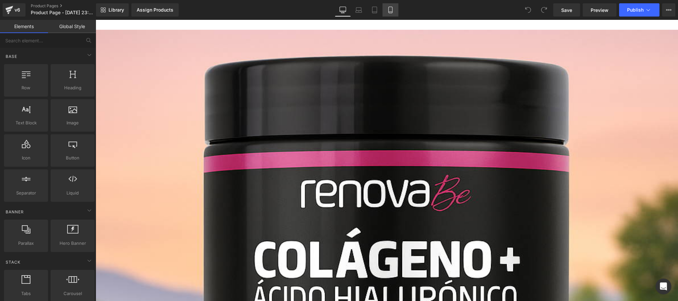
click at [386, 10] on link "Mobile" at bounding box center [390, 9] width 16 height 13
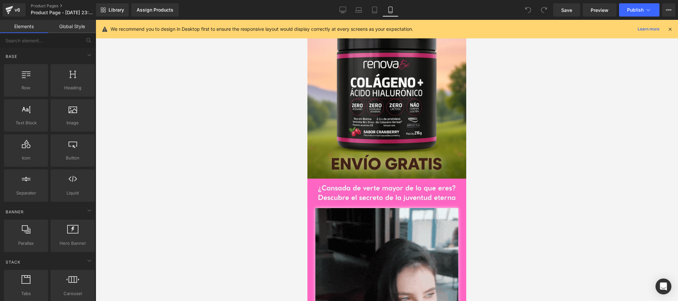
click at [671, 30] on icon at bounding box center [670, 29] width 6 height 6
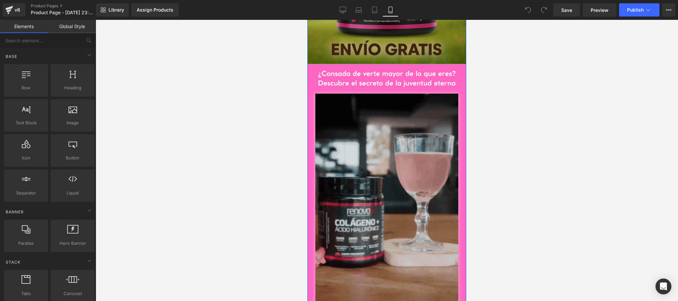
scroll to position [132, 0]
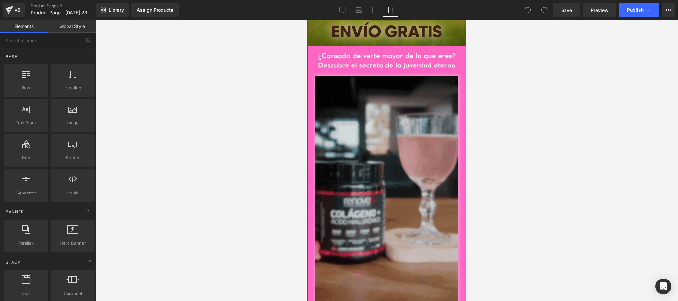
click at [394, 166] on img at bounding box center [386, 204] width 143 height 256
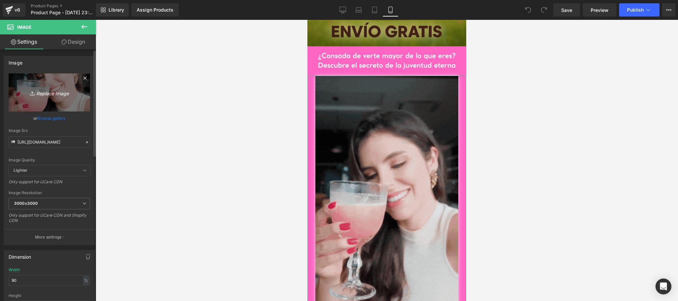
click at [47, 96] on icon "Replace Image" at bounding box center [49, 92] width 53 height 8
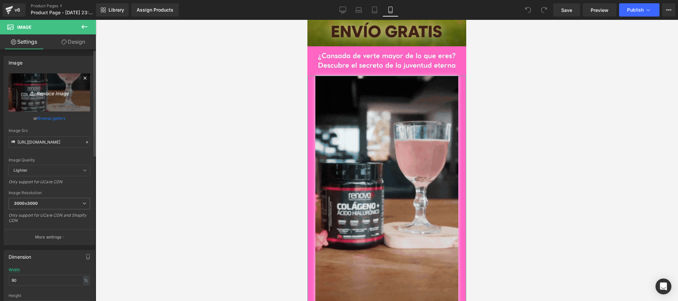
click at [43, 93] on icon "Replace Image" at bounding box center [49, 92] width 53 height 8
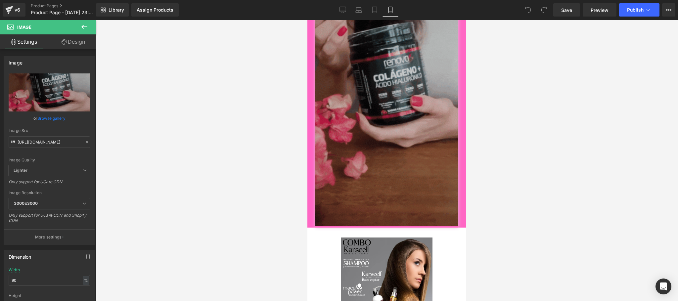
scroll to position [661, 0]
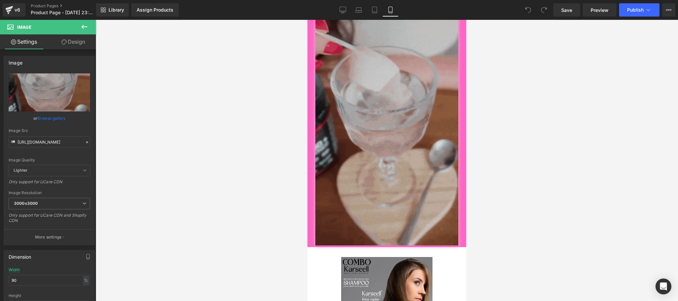
click at [407, 149] on img at bounding box center [386, 119] width 143 height 256
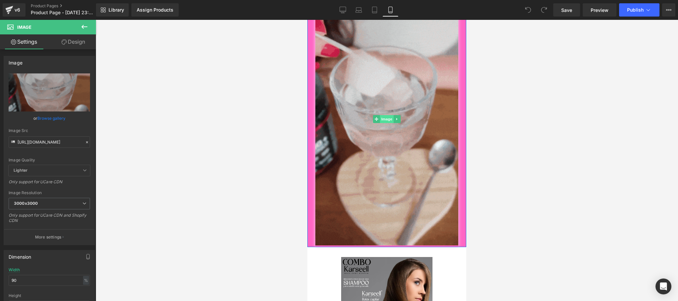
click at [383, 119] on span "Image" at bounding box center [387, 119] width 14 height 8
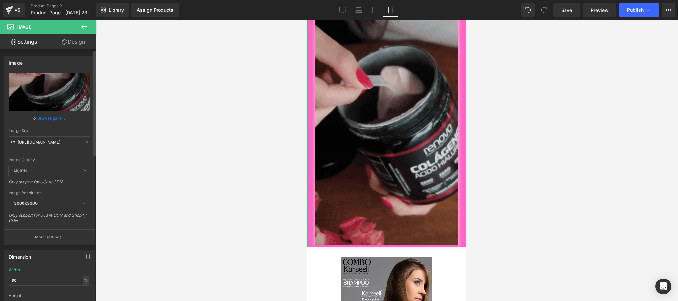
click at [44, 117] on link "Browse gallery" at bounding box center [51, 118] width 28 height 12
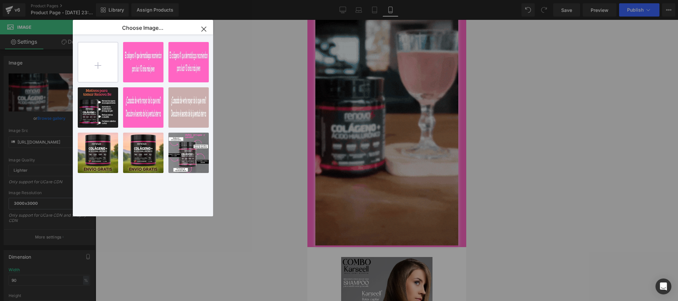
click at [96, 66] on input "file" at bounding box center [98, 62] width 40 height 40
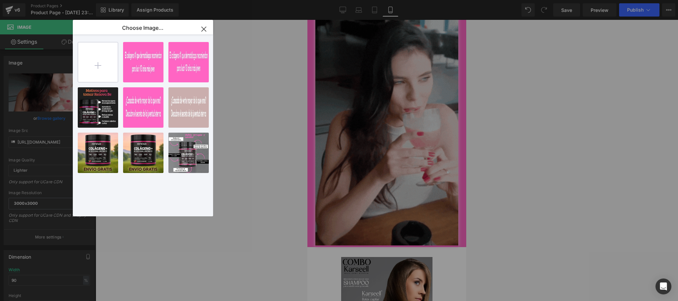
type input "C:\fakepath\video_7506645908621233414-ezgif.com-video-speed.mp4"
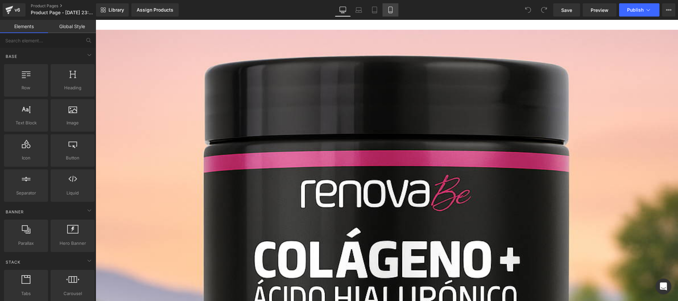
click at [387, 7] on icon at bounding box center [390, 10] width 7 height 7
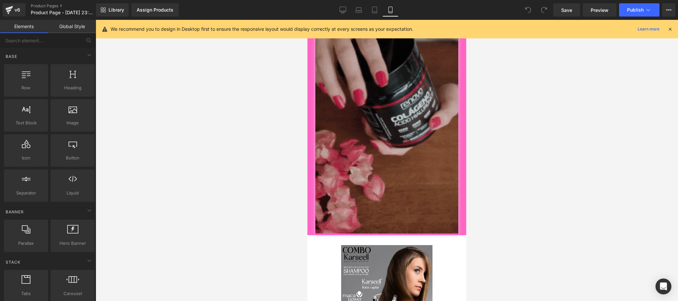
scroll to position [661, 0]
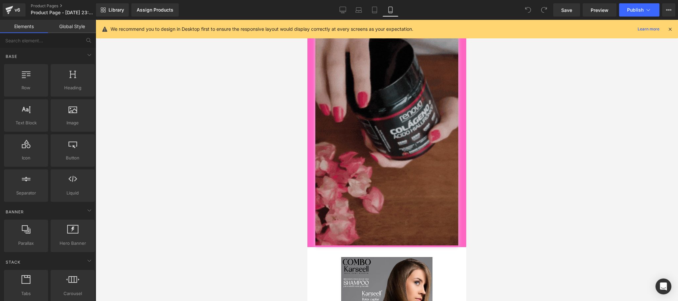
click at [408, 131] on img at bounding box center [386, 119] width 143 height 256
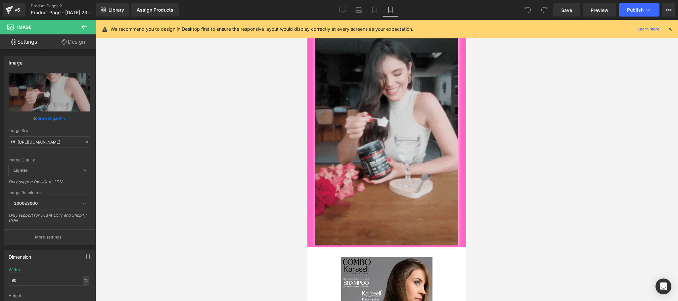
click at [669, 27] on icon at bounding box center [670, 29] width 6 height 6
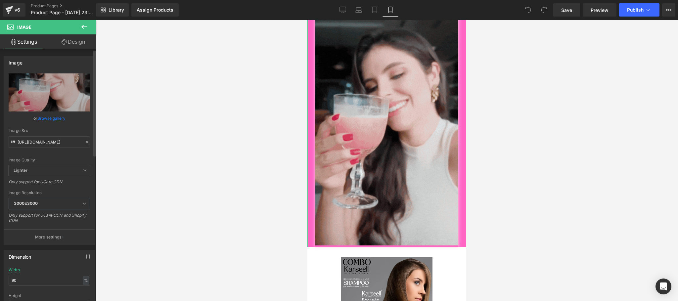
click at [39, 117] on link "Browse gallery" at bounding box center [51, 118] width 28 height 12
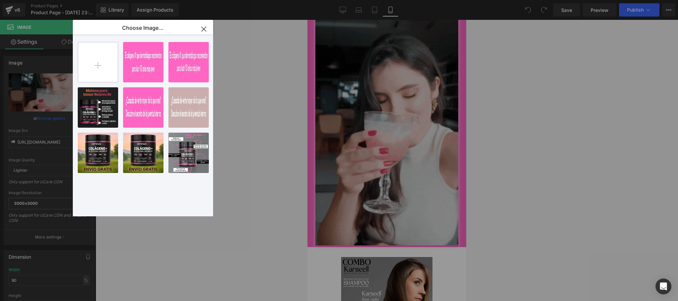
click at [99, 68] on input "file" at bounding box center [98, 62] width 40 height 40
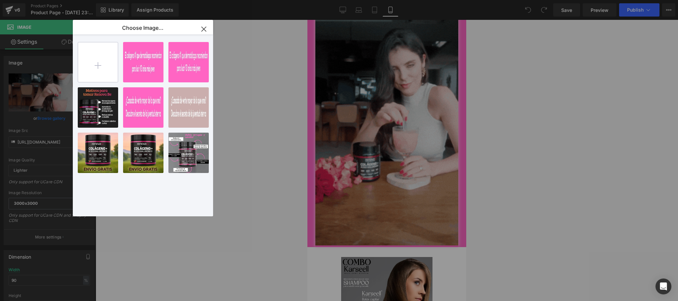
type input "C:\fakepath\video_7506645908621233414-ezgif.com-video-speed.mp4"
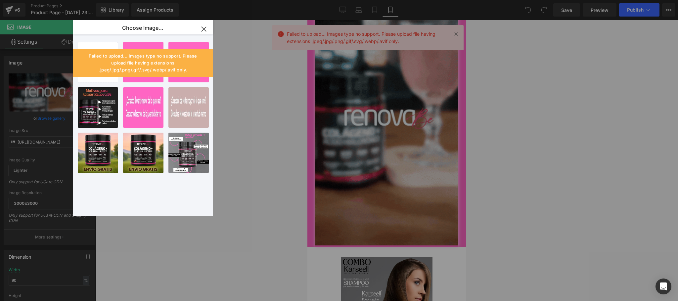
click at [202, 27] on icon "button" at bounding box center [203, 29] width 4 height 4
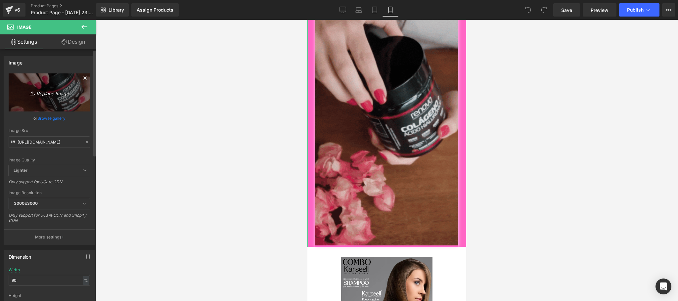
click at [58, 93] on icon "Replace Image" at bounding box center [49, 92] width 53 height 8
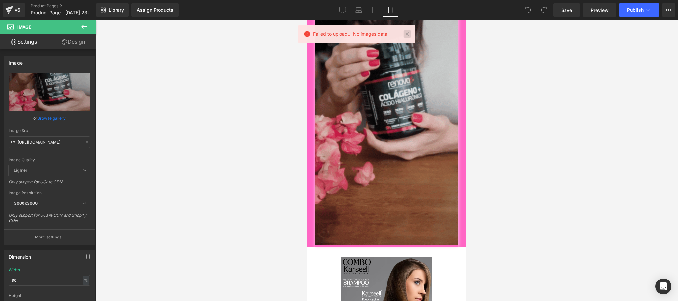
drag, startPoint x: 404, startPoint y: 34, endPoint x: 98, endPoint y: 85, distance: 310.9
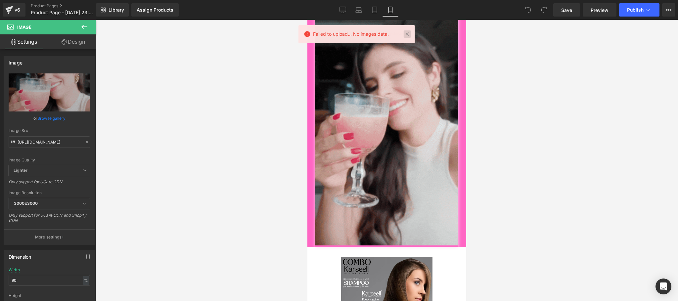
click at [404, 34] on link at bounding box center [406, 33] width 7 height 7
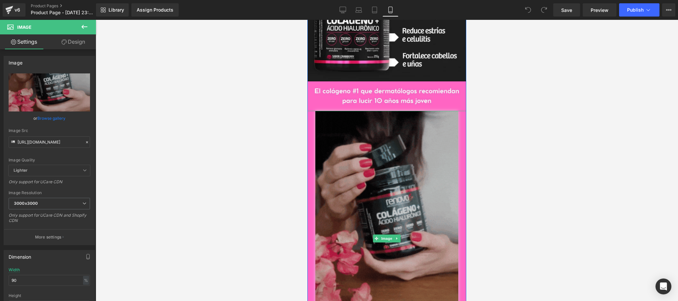
scroll to position [529, 0]
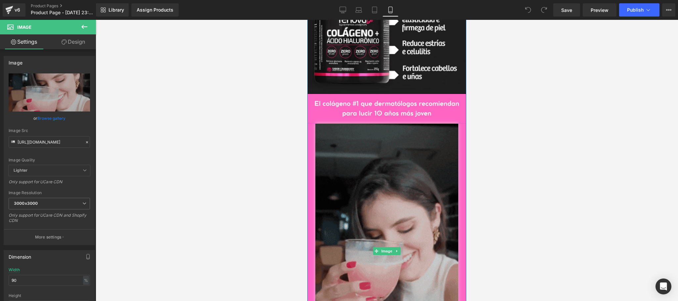
click at [409, 160] on img at bounding box center [386, 251] width 143 height 256
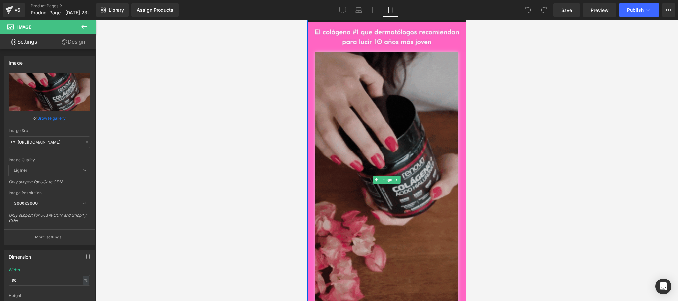
scroll to position [661, 0]
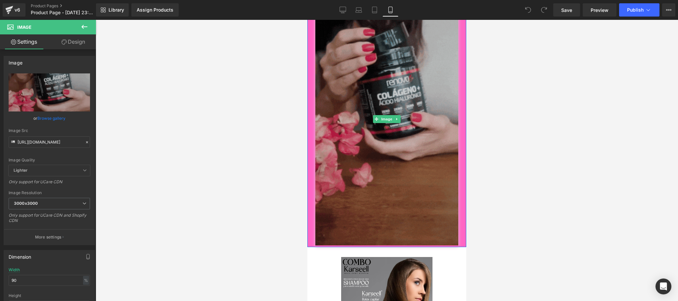
click at [395, 120] on icon at bounding box center [397, 119] width 4 height 4
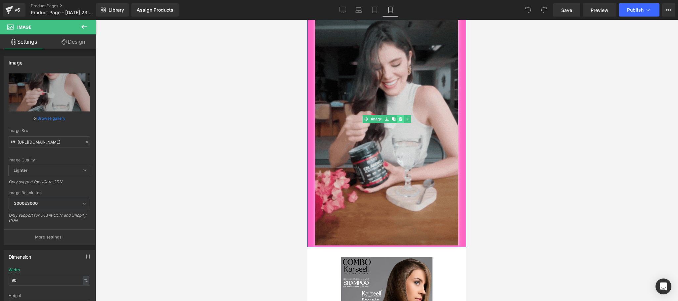
click at [399, 118] on icon at bounding box center [401, 119] width 4 height 4
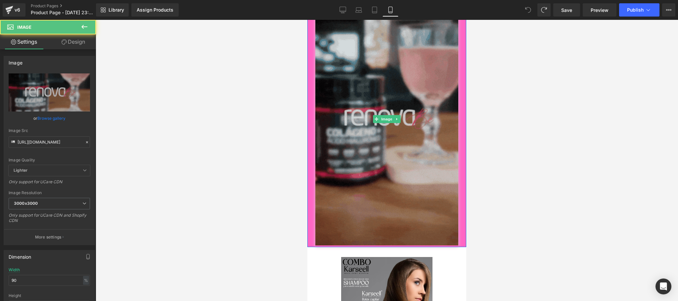
drag, startPoint x: 419, startPoint y: 135, endPoint x: 596, endPoint y: 135, distance: 176.3
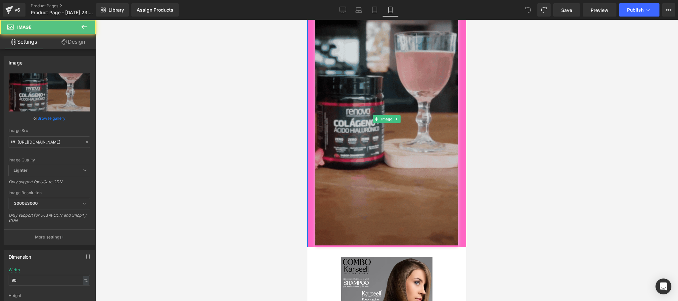
click at [418, 137] on img at bounding box center [386, 119] width 143 height 256
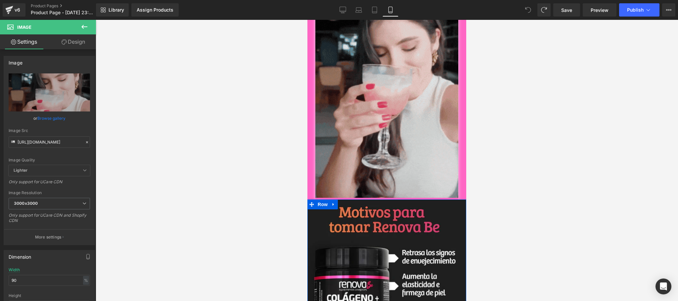
scroll to position [529, 0]
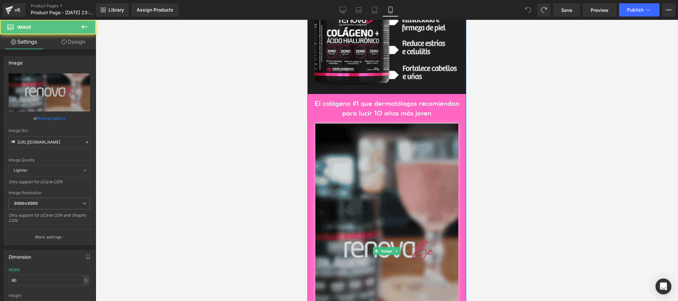
click at [377, 201] on img at bounding box center [386, 251] width 143 height 256
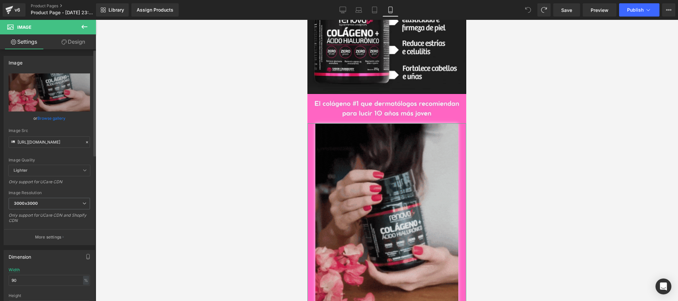
click at [85, 143] on icon at bounding box center [87, 142] width 5 height 5
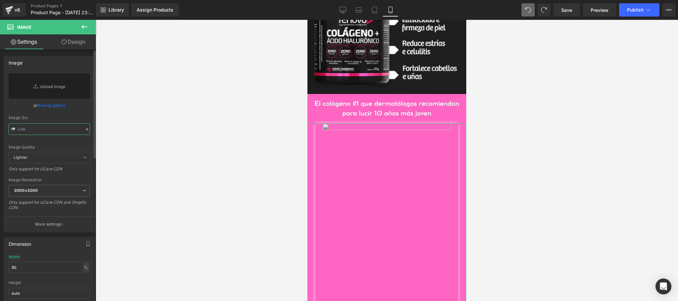
click at [64, 129] on input "text" at bounding box center [49, 129] width 81 height 12
paste input "https://media3.giphy.com/media/v1.Y2lkPTc5MGI3NjExMzcycmEydW9rMmN4a2ZzOTJpaW4za…"
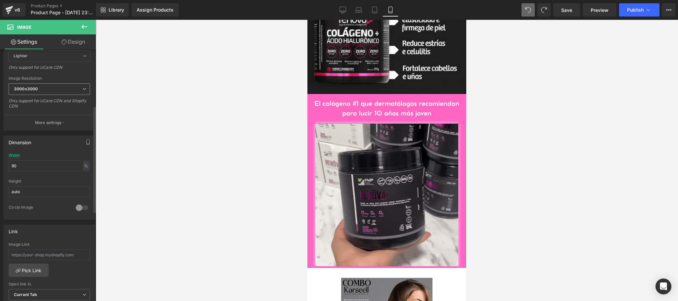
scroll to position [132, 0]
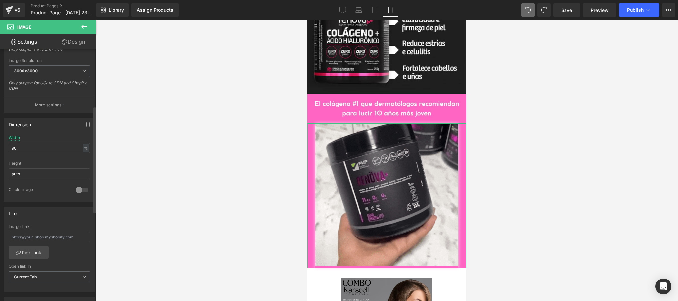
type input "https://media3.giphy.com/media/v1.Y2lkPTc5MGI3NjExMzcycmEydW9rMmN4a2ZzOTJpaW4za…"
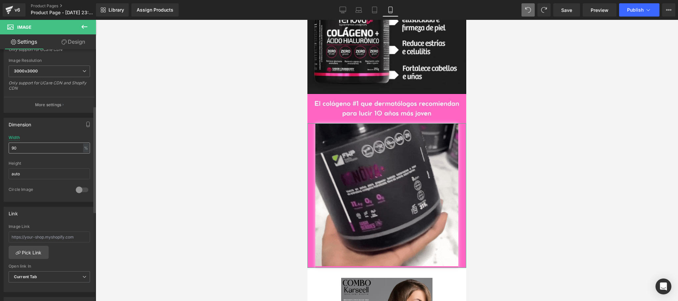
click at [53, 141] on div "Width 90 % % px" at bounding box center [49, 148] width 81 height 26
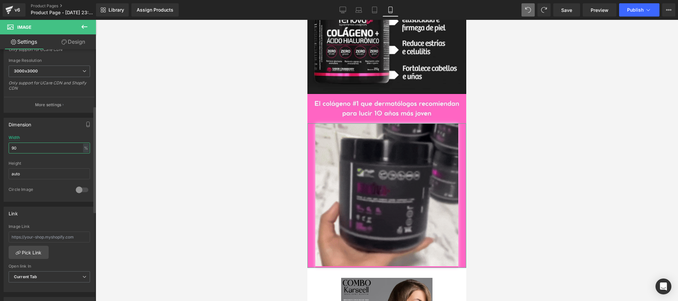
click at [54, 144] on input "90" at bounding box center [49, 148] width 81 height 11
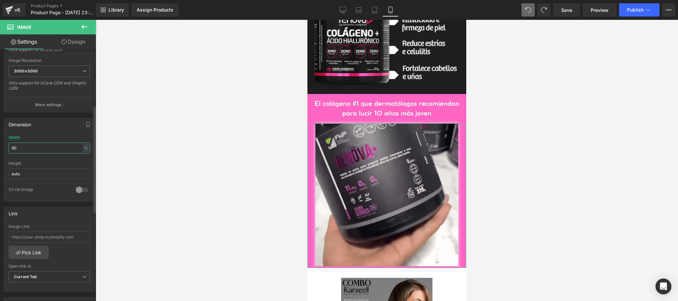
click at [54, 148] on input "90" at bounding box center [49, 148] width 81 height 11
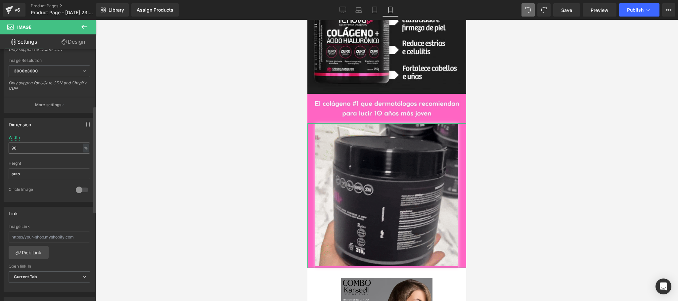
click at [83, 147] on div "%" at bounding box center [86, 148] width 6 height 9
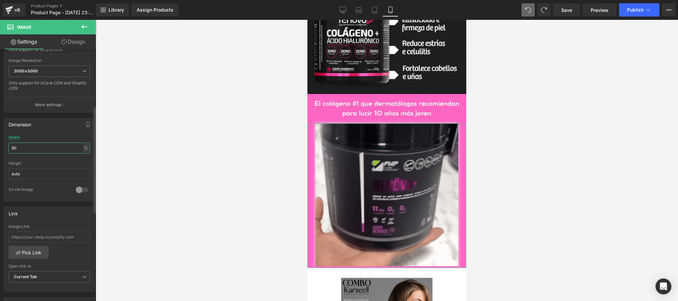
click at [14, 145] on input "90" at bounding box center [49, 148] width 81 height 11
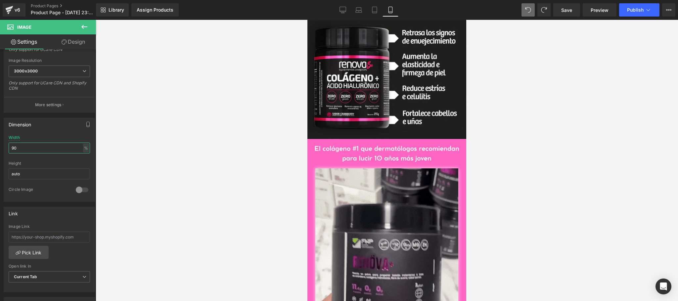
scroll to position [529, 0]
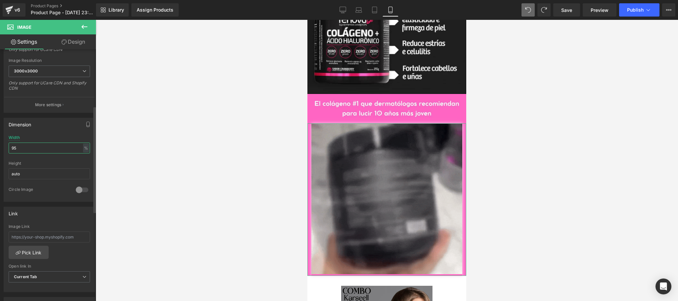
click at [48, 146] on input "95" at bounding box center [49, 148] width 81 height 11
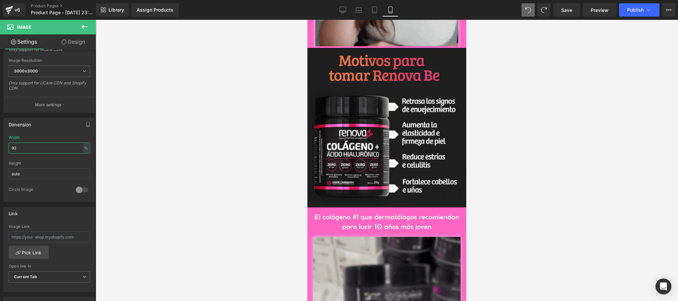
scroll to position [397, 0]
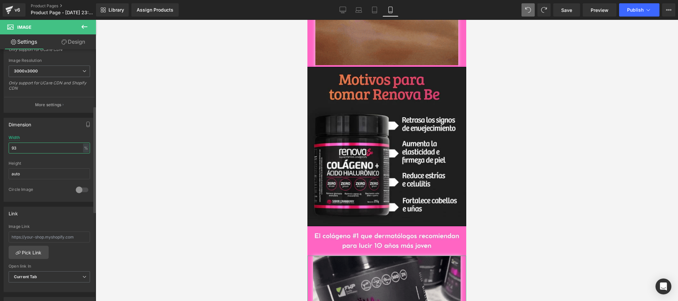
click at [29, 148] on input "93" at bounding box center [49, 148] width 81 height 11
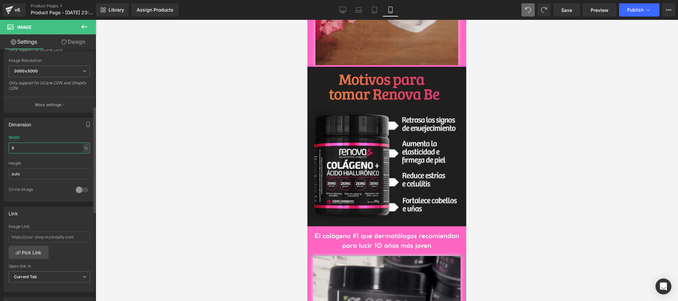
type input "90"
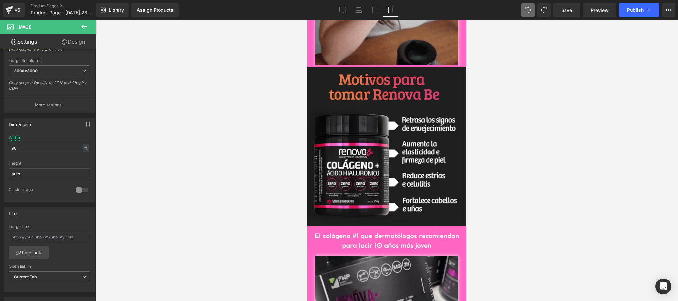
click at [197, 184] on div at bounding box center [387, 160] width 582 height 281
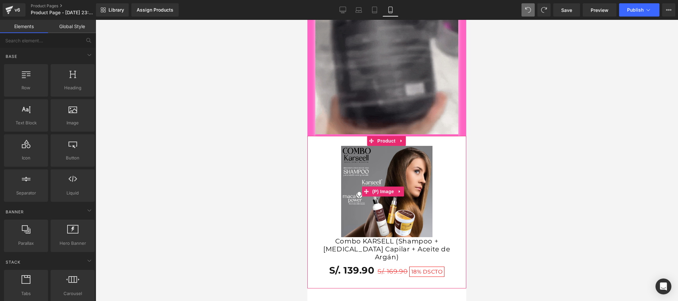
scroll to position [529, 0]
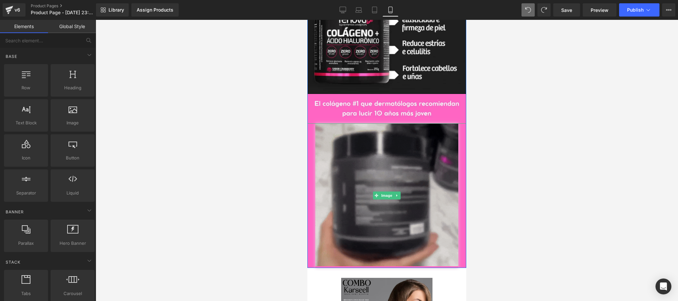
click at [373, 138] on img at bounding box center [386, 195] width 143 height 145
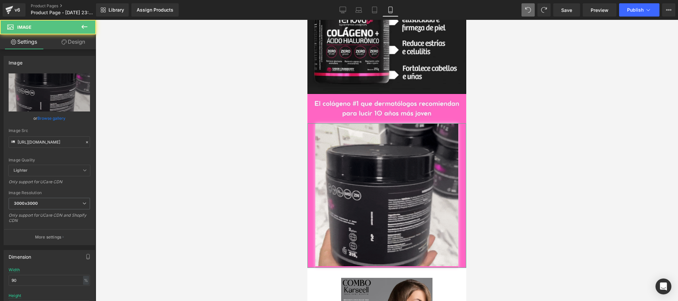
click at [75, 41] on link "Design" at bounding box center [73, 41] width 48 height 15
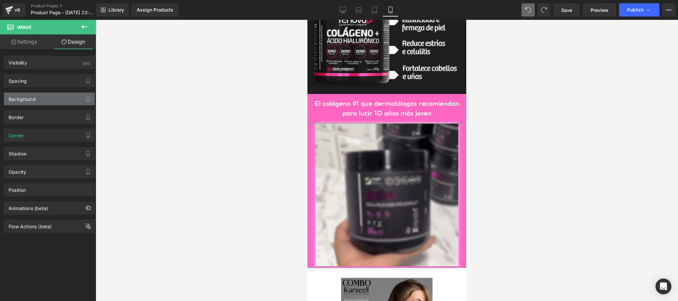
type input "0"
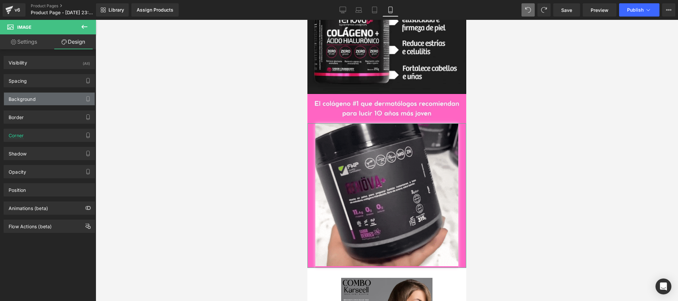
type input "0"
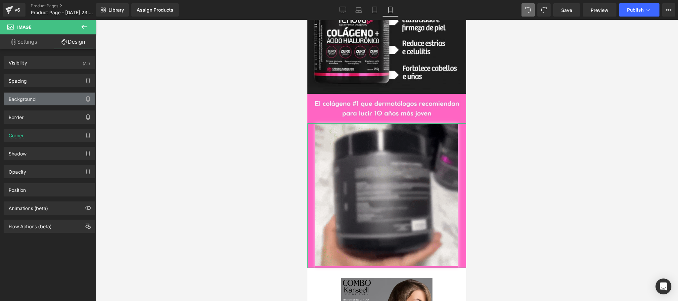
type input "0"
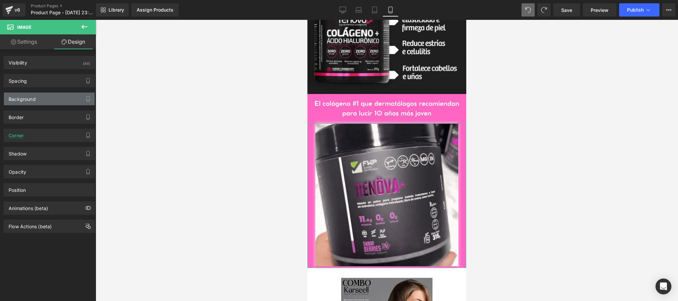
type input "0"
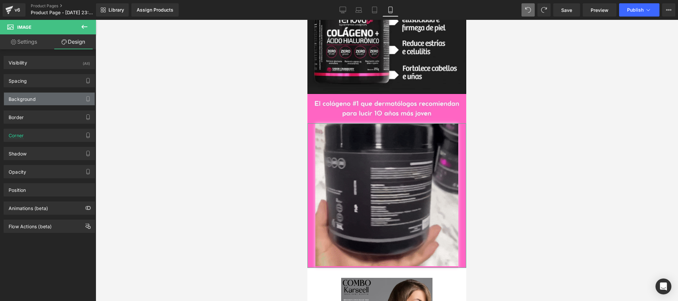
type input "0"
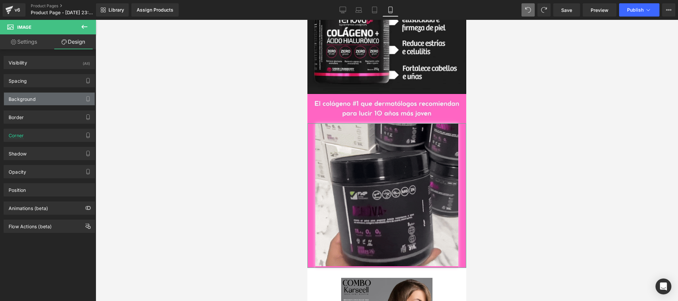
type input "0"
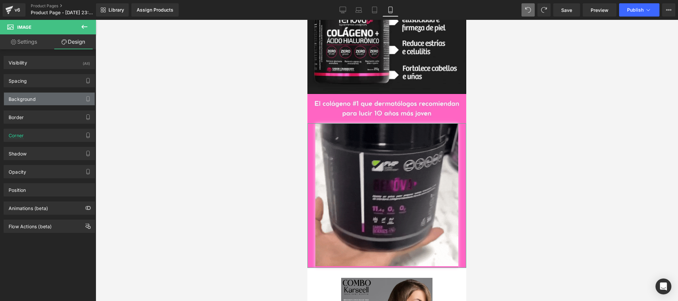
type input "5"
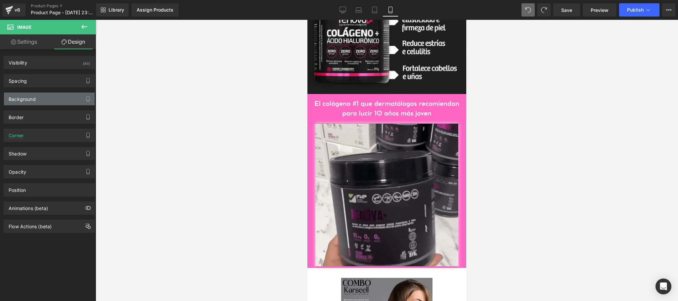
type input "0"
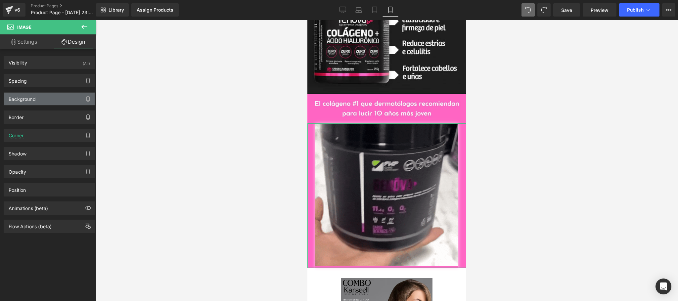
type input "transparent"
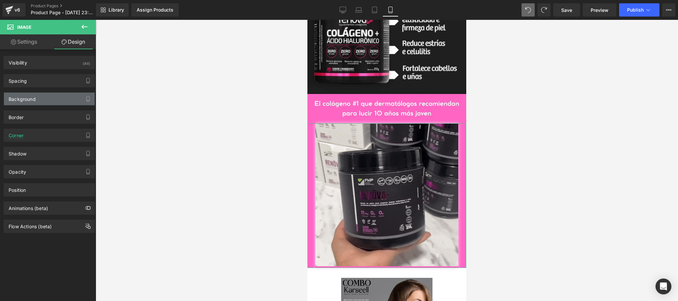
type input "0"
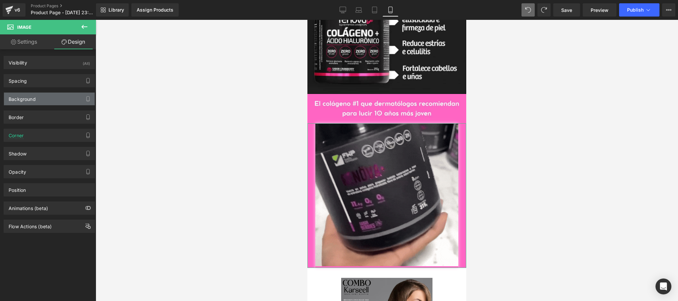
click at [54, 95] on div "Background" at bounding box center [49, 99] width 91 height 13
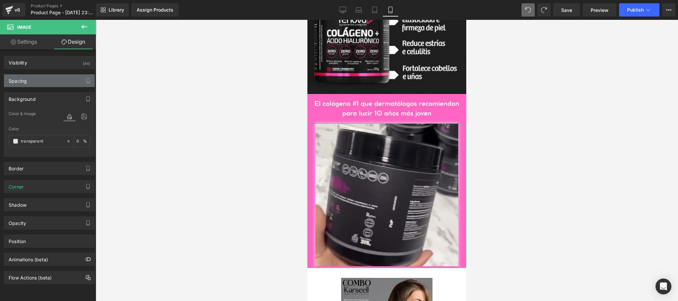
click at [46, 77] on div "Spacing" at bounding box center [49, 80] width 91 height 13
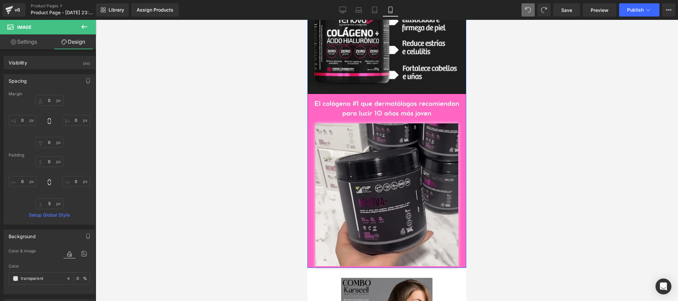
click at [576, 109] on div at bounding box center [387, 160] width 582 height 281
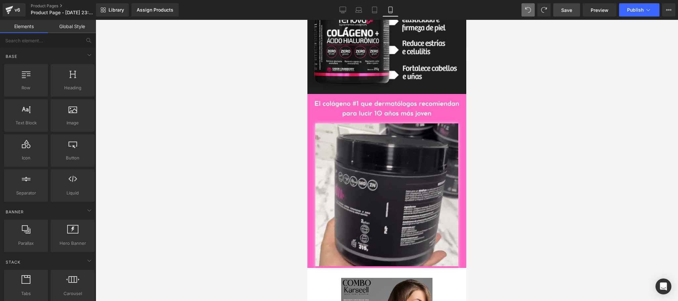
click at [559, 11] on link "Save" at bounding box center [566, 9] width 27 height 13
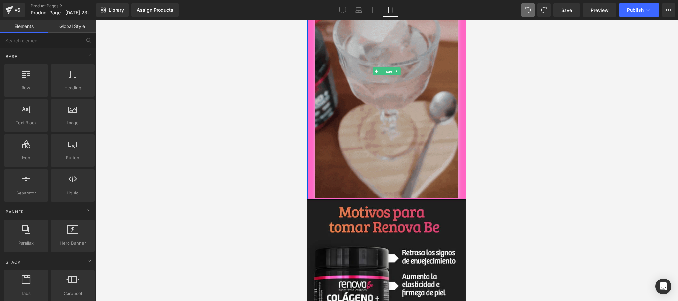
scroll to position [397, 0]
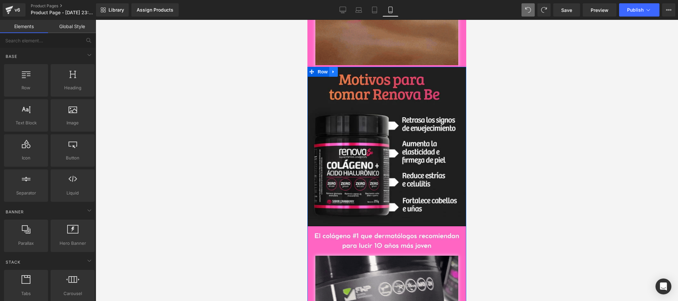
click at [331, 72] on icon at bounding box center [333, 71] width 5 height 5
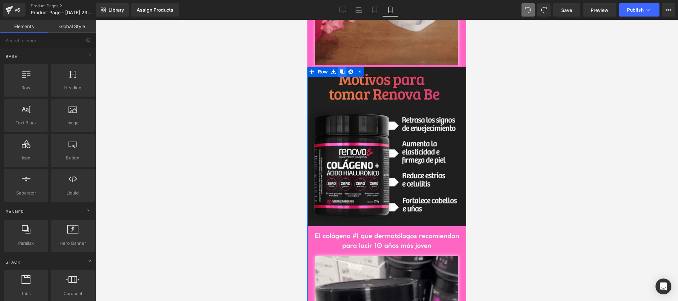
click at [340, 74] on icon at bounding box center [342, 71] width 5 height 5
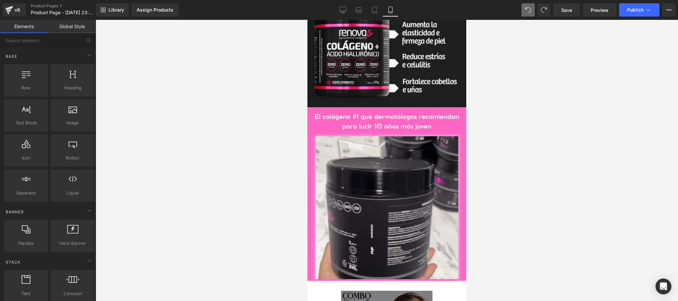
scroll to position [820, 0]
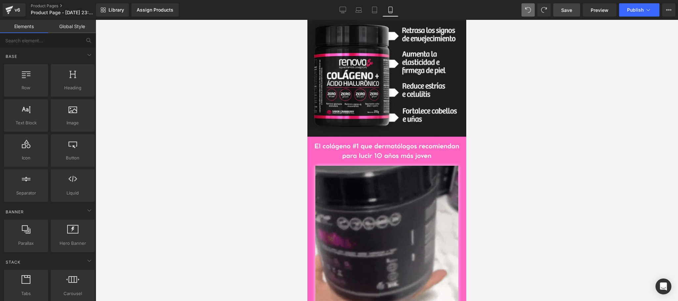
click at [568, 9] on span "Save" at bounding box center [566, 10] width 11 height 7
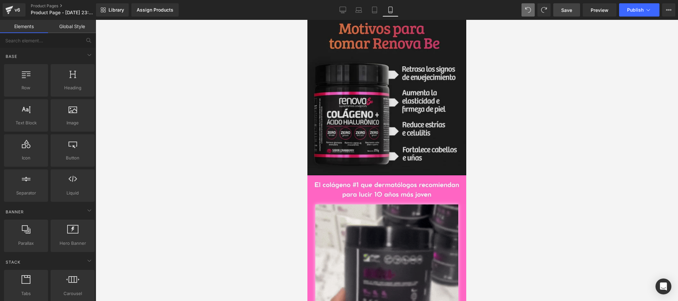
scroll to position [794, 0]
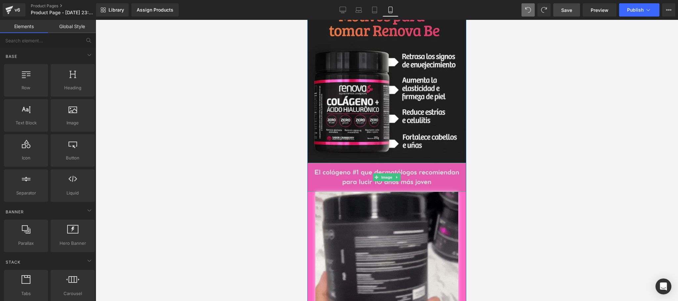
click at [409, 183] on img at bounding box center [386, 177] width 159 height 29
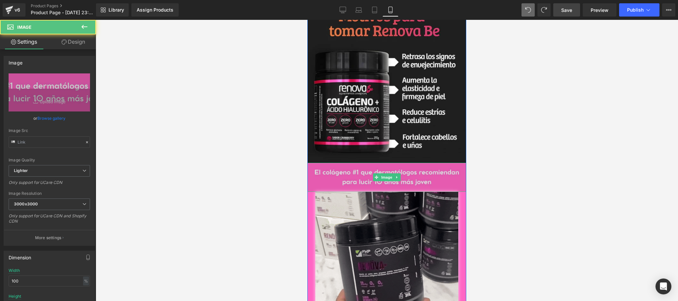
type input "https://ucarecdn.com/8accac41-ff7b-4d12-8df1-a6979366d62e/-/format/auto/-/previ…"
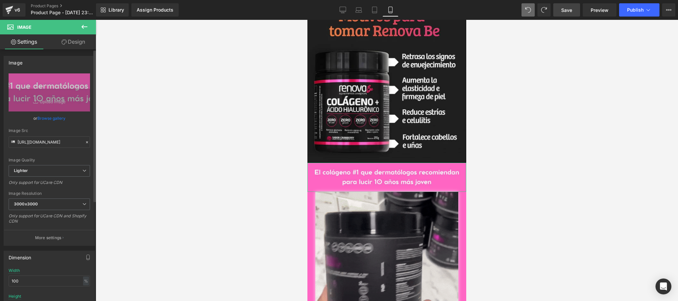
click at [39, 118] on link "Browse gallery" at bounding box center [51, 118] width 28 height 12
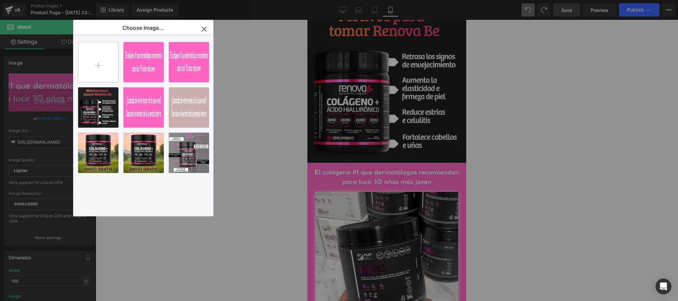
click at [97, 65] on input "file" at bounding box center [98, 62] width 40 height 40
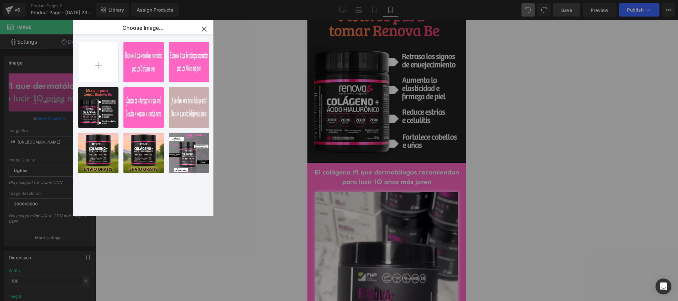
type input "C:\fakepath\imagen (6).jpg"
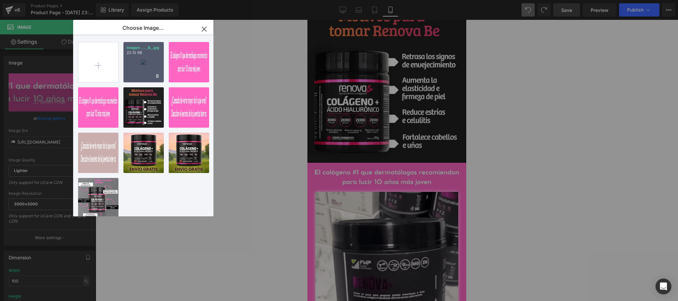
click at [143, 66] on div "imagen ... _6_.jpg 22.13 KB" at bounding box center [143, 62] width 40 height 40
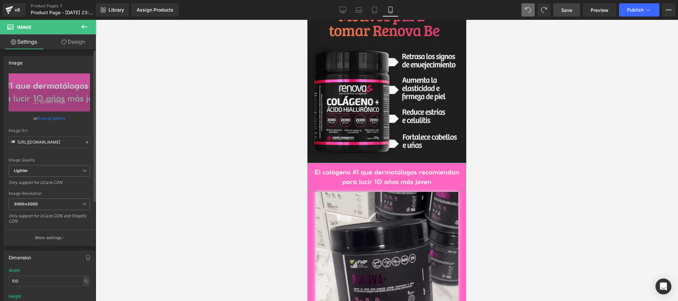
click at [41, 119] on link "Browse gallery" at bounding box center [51, 118] width 28 height 12
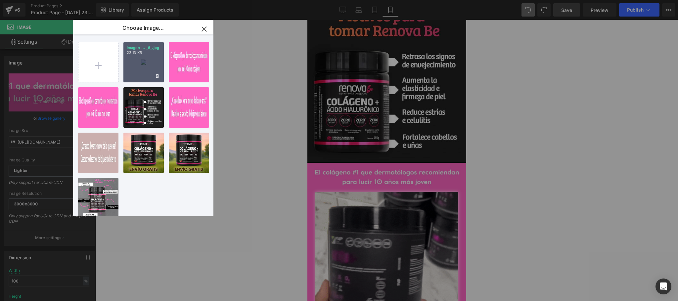
click at [134, 79] on div "imagen ... _6_.jpg 22.13 KB" at bounding box center [143, 62] width 40 height 40
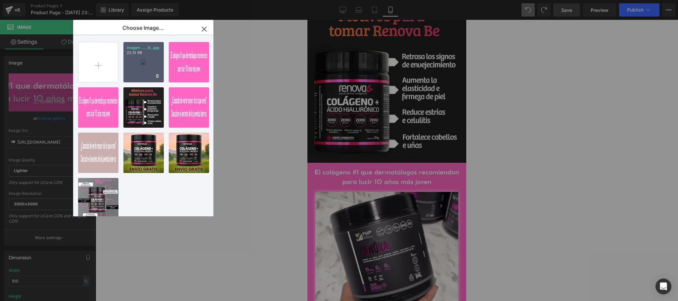
type input "https://ucarecdn.com/80aeba3b-43d1-4cb5-bdb3-9f06f5626840/-/format/auto/-/previ…"
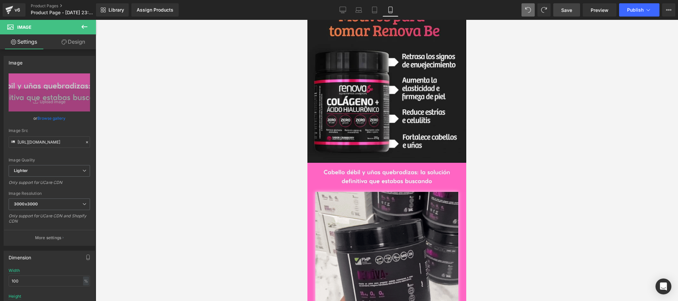
click at [534, 186] on div at bounding box center [387, 160] width 582 height 281
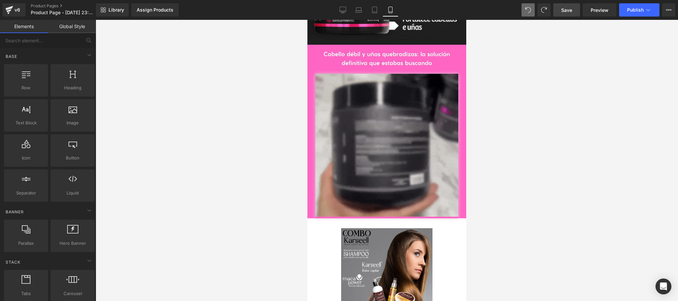
scroll to position [926, 0]
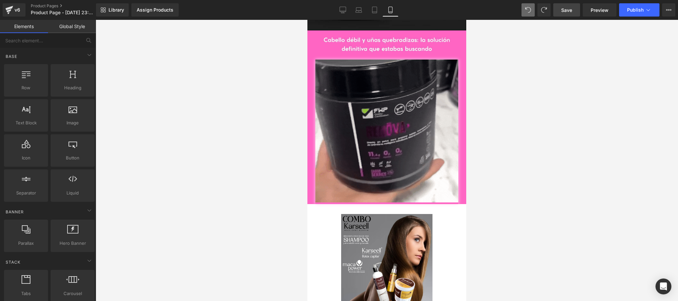
click at [566, 11] on span "Save" at bounding box center [566, 10] width 11 height 7
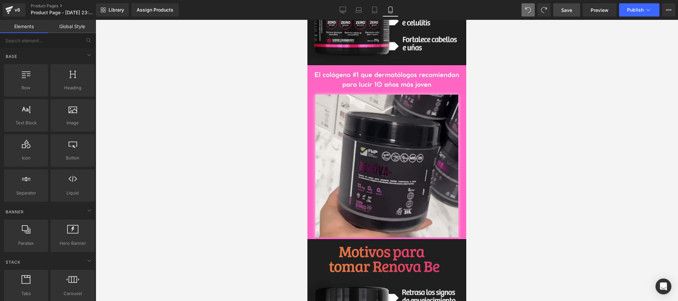
scroll to position [529, 0]
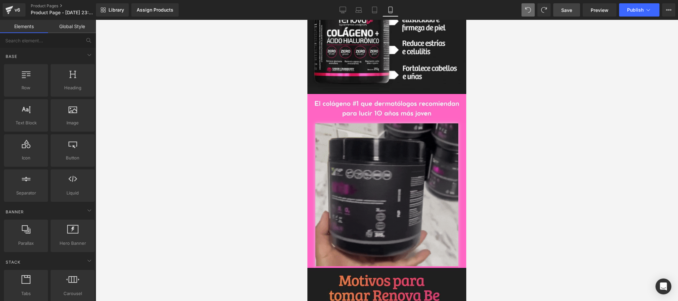
click at [398, 158] on img at bounding box center [386, 195] width 143 height 145
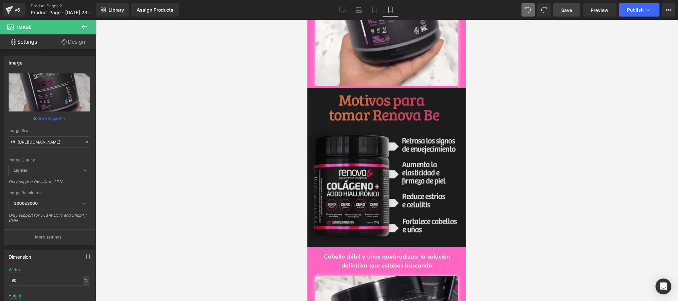
scroll to position [794, 0]
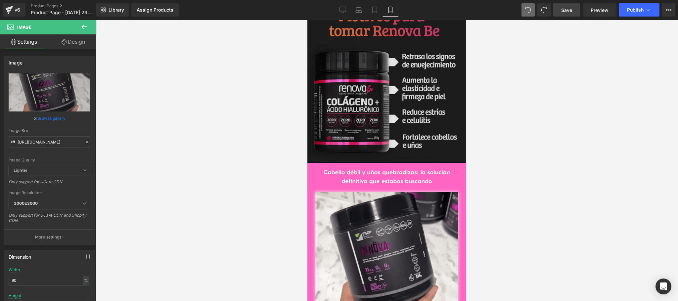
click at [402, 107] on img at bounding box center [386, 82] width 159 height 159
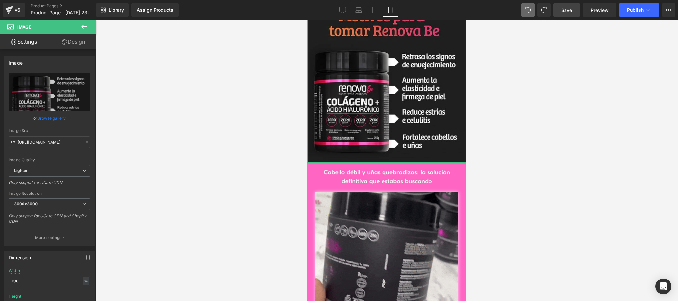
drag, startPoint x: 47, startPoint y: 119, endPoint x: 187, endPoint y: 107, distance: 140.8
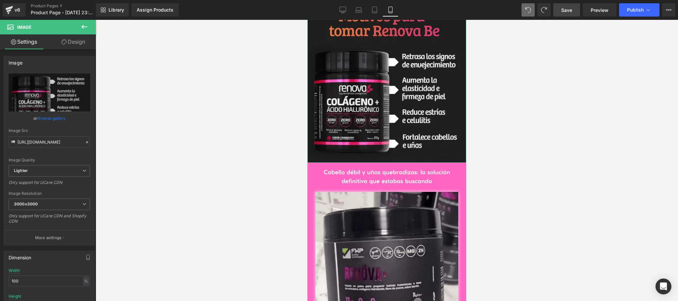
click at [47, 119] on link "Browse gallery" at bounding box center [51, 118] width 28 height 12
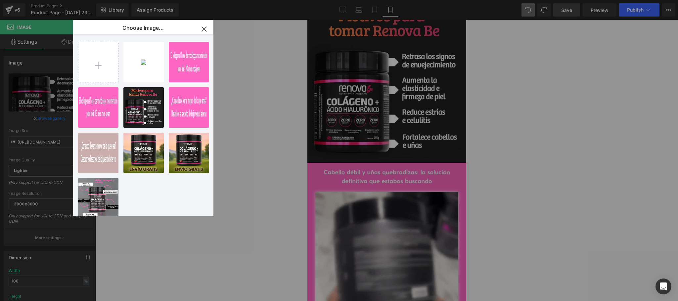
type input "C:\fakepath\GEMPAGESS.jpg"
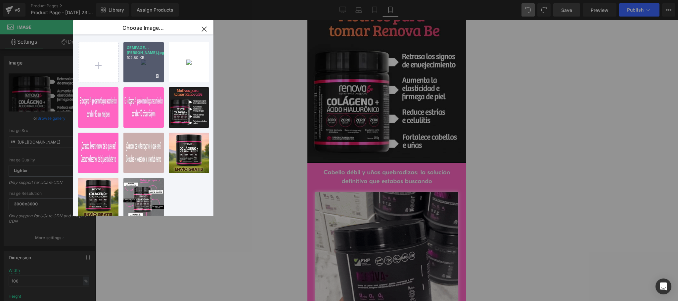
click at [146, 66] on div "GEMPAGE...GESS.jpg 102.80 KB" at bounding box center [143, 62] width 40 height 40
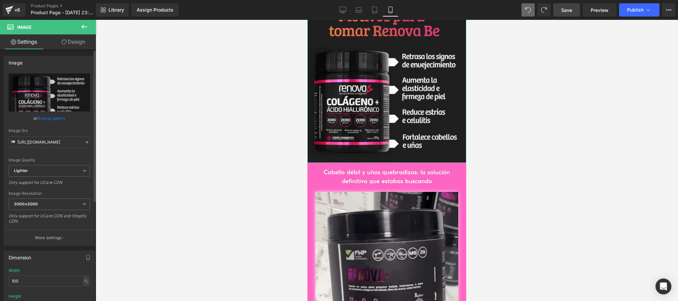
click at [50, 120] on link "Browse gallery" at bounding box center [51, 118] width 28 height 12
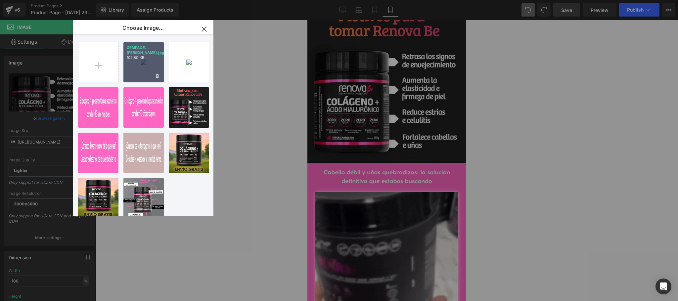
click at [139, 69] on div "GEMPAGE...GESS.jpg 102.80 KB" at bounding box center [143, 62] width 40 height 40
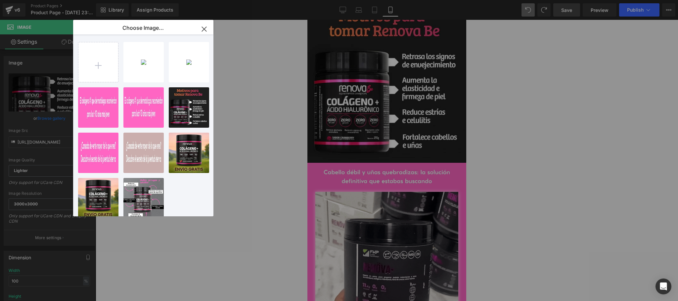
type input "https://ucarecdn.com/161b0228-cbd3-4a41-a95c-f296850ab522/-/format/auto/-/previ…"
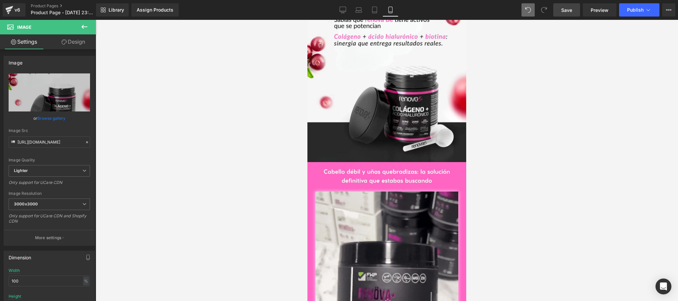
click at [543, 100] on div at bounding box center [387, 160] width 582 height 281
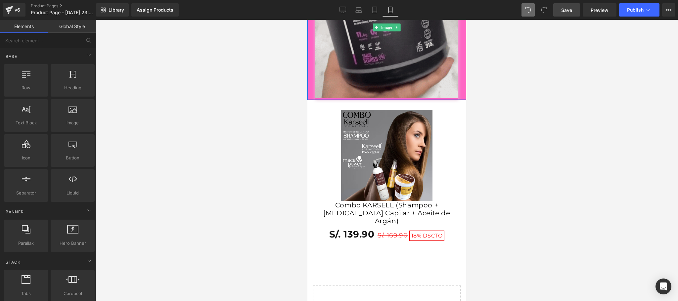
scroll to position [1058, 0]
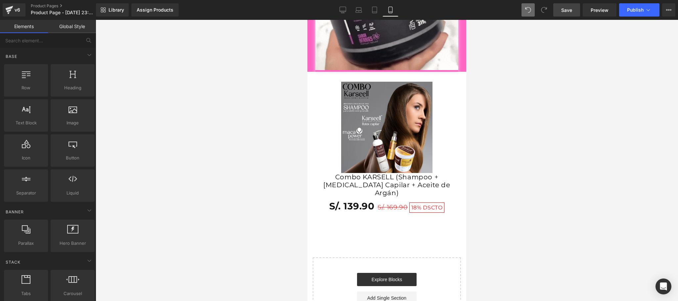
click at [568, 143] on div at bounding box center [387, 160] width 582 height 281
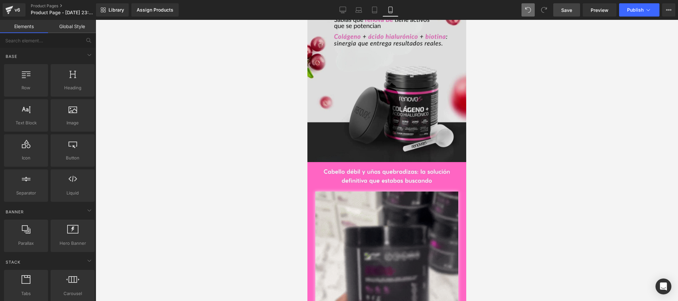
scroll to position [926, 0]
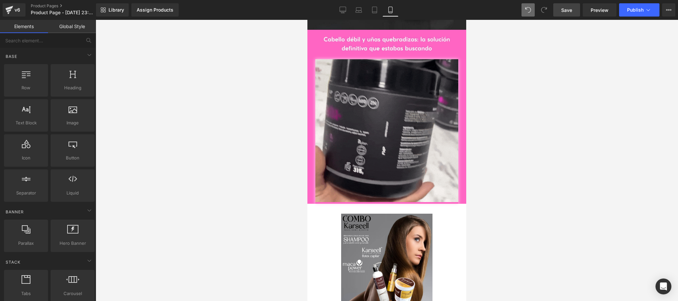
click at [570, 12] on span "Save" at bounding box center [566, 10] width 11 height 7
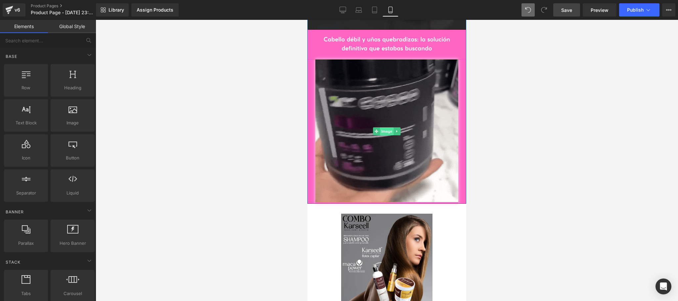
click at [383, 132] on span "Image" at bounding box center [387, 131] width 14 height 8
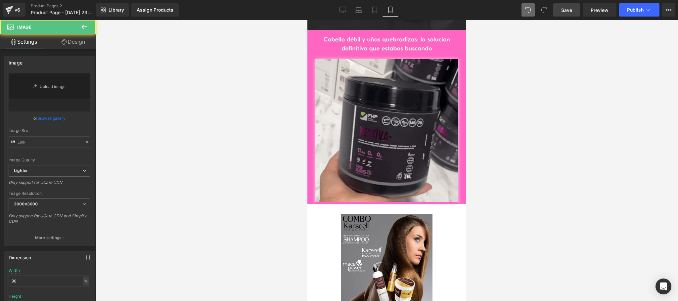
type input "https://media3.giphy.com/media/v1.Y2lkPTc5MGI3NjExMzcycmEydW9rMmN4a2ZzOTJpaW4za…"
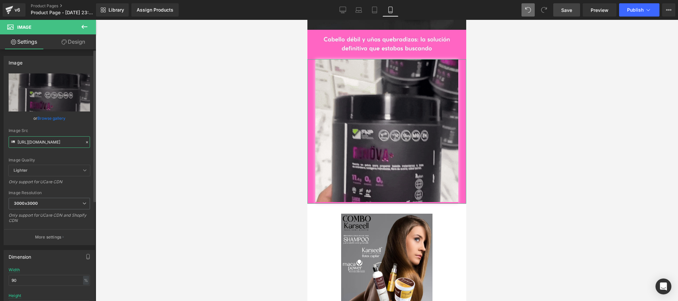
drag, startPoint x: 53, startPoint y: 146, endPoint x: 83, endPoint y: 144, distance: 30.9
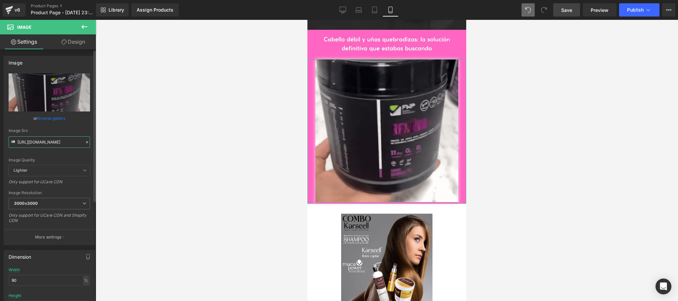
click at [53, 146] on input "https://media3.giphy.com/media/v1.Y2lkPTc5MGI3NjExMzcycmEydW9rMmN4a2ZzOTJpaW4za…" at bounding box center [49, 142] width 81 height 12
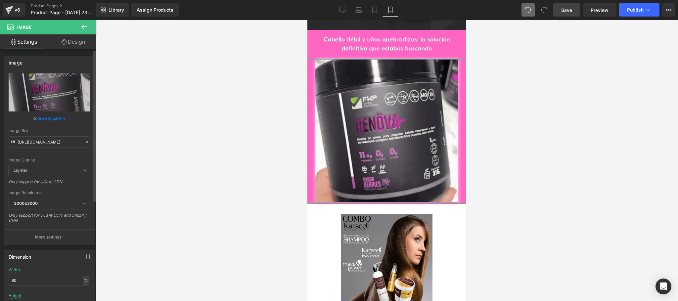
click at [87, 142] on div "https://media3.giphy.com/media/v1.Y2lkPTc5MGI3NjExMzcycmEydW9rMmN4a2ZzOTJpaW4za…" at bounding box center [49, 158] width 91 height 171
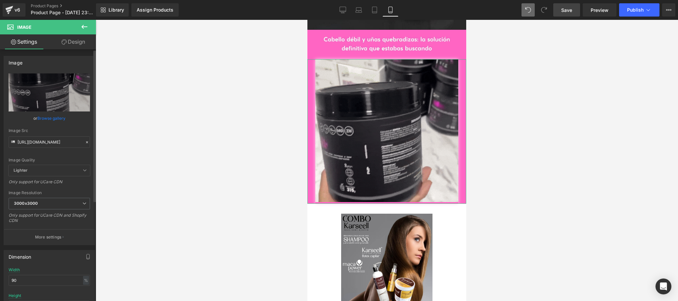
click at [85, 142] on icon at bounding box center [87, 142] width 5 height 5
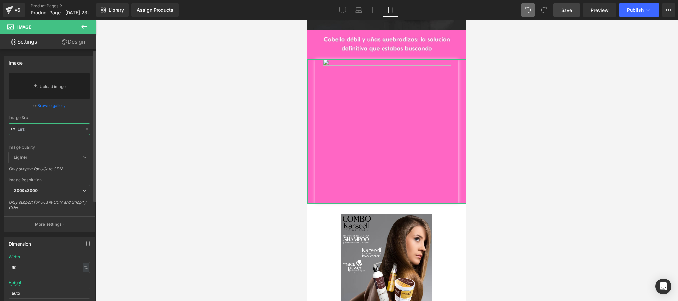
click at [51, 125] on input "text" at bounding box center [49, 129] width 81 height 12
paste input "https://media3.giphy.com/media/v1.Y2lkPTc5MGI3NjExaTRzcHowOWttbzk1dGFoZ3IwZXhrZ…"
type input "https://media3.giphy.com/media/v1.Y2lkPTc5MGI3NjExaTRzcHowOWttbzk1dGFoZ3IwZXhrZ…"
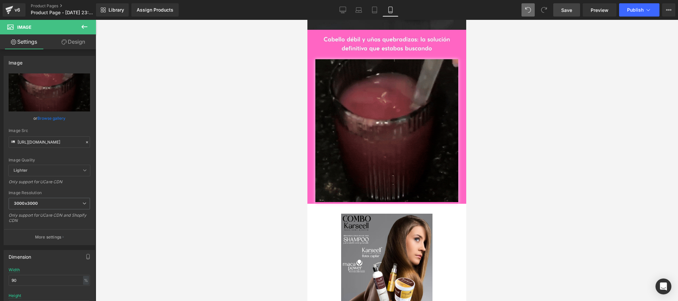
click at [529, 103] on div at bounding box center [387, 160] width 582 height 281
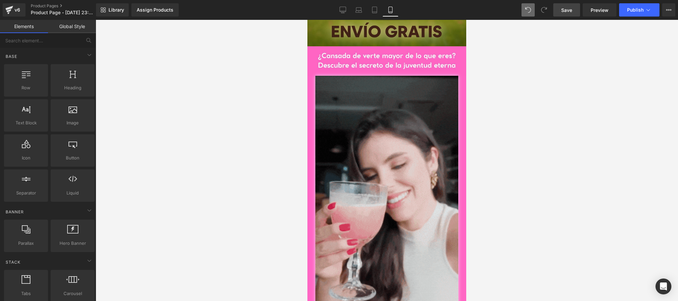
scroll to position [0, 0]
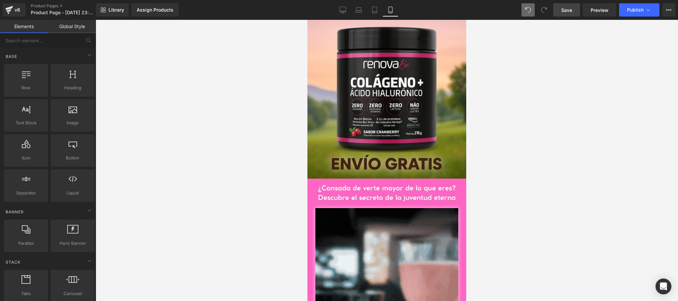
click at [574, 14] on link "Save" at bounding box center [566, 9] width 27 height 13
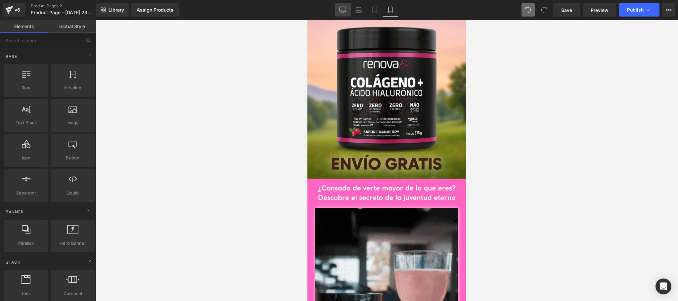
click at [346, 9] on icon at bounding box center [342, 9] width 6 height 5
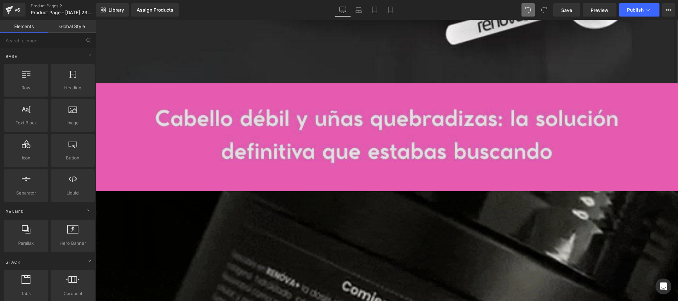
scroll to position [3573, 0]
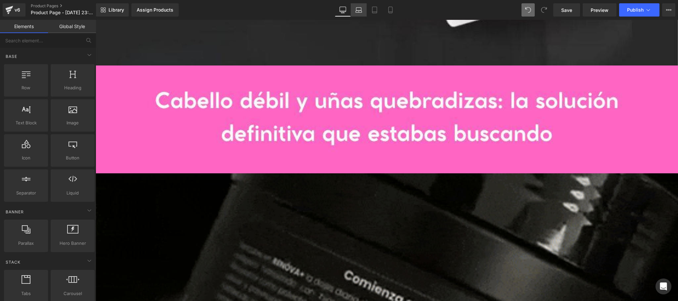
click at [361, 11] on icon at bounding box center [358, 10] width 7 height 7
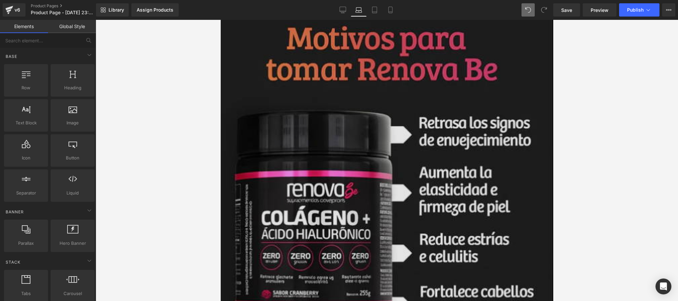
scroll to position [1013, 0]
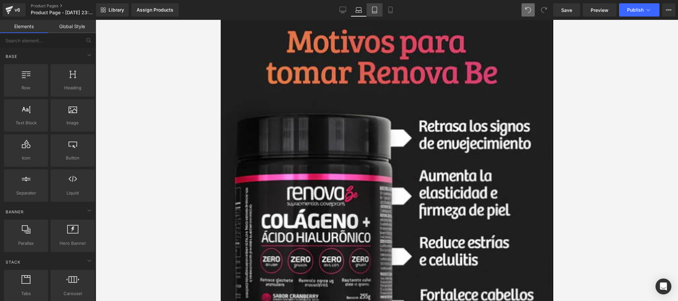
click at [379, 7] on link "Tablet" at bounding box center [375, 9] width 16 height 13
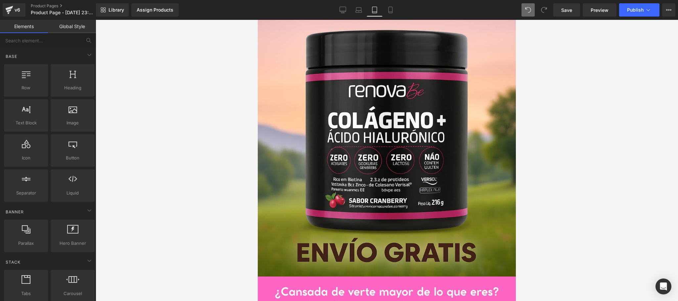
scroll to position [0, 0]
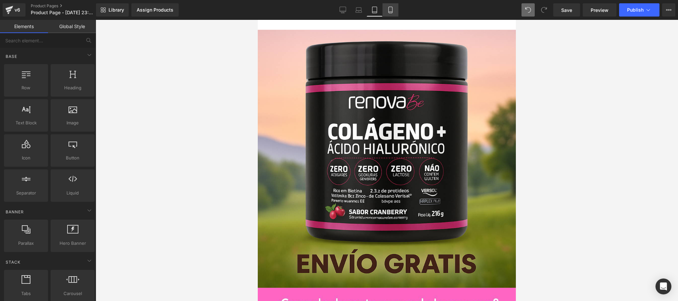
click at [392, 9] on icon at bounding box center [390, 10] width 7 height 7
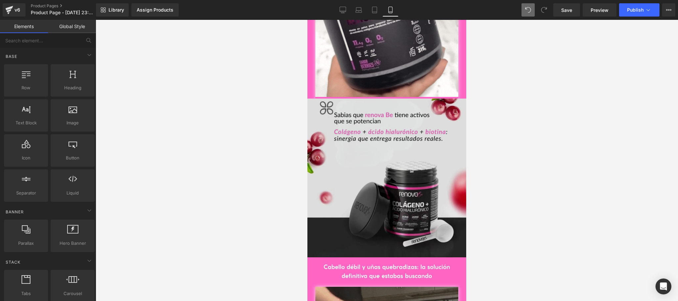
scroll to position [661, 0]
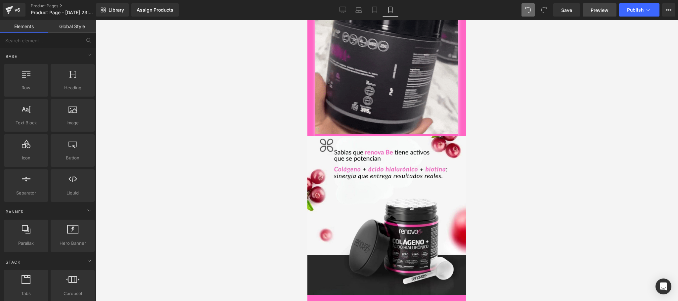
click at [596, 11] on span "Preview" at bounding box center [600, 10] width 18 height 7
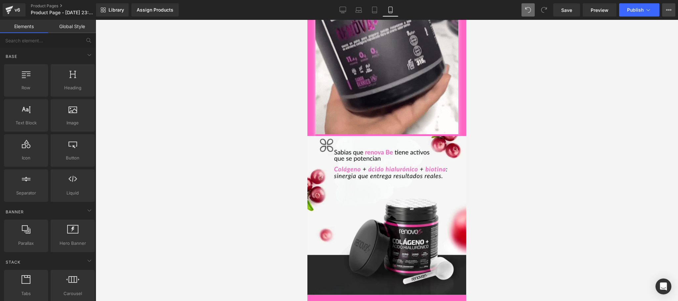
click at [669, 10] on icon at bounding box center [668, 9] width 5 height 5
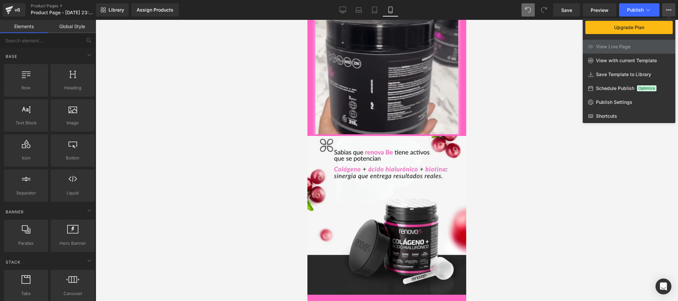
drag, startPoint x: 616, startPoint y: 167, endPoint x: 619, endPoint y: 166, distance: 3.7
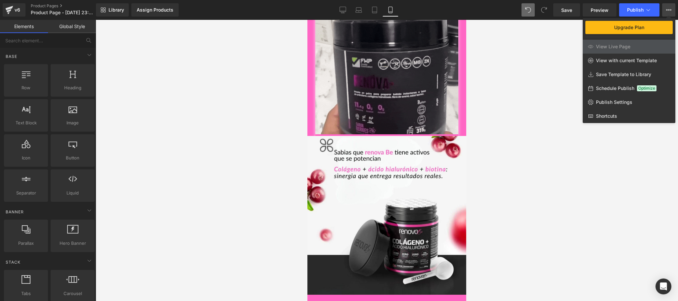
click at [616, 167] on div at bounding box center [387, 160] width 582 height 281
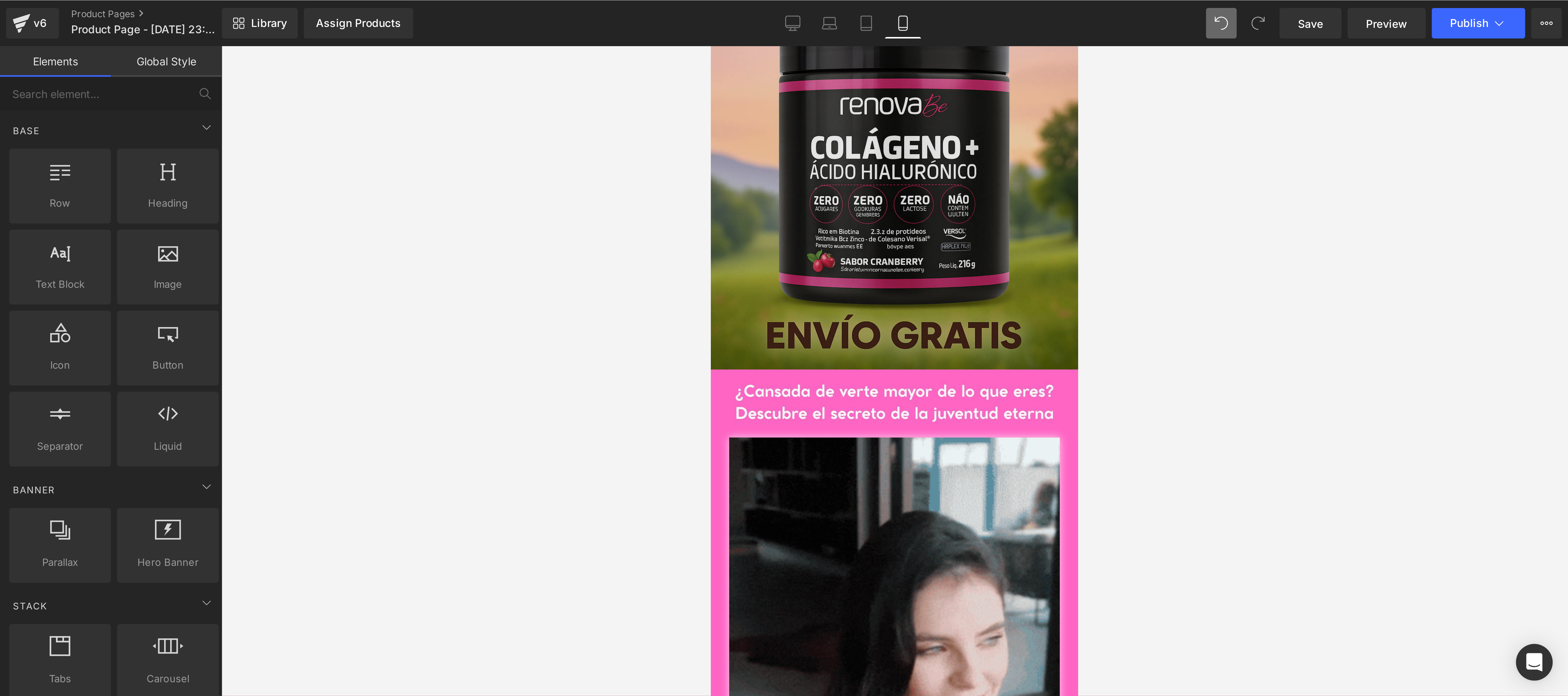
scroll to position [0, 0]
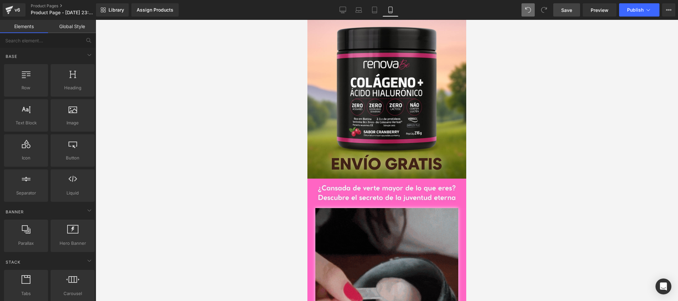
click at [561, 8] on link "Save" at bounding box center [566, 9] width 27 height 13
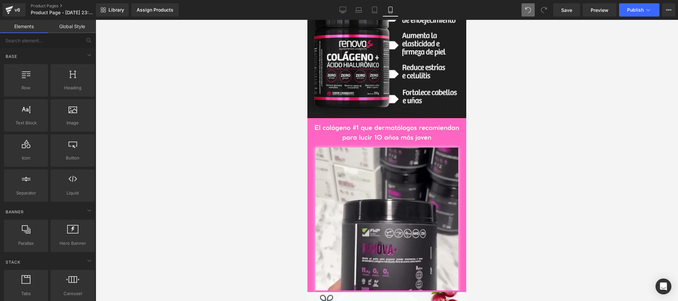
scroll to position [500, 0]
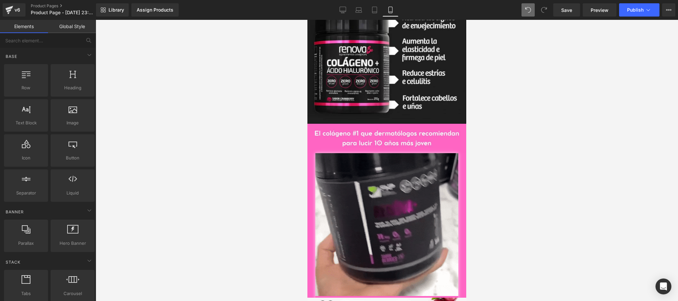
drag, startPoint x: 462, startPoint y: 68, endPoint x: 776, endPoint y: 176, distance: 331.8
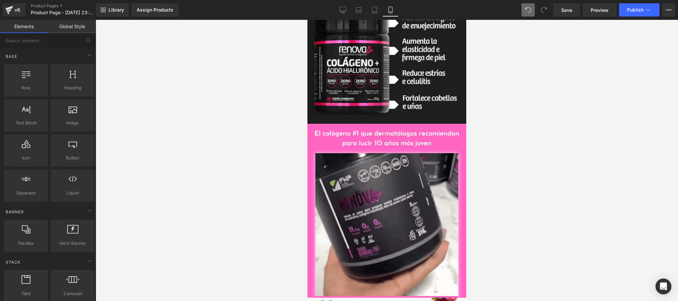
click at [289, 286] on div at bounding box center [387, 160] width 582 height 281
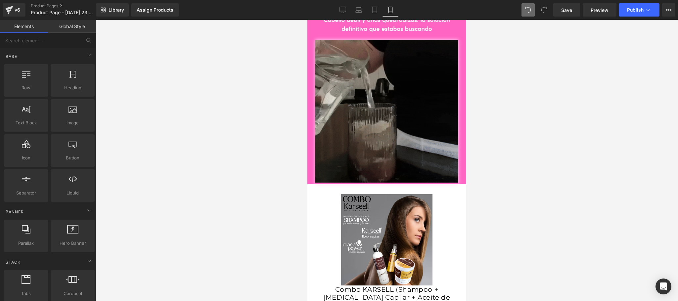
scroll to position [1058, 0]
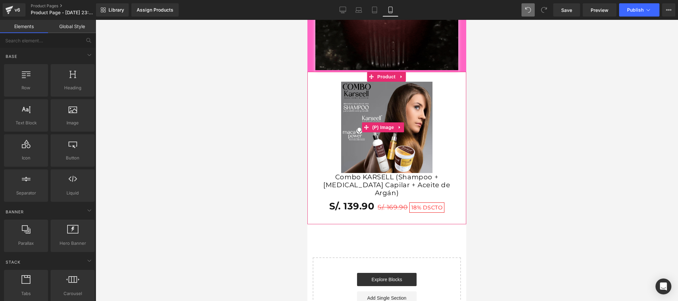
click at [385, 105] on img at bounding box center [386, 127] width 91 height 91
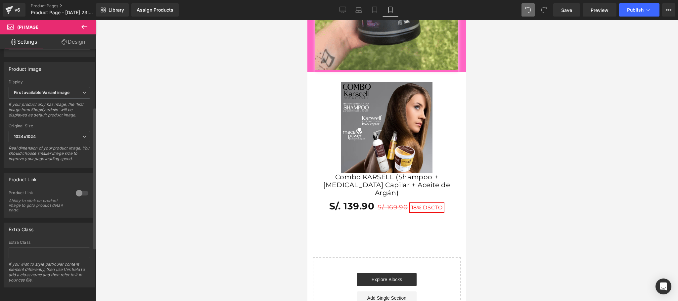
scroll to position [0, 0]
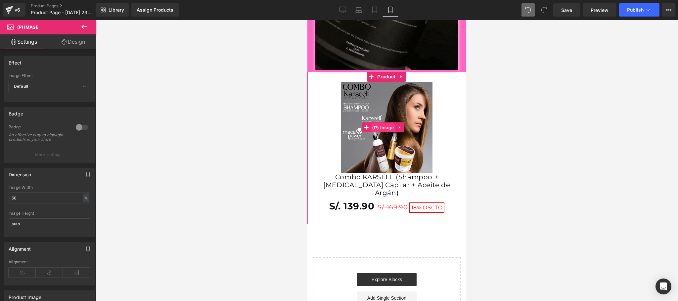
click at [382, 125] on span "(P) Image" at bounding box center [383, 128] width 25 height 10
click at [387, 74] on span "Product" at bounding box center [387, 77] width 22 height 10
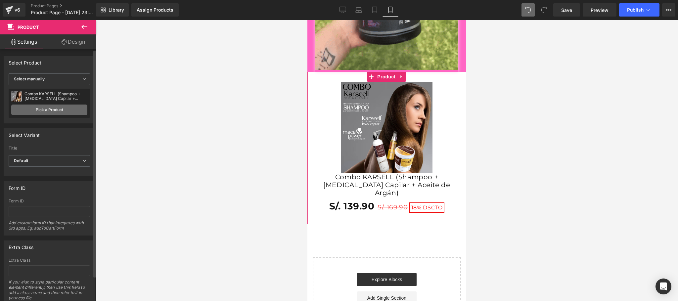
click at [53, 114] on link "Pick a Product" at bounding box center [49, 110] width 76 height 11
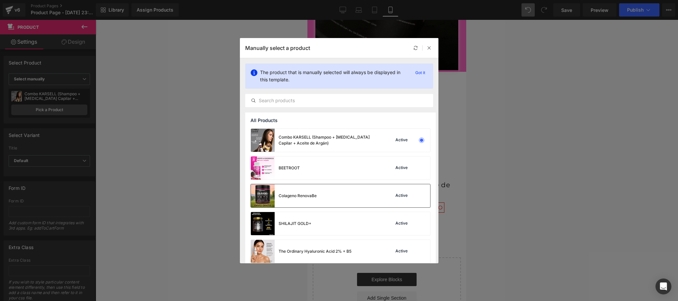
click at [417, 195] on div at bounding box center [421, 195] width 9 height 9
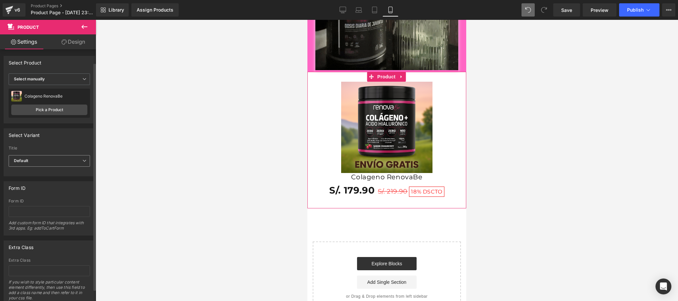
scroll to position [27, 0]
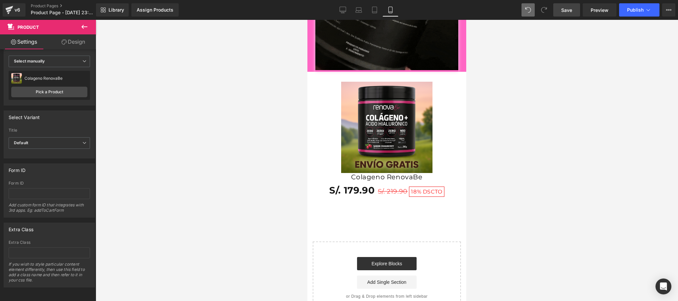
click at [562, 13] on link "Save" at bounding box center [566, 9] width 27 height 13
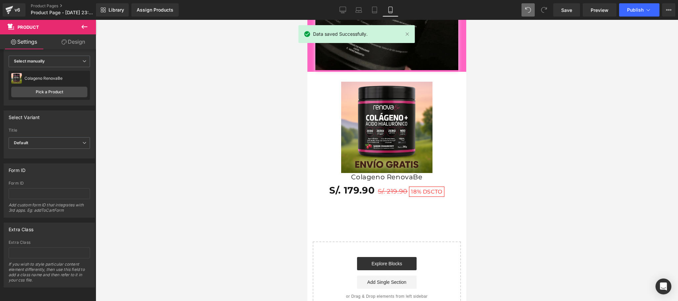
click at [91, 28] on button at bounding box center [84, 27] width 23 height 15
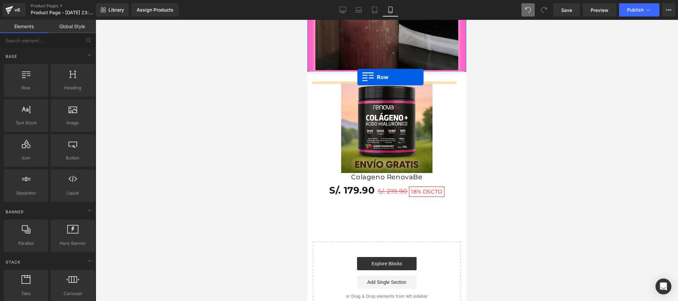
drag, startPoint x: 339, startPoint y: 104, endPoint x: 357, endPoint y: 77, distance: 32.9
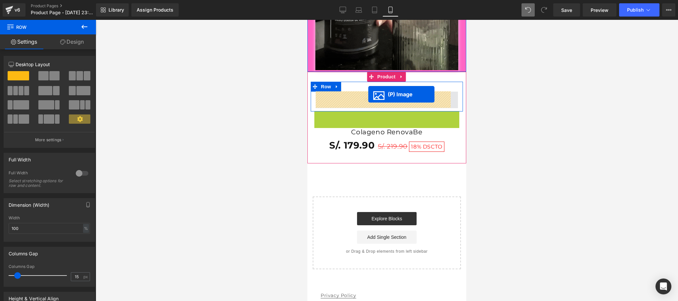
drag, startPoint x: 367, startPoint y: 155, endPoint x: 368, endPoint y: 94, distance: 60.9
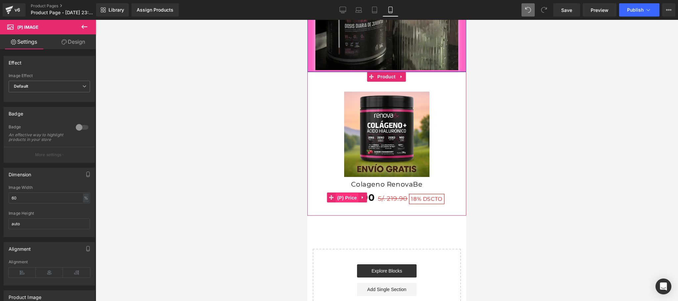
click at [342, 193] on span "(P) Price" at bounding box center [346, 198] width 23 height 10
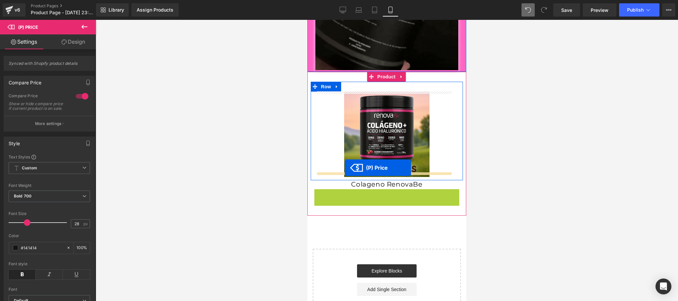
drag, startPoint x: 332, startPoint y: 193, endPoint x: 345, endPoint y: 168, distance: 28.3
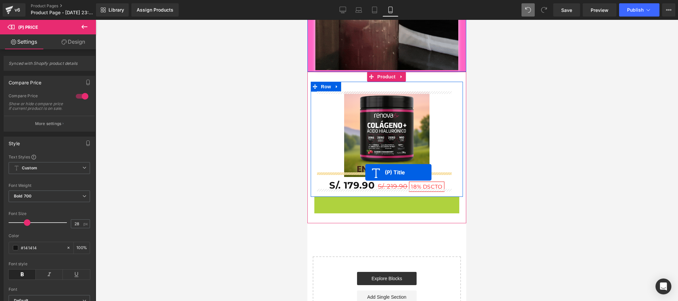
drag, startPoint x: 365, startPoint y: 197, endPoint x: 365, endPoint y: 172, distance: 24.8
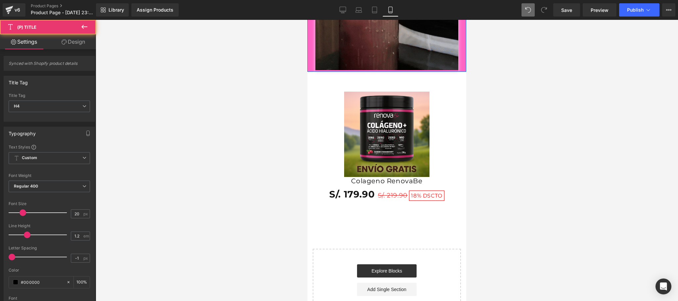
click at [515, 178] on div at bounding box center [387, 160] width 582 height 281
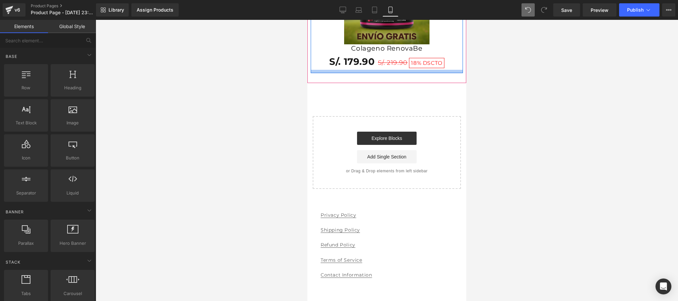
scroll to position [1058, 0]
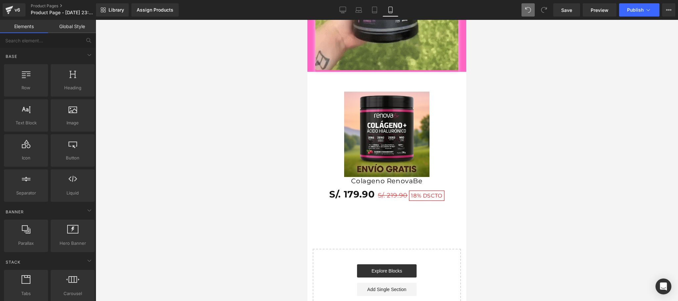
click at [331, 117] on div "Sale Off" at bounding box center [387, 134] width 142 height 85
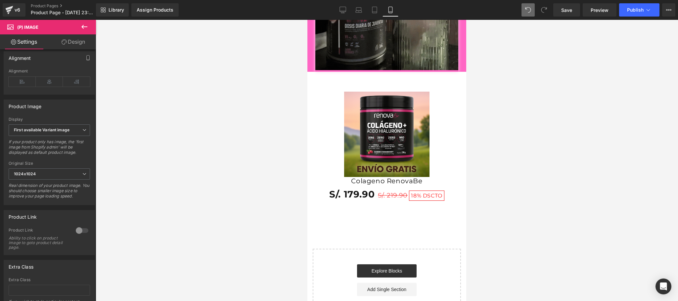
scroll to position [244, 0]
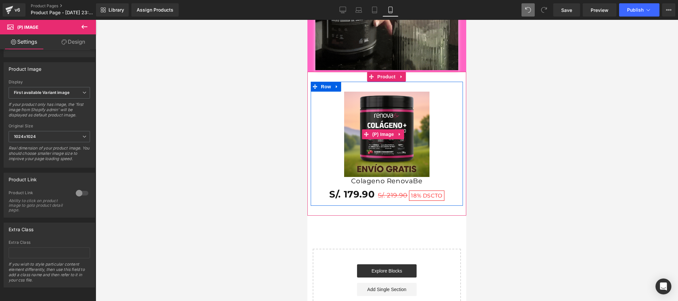
click at [445, 96] on div "Sale Off" at bounding box center [387, 134] width 142 height 85
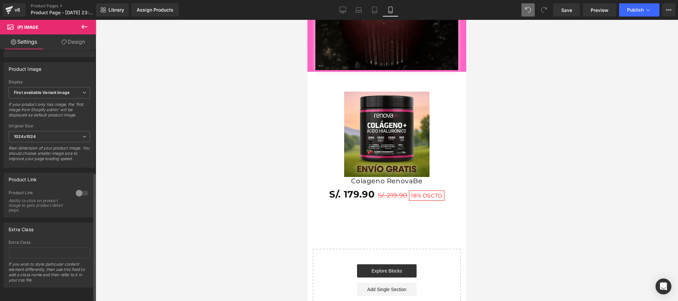
scroll to position [0, 0]
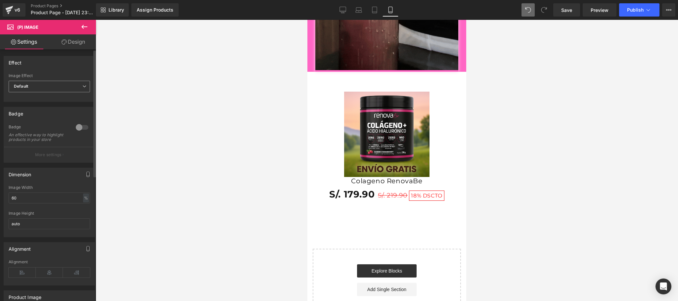
click at [75, 87] on span "Default" at bounding box center [49, 87] width 81 height 12
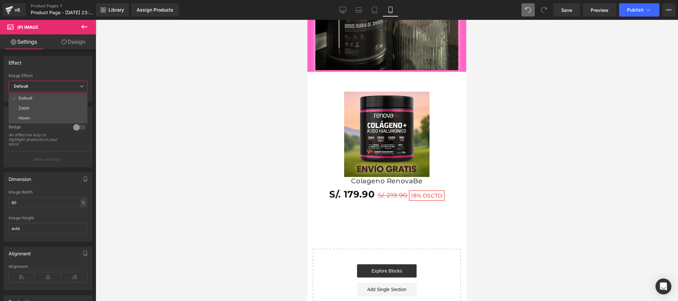
click at [155, 108] on div at bounding box center [387, 160] width 582 height 281
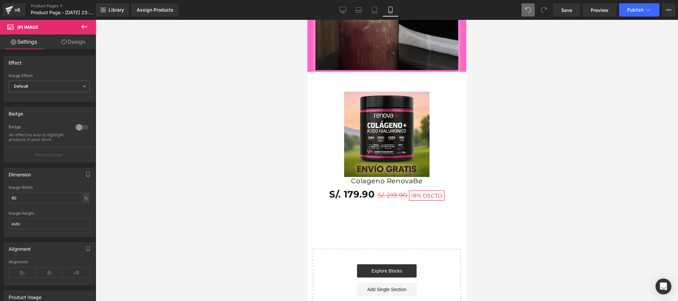
click at [85, 48] on link "Design" at bounding box center [73, 41] width 48 height 15
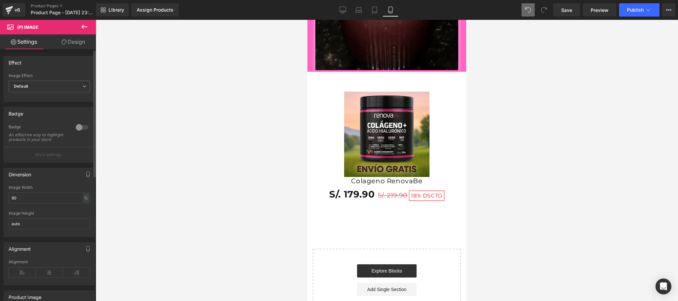
click at [24, 45] on link "Settings" at bounding box center [24, 41] width 48 height 15
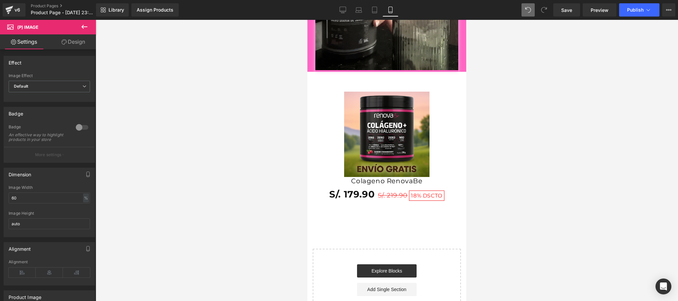
drag, startPoint x: 84, startPoint y: 28, endPoint x: 87, endPoint y: 39, distance: 11.2
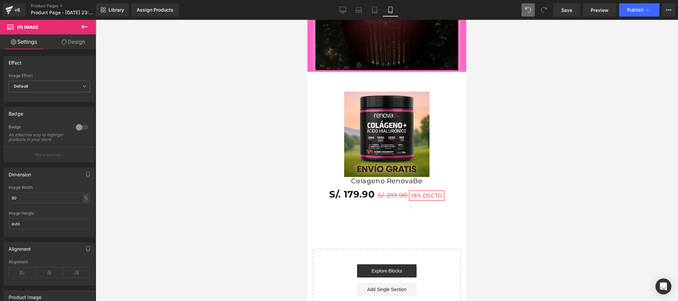
click at [84, 28] on icon at bounding box center [84, 27] width 8 height 8
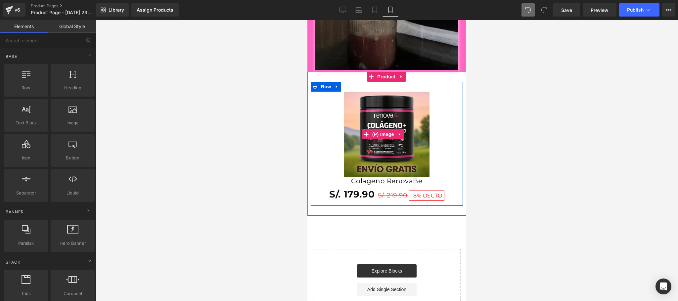
click at [333, 129] on div "Sale Off" at bounding box center [387, 134] width 142 height 85
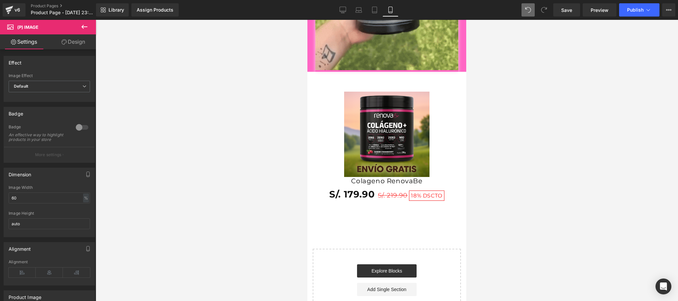
click at [354, 121] on img at bounding box center [386, 134] width 85 height 85
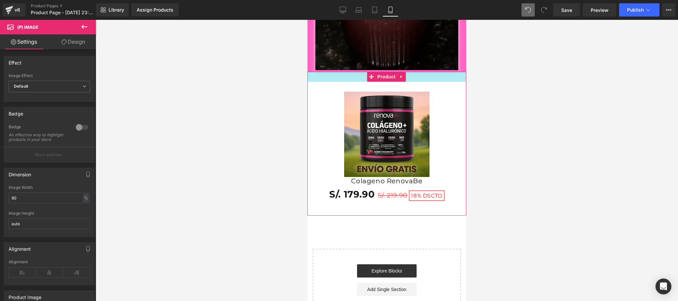
click at [346, 76] on div at bounding box center [386, 77] width 159 height 10
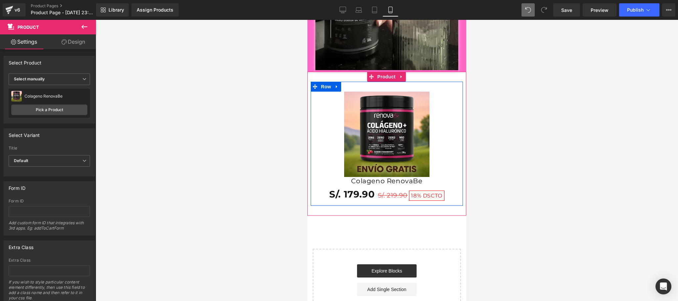
click at [346, 110] on img at bounding box center [386, 134] width 85 height 85
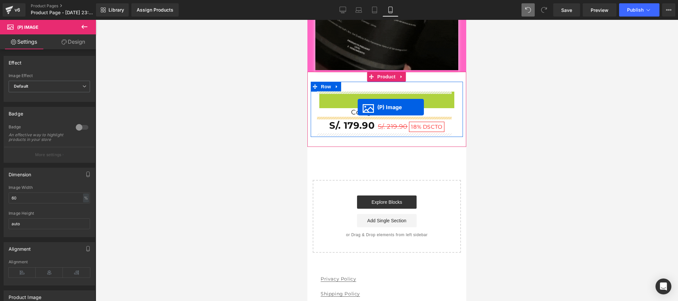
drag, startPoint x: 366, startPoint y: 133, endPoint x: 358, endPoint y: 107, distance: 27.2
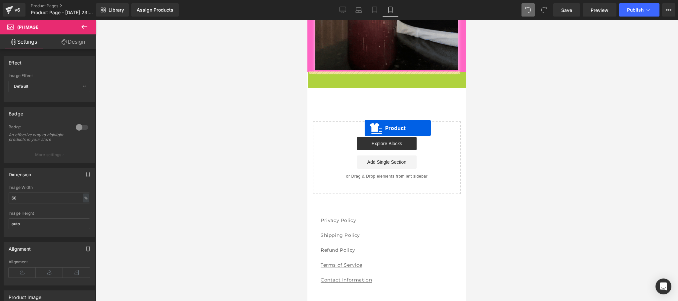
drag, startPoint x: 370, startPoint y: 77, endPoint x: 361, endPoint y: 117, distance: 41.8
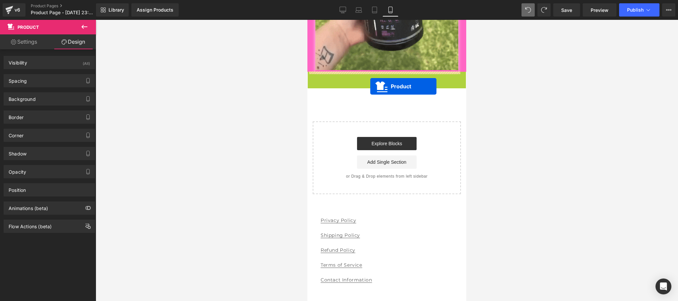
drag, startPoint x: 370, startPoint y: 75, endPoint x: 367, endPoint y: 109, distance: 33.9
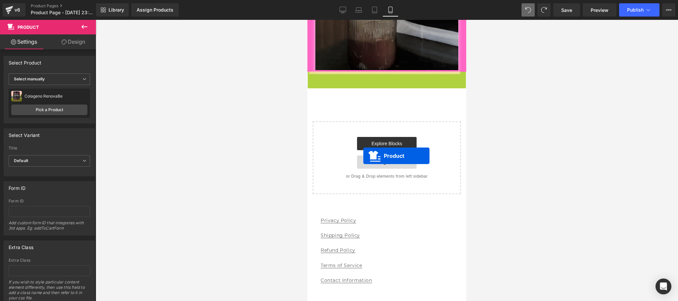
drag, startPoint x: 371, startPoint y: 78, endPoint x: 363, endPoint y: 156, distance: 77.8
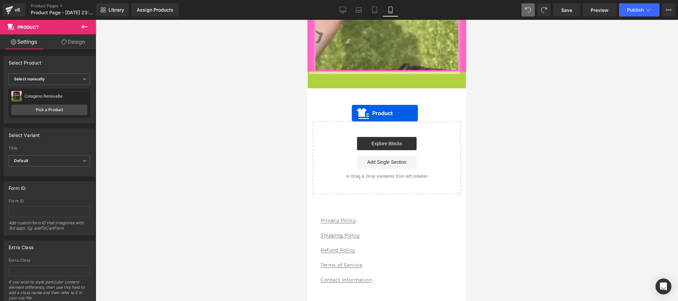
drag, startPoint x: 371, startPoint y: 77, endPoint x: 352, endPoint y: 113, distance: 41.3
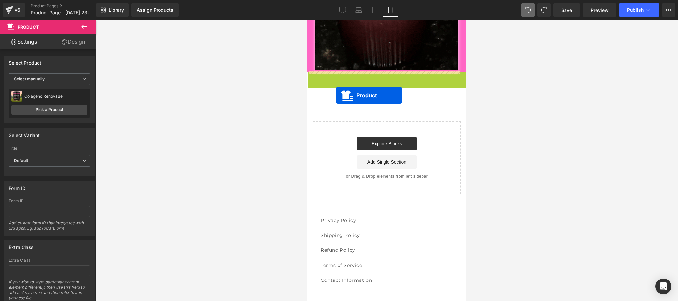
drag, startPoint x: 370, startPoint y: 77, endPoint x: 336, endPoint y: 95, distance: 38.8
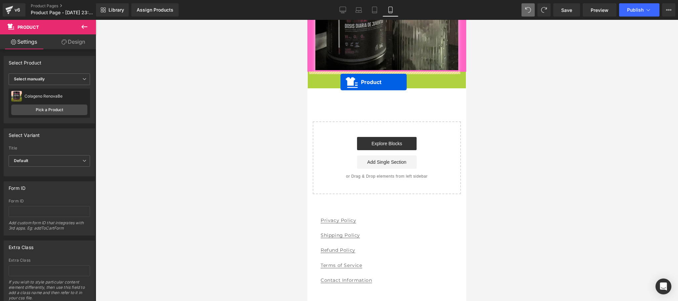
drag, startPoint x: 372, startPoint y: 76, endPoint x: 340, endPoint y: 82, distance: 31.5
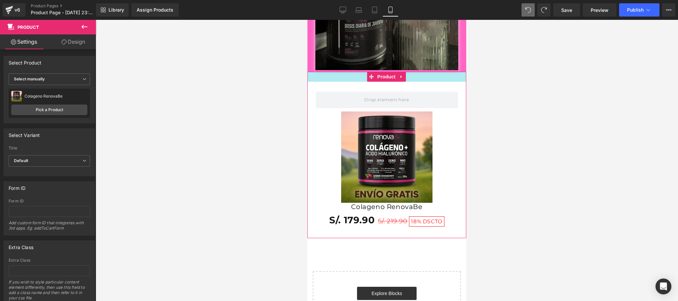
click at [342, 77] on div at bounding box center [386, 77] width 159 height 10
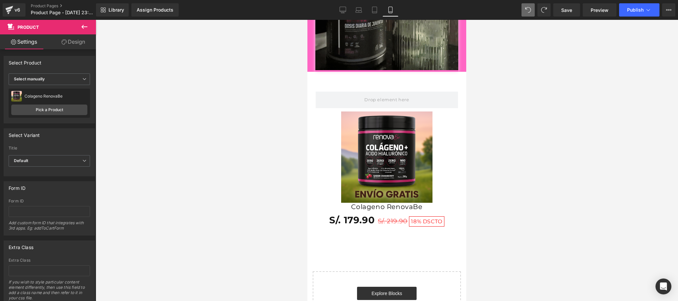
click at [84, 25] on icon at bounding box center [84, 27] width 8 height 8
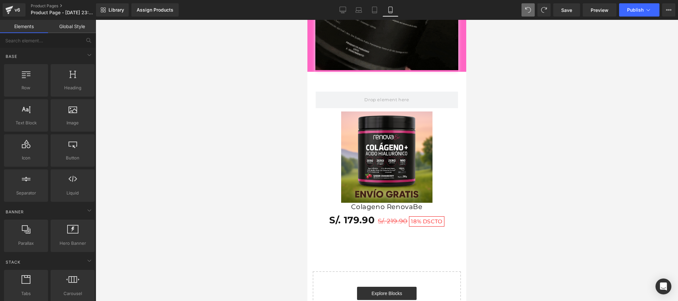
click at [82, 27] on link "Global Style" at bounding box center [72, 26] width 48 height 13
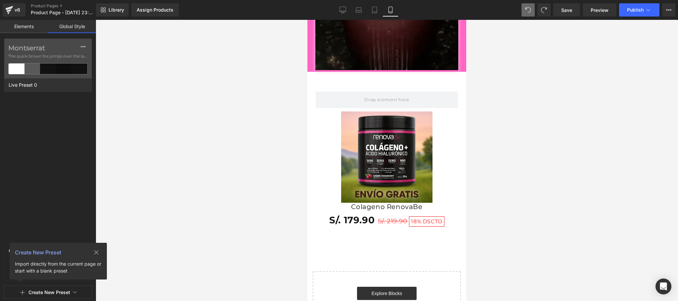
click at [23, 29] on link "Elements" at bounding box center [24, 26] width 48 height 13
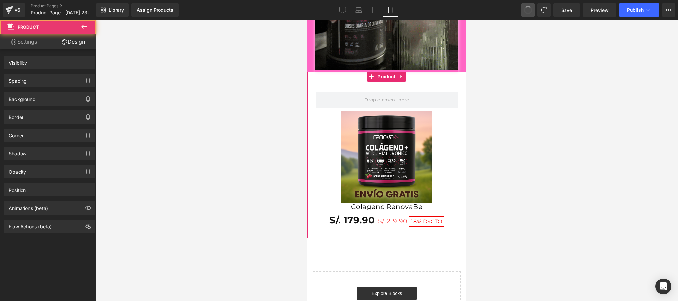
click at [527, 8] on span at bounding box center [528, 10] width 11 height 11
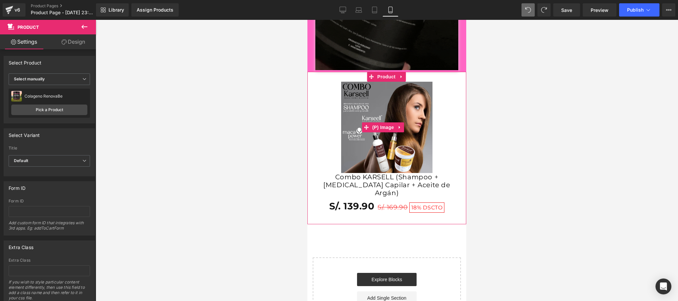
scroll to position [926, 0]
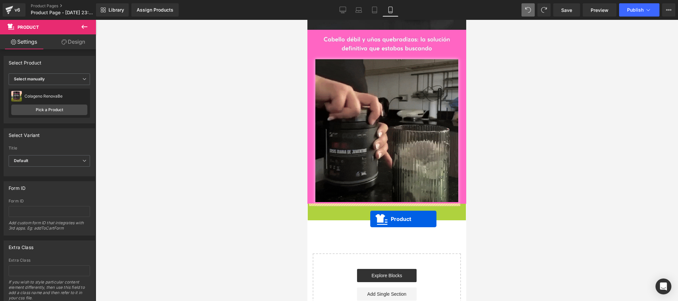
drag, startPoint x: 372, startPoint y: 212, endPoint x: 370, endPoint y: 218, distance: 6.3
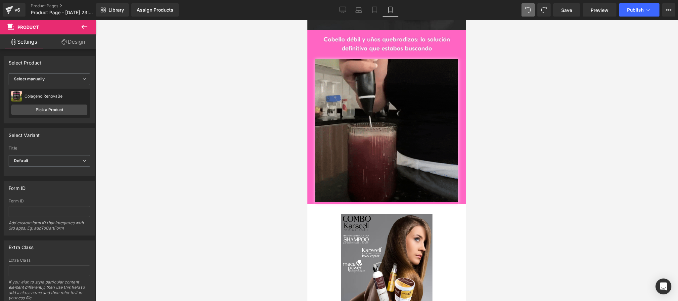
click at [95, 23] on button at bounding box center [84, 27] width 23 height 15
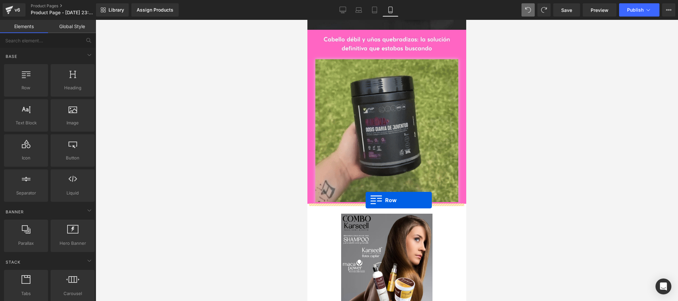
drag, startPoint x: 330, startPoint y: 99, endPoint x: 366, endPoint y: 200, distance: 107.2
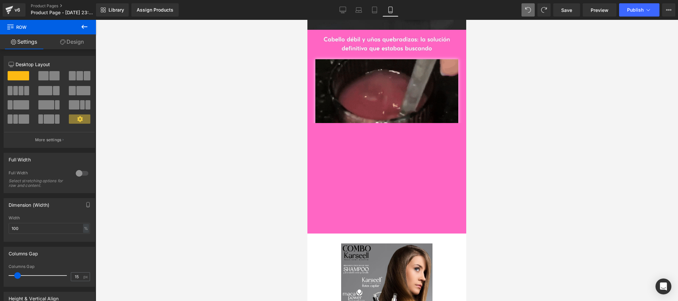
scroll to position [1058, 0]
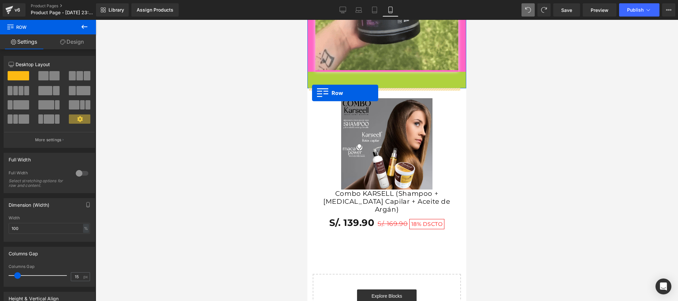
drag, startPoint x: 309, startPoint y: 74, endPoint x: 312, endPoint y: 93, distance: 18.5
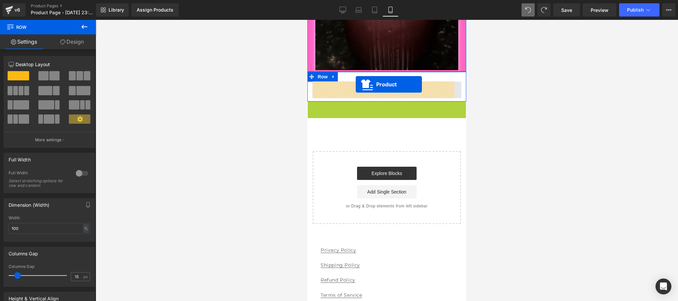
drag, startPoint x: 373, startPoint y: 105, endPoint x: 356, endPoint y: 84, distance: 26.8
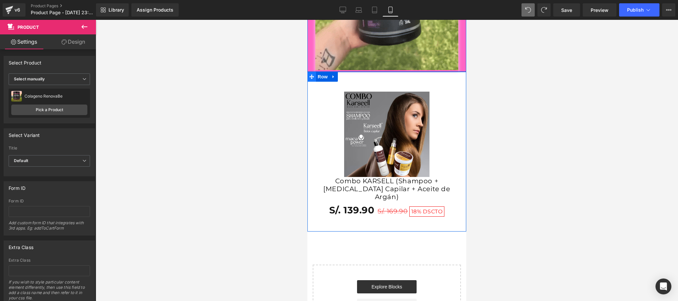
click at [313, 76] on icon at bounding box center [311, 76] width 5 height 5
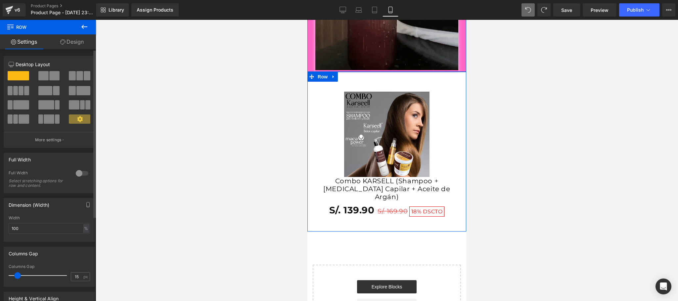
click at [79, 175] on div at bounding box center [82, 173] width 16 height 11
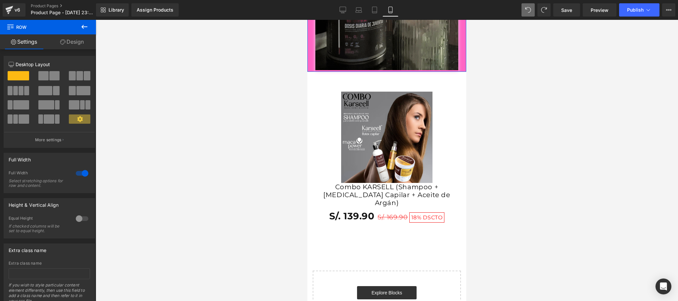
click at [559, 169] on div at bounding box center [387, 160] width 582 height 281
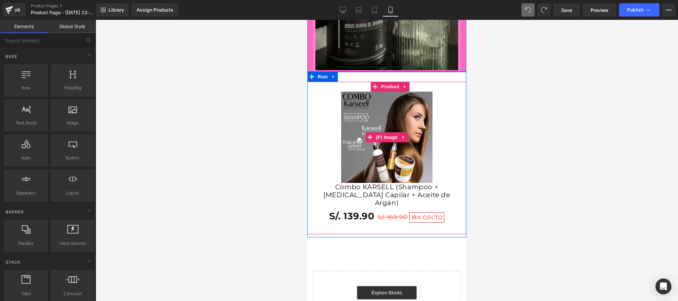
click at [401, 116] on img at bounding box center [386, 137] width 91 height 91
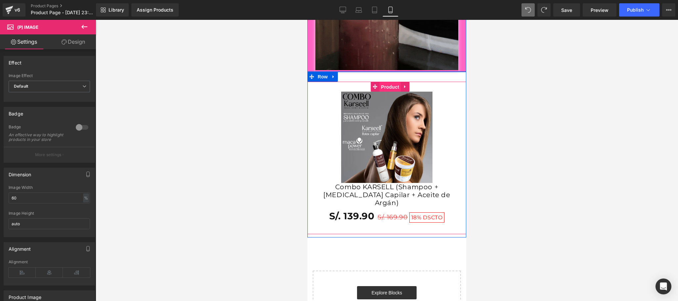
click at [385, 87] on span "Product" at bounding box center [390, 87] width 22 height 10
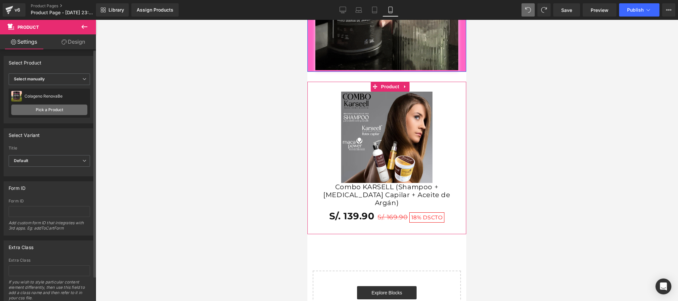
click at [58, 109] on link "Pick a Product" at bounding box center [49, 110] width 76 height 11
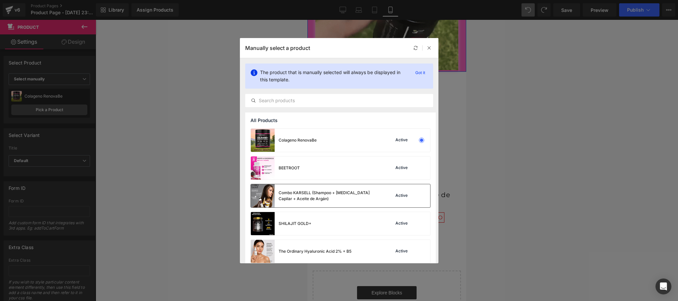
click at [416, 200] on div "Combo KARSELL (Shampoo + Botox Capilar + Aceite de Argán) Active" at bounding box center [340, 195] width 179 height 23
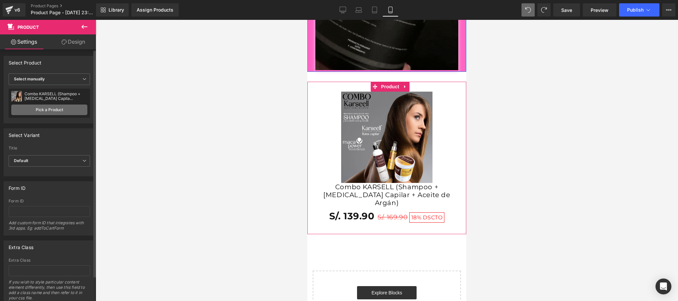
click at [56, 109] on link "Pick a Product" at bounding box center [49, 110] width 76 height 11
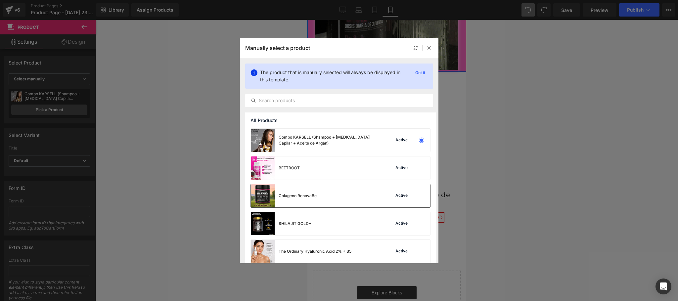
click at [420, 187] on div "Colageno RenovaBe Active" at bounding box center [340, 195] width 179 height 23
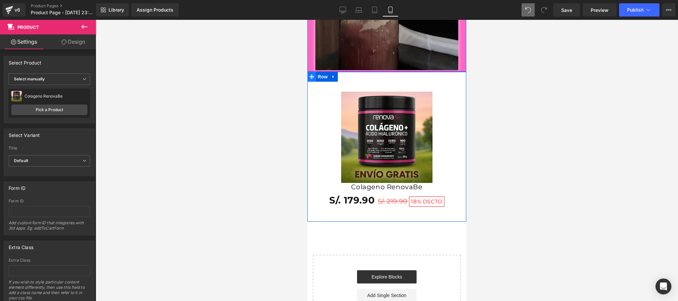
click at [310, 77] on icon at bounding box center [311, 76] width 5 height 5
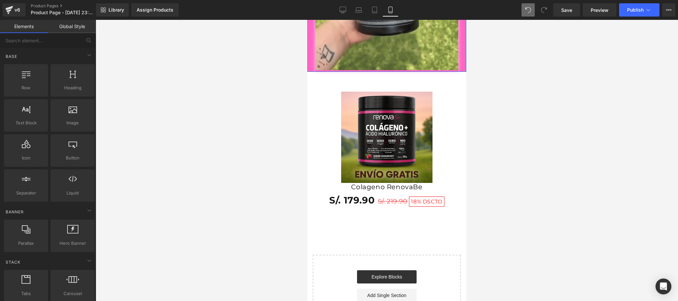
click at [227, 197] on div at bounding box center [387, 160] width 582 height 281
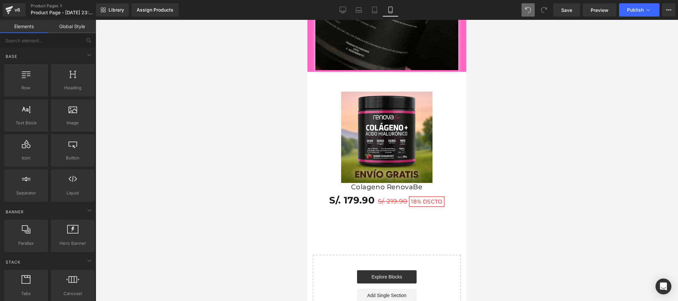
click at [565, 12] on span "Save" at bounding box center [566, 10] width 11 height 7
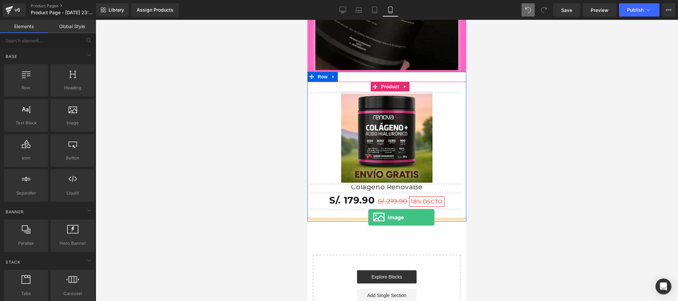
drag, startPoint x: 385, startPoint y: 142, endPoint x: 368, endPoint y: 218, distance: 77.4
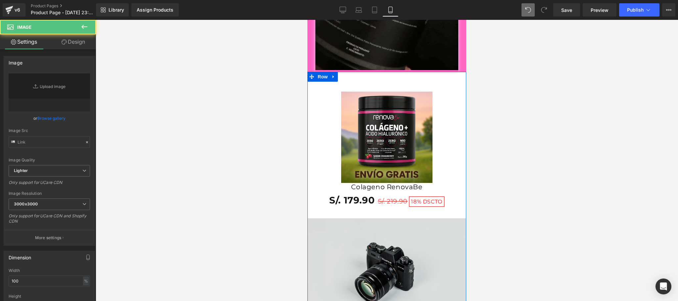
type input "//d1um8515vdn9kb.cloudfront.net/images/parallax.jpg"
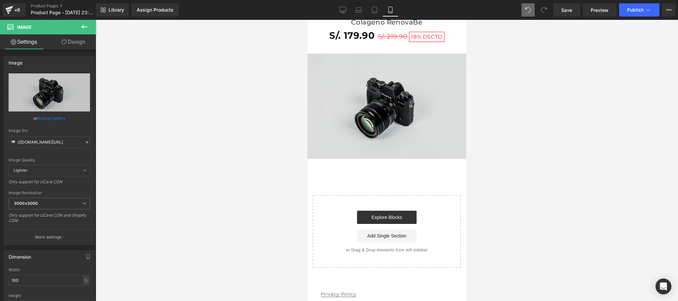
scroll to position [1191, 0]
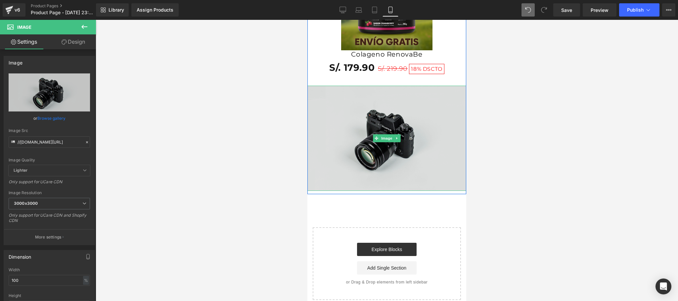
click at [392, 159] on img at bounding box center [386, 138] width 159 height 105
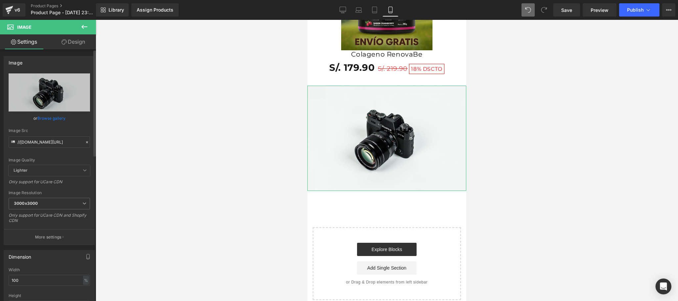
click at [55, 120] on link "Browse gallery" at bounding box center [51, 118] width 28 height 12
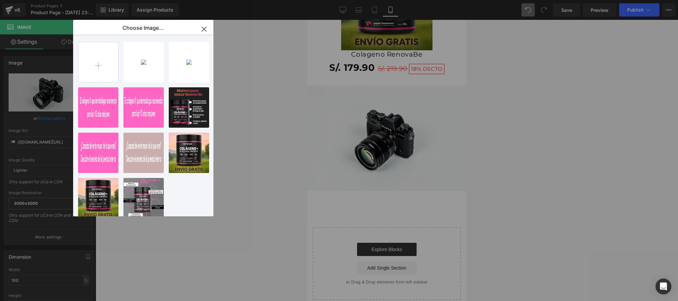
type input "C:\fakepath\imagen.png"
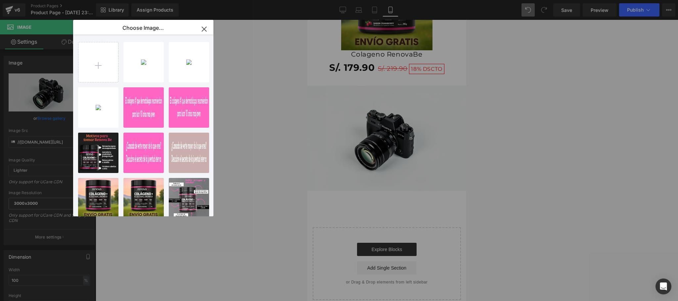
click at [204, 26] on icon "button" at bounding box center [204, 29] width 11 height 11
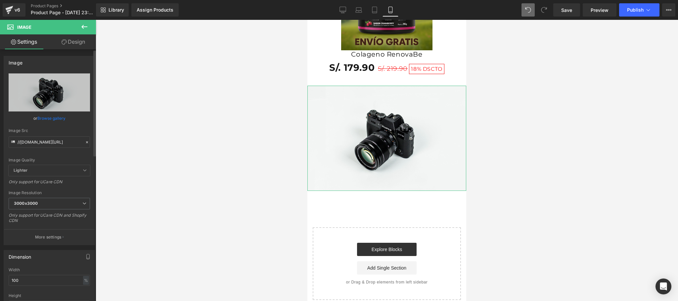
click at [46, 116] on link "Browse gallery" at bounding box center [51, 118] width 28 height 12
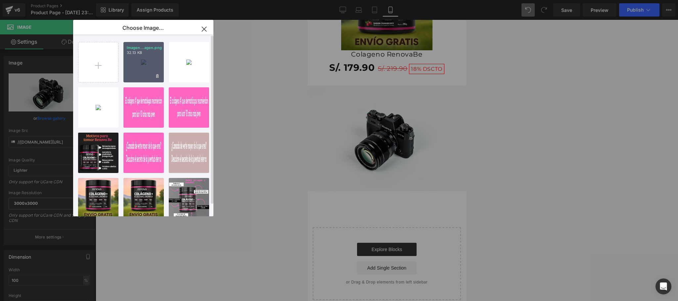
click at [145, 68] on div "imagen...agen.png 32.13 KB" at bounding box center [143, 62] width 40 height 40
type input "https://ucarecdn.com/0ceb389b-3d0c-4fee-97cb-63df5ec8181d/-/format/auto/-/previ…"
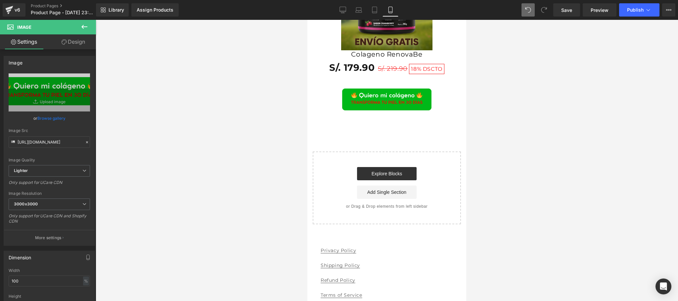
click at [559, 153] on div at bounding box center [387, 160] width 582 height 281
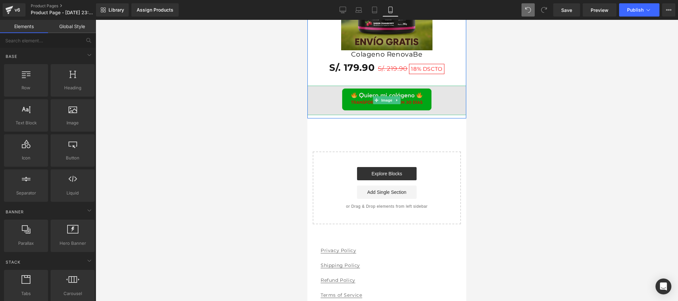
click at [428, 97] on img at bounding box center [386, 100] width 159 height 29
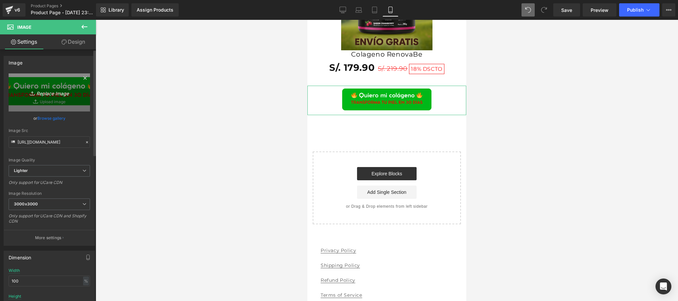
click at [47, 94] on icon "Replace Image" at bounding box center [49, 92] width 53 height 8
type input "C:\fakepath\imagen (1).png"
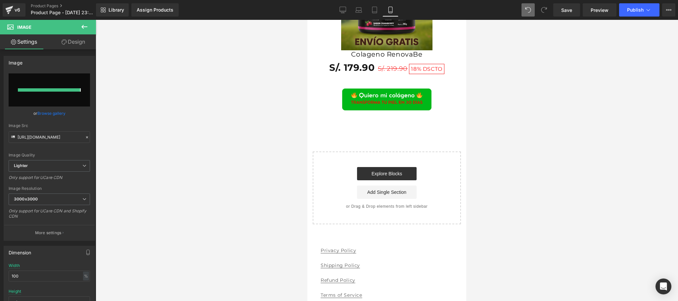
type input "https://ucarecdn.com/70f7a839-87f9-4fe7-bbf2-dad58c9be779/-/format/auto/-/previ…"
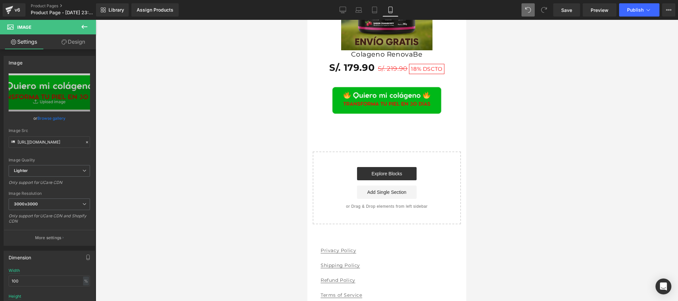
click at [525, 126] on div at bounding box center [387, 160] width 582 height 281
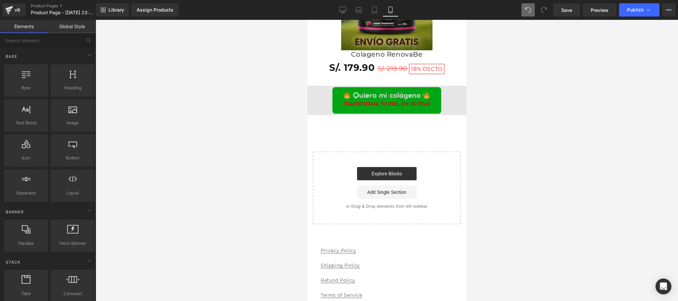
click at [457, 90] on img at bounding box center [386, 100] width 159 height 29
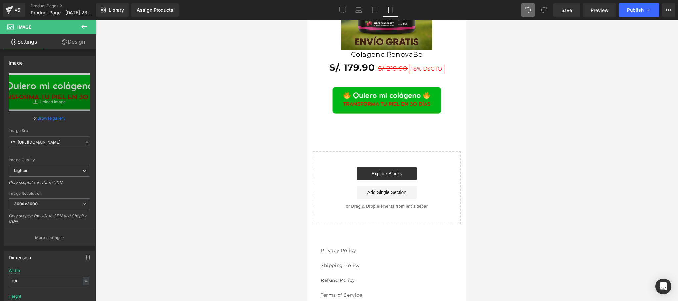
click at [85, 28] on icon at bounding box center [84, 27] width 8 height 8
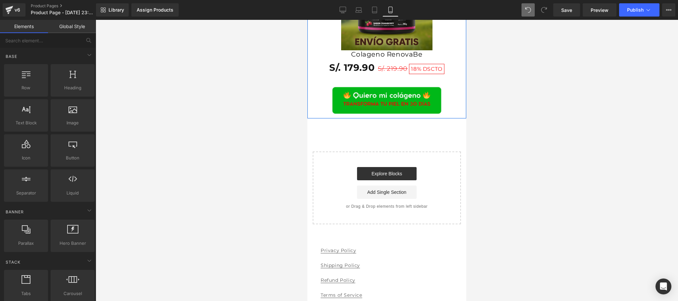
scroll to position [1058, 0]
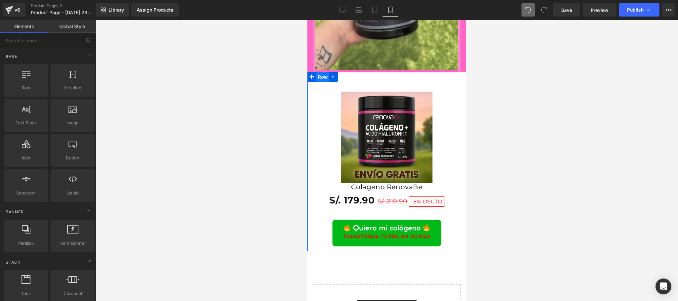
drag, startPoint x: 320, startPoint y: 77, endPoint x: 428, endPoint y: 158, distance: 134.8
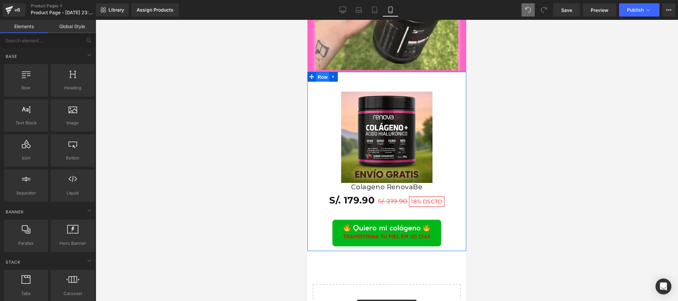
click at [320, 77] on span "Row" at bounding box center [322, 77] width 13 height 10
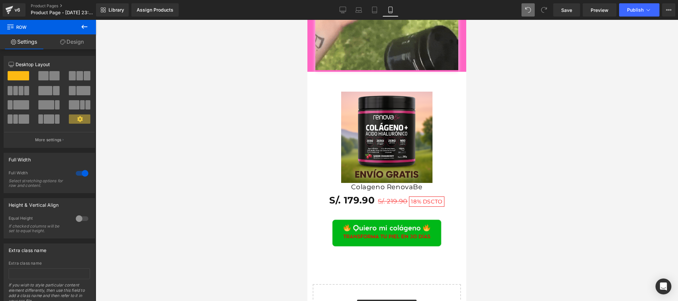
click at [557, 231] on div at bounding box center [387, 160] width 582 height 281
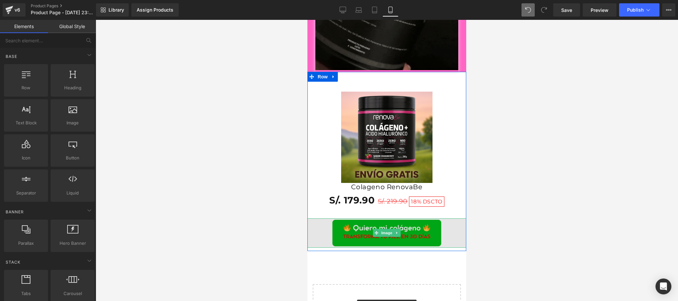
click at [424, 236] on img at bounding box center [386, 232] width 159 height 29
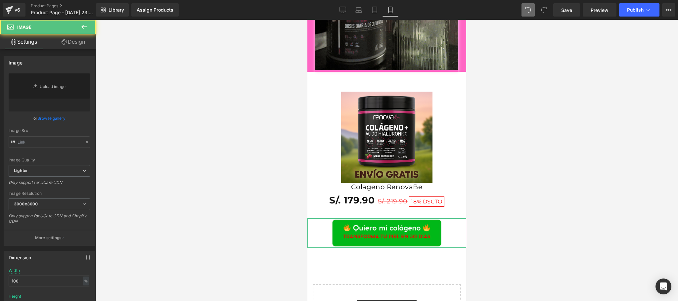
click at [59, 32] on span "Image" at bounding box center [40, 27] width 66 height 15
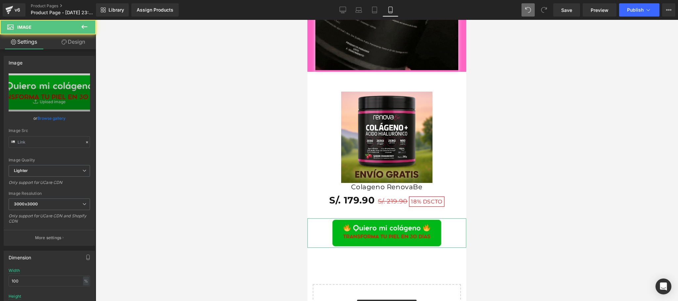
type input "https://ucarecdn.com/70f7a839-87f9-4fe7-bbf2-dad58c9be779/-/format/auto/-/previ…"
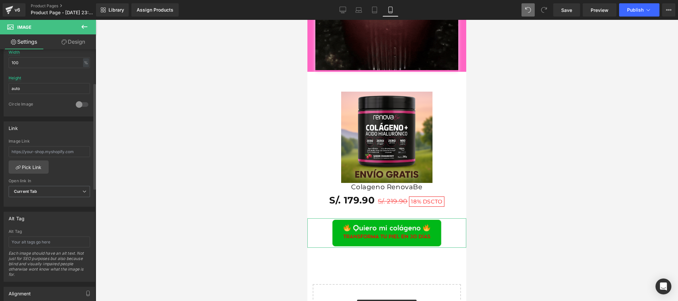
scroll to position [78, 0]
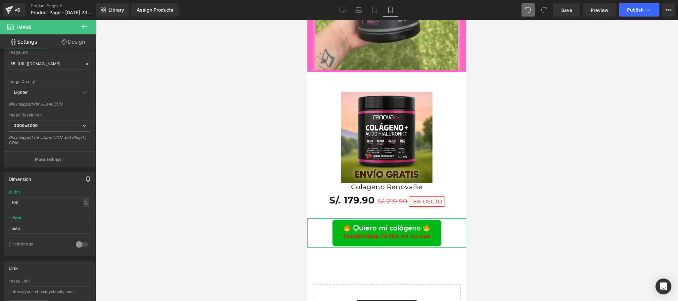
click at [78, 37] on link "Design" at bounding box center [73, 41] width 48 height 15
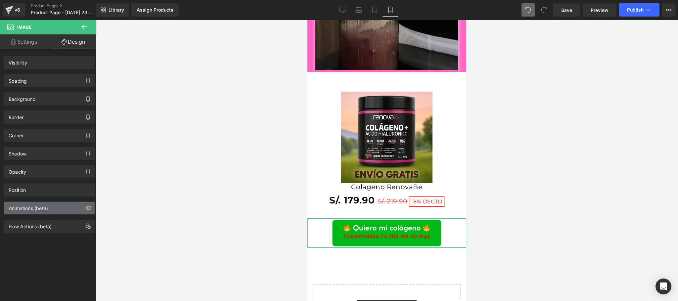
click at [54, 213] on div "Animations (beta)" at bounding box center [49, 208] width 91 height 13
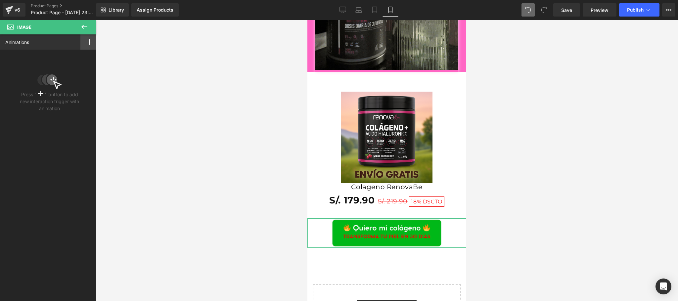
click at [87, 39] on icon at bounding box center [89, 41] width 5 height 5
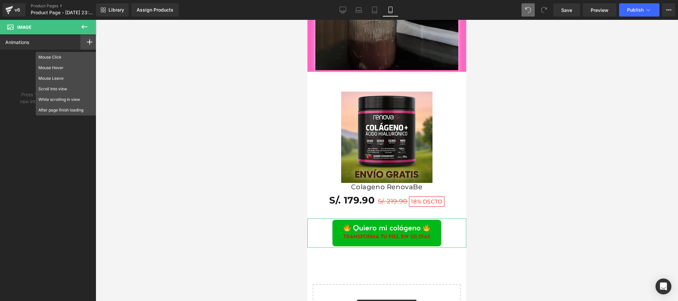
click at [2, 149] on div "Animations Mouse Click Mouse Hover Mouse Leave Scroll Into view While scrolling…" at bounding box center [49, 161] width 99 height 255
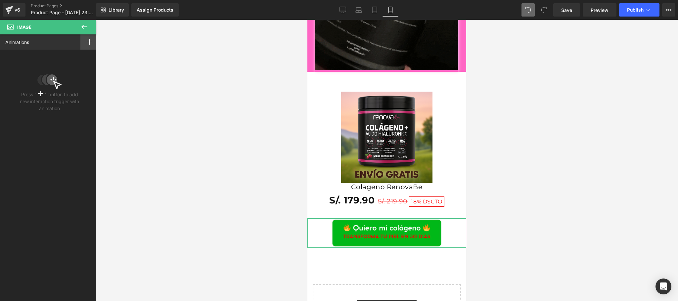
click at [84, 40] on div at bounding box center [89, 41] width 19 height 15
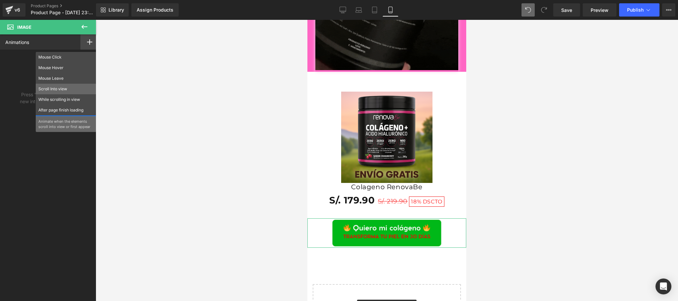
click at [60, 86] on p "Scroll Into view" at bounding box center [65, 89] width 55 height 6
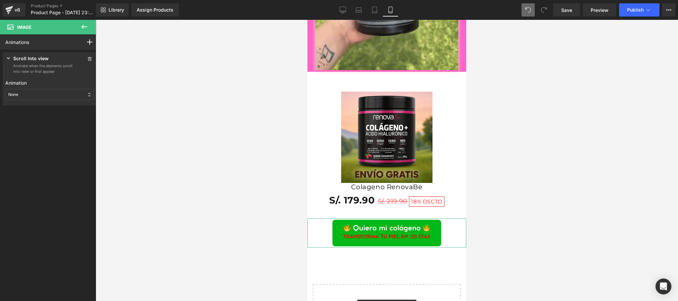
click at [53, 90] on div "None" at bounding box center [49, 94] width 88 height 11
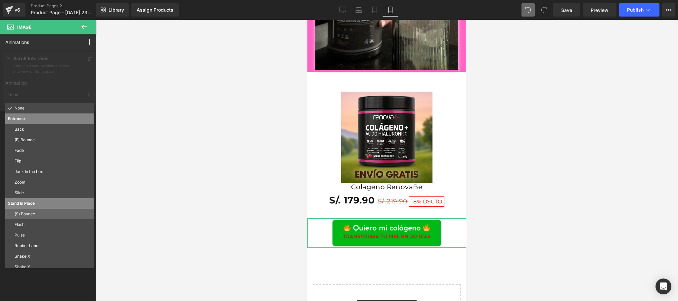
click at [45, 219] on div "(S) Bounce" at bounding box center [49, 214] width 88 height 11
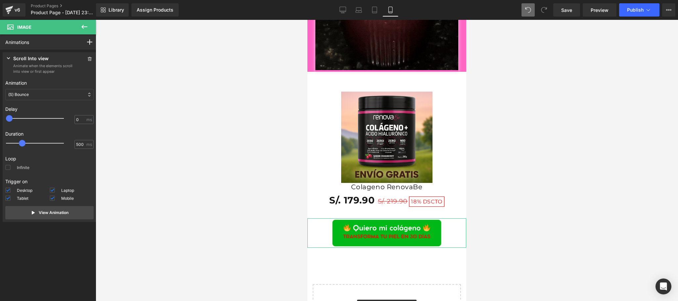
click at [8, 167] on span at bounding box center [7, 167] width 5 height 5
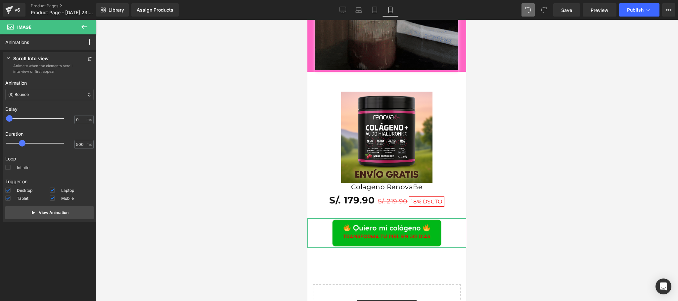
click at [0, 0] on input "Infinite" at bounding box center [0, 0] width 0 height 0
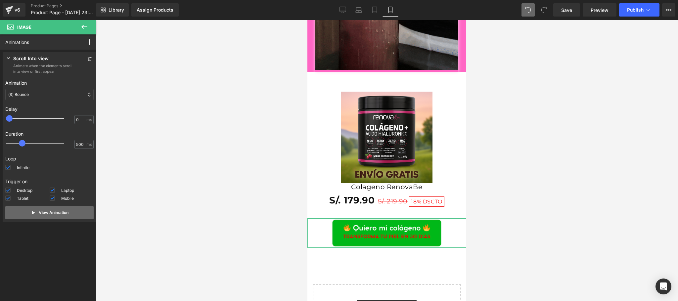
click at [49, 215] on p "View Animation" at bounding box center [54, 213] width 30 height 6
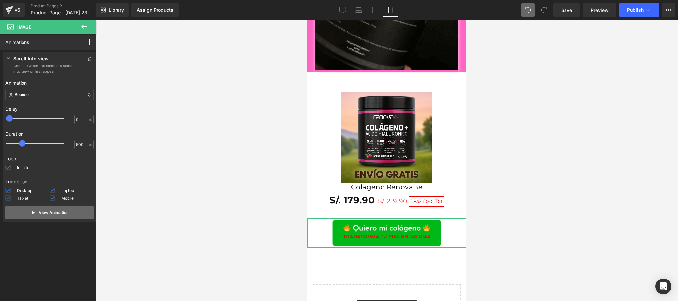
click at [46, 213] on p "View Animation" at bounding box center [54, 213] width 30 height 6
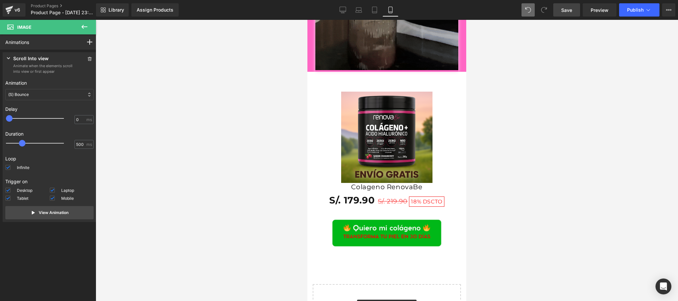
click at [561, 10] on span "Save" at bounding box center [566, 10] width 11 height 7
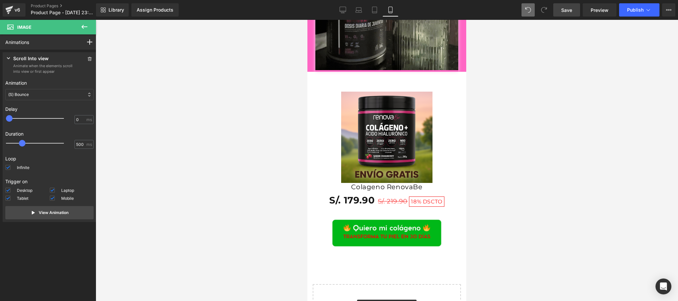
click at [89, 29] on button at bounding box center [84, 27] width 23 height 15
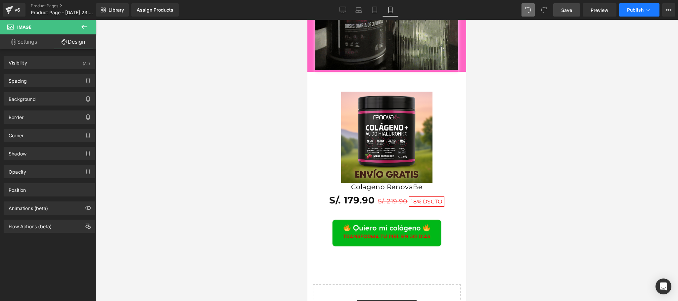
click at [636, 8] on span "Publish" at bounding box center [635, 9] width 17 height 5
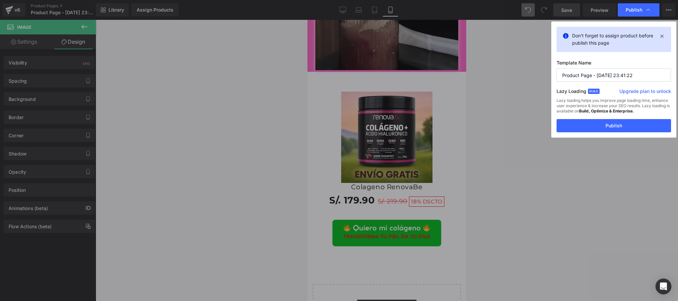
drag, startPoint x: 636, startPoint y: 75, endPoint x: 531, endPoint y: 77, distance: 104.9
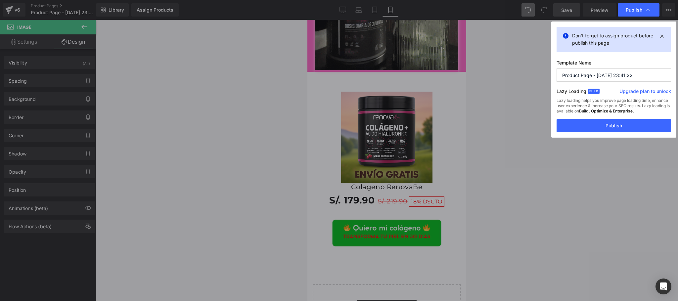
click at [531, 77] on div "Publish Don't forget to assign product before publish this page Template Name P…" at bounding box center [339, 150] width 678 height 301
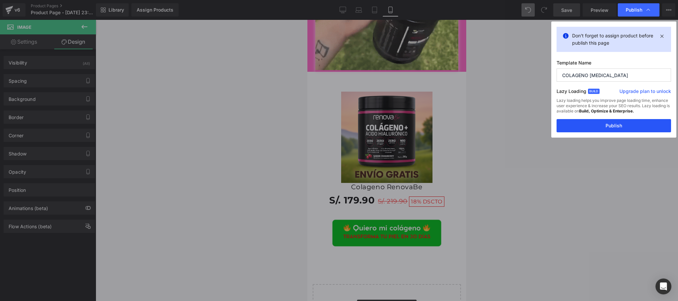
type input "COLAGENO RENOVA"
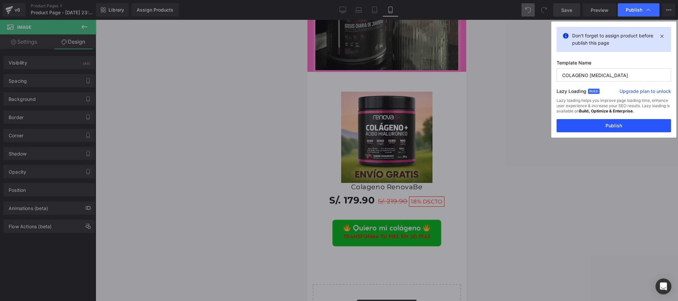
click at [610, 120] on button "Publish" at bounding box center [613, 125] width 114 height 13
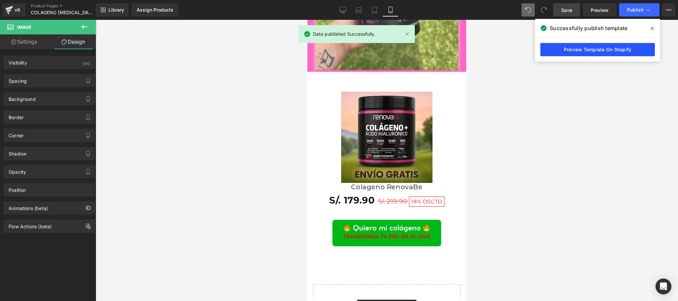
click at [602, 49] on link "Preview Template On Shopify" at bounding box center [597, 49] width 114 height 13
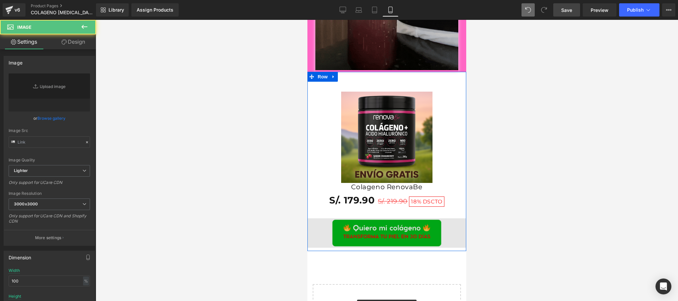
click at [330, 232] on img at bounding box center [386, 232] width 159 height 29
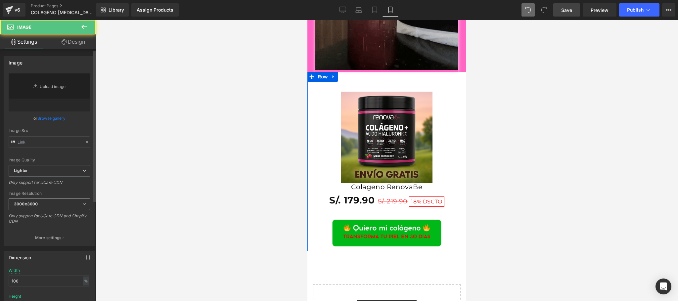
click at [47, 209] on span "3000x3000" at bounding box center [49, 205] width 81 height 12
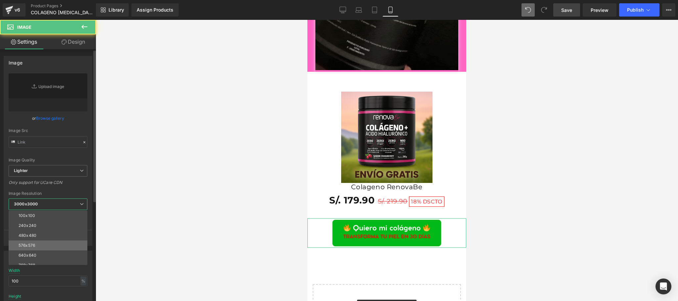
type input "https://ucarecdn.com/70f7a839-87f9-4fe7-bbf2-dad58c9be779/-/format/auto/-/previ…"
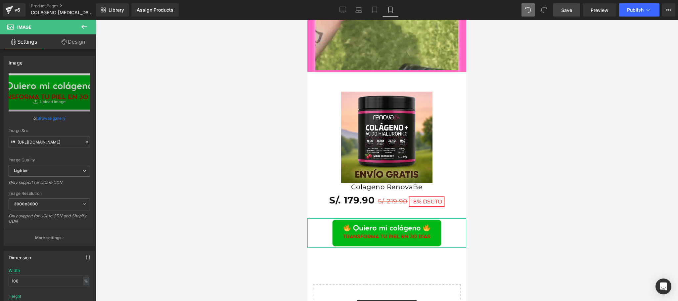
click at [80, 42] on link "Design" at bounding box center [73, 41] width 48 height 15
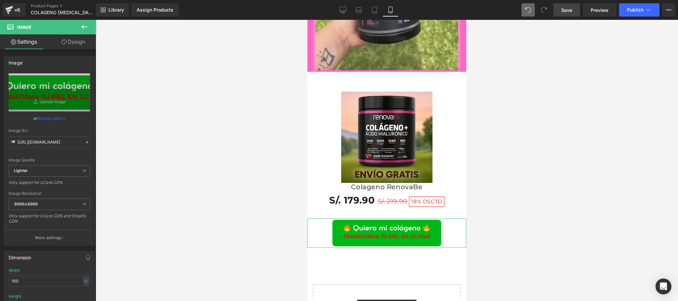
click at [0, 0] on div "Animations (beta)" at bounding box center [0, 0] width 0 height 0
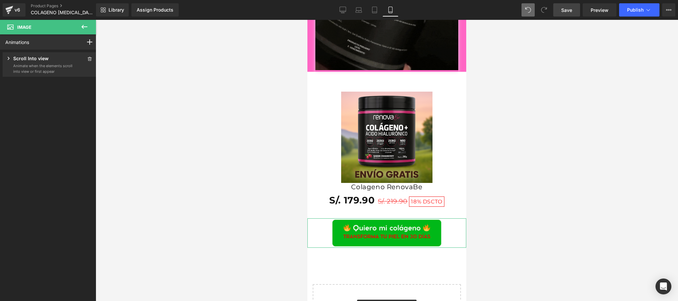
click at [12, 58] on div "Scroll Into view" at bounding box center [38, 59] width 67 height 8
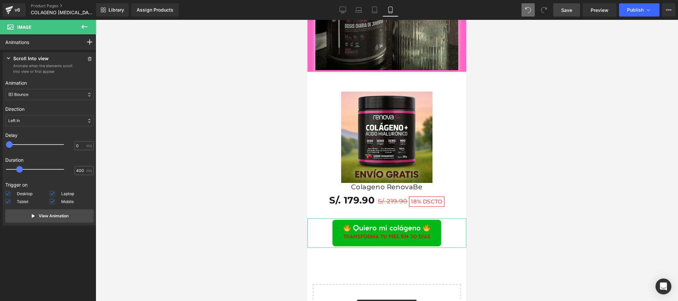
click at [17, 171] on span at bounding box center [19, 169] width 7 height 7
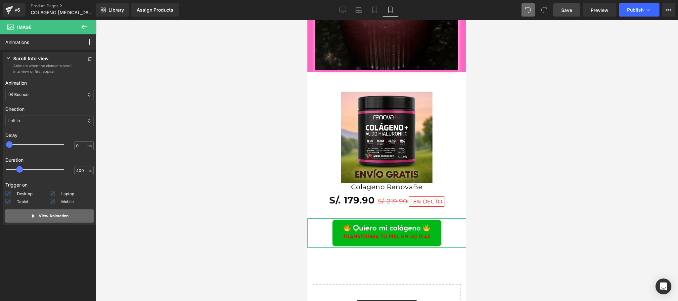
click at [35, 220] on button "View Animation" at bounding box center [49, 215] width 88 height 13
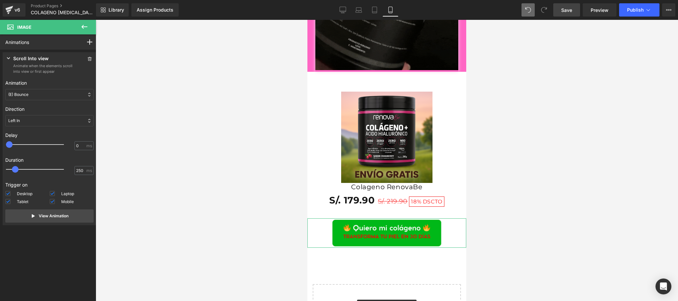
drag, startPoint x: 17, startPoint y: 172, endPoint x: 13, endPoint y: 171, distance: 3.9
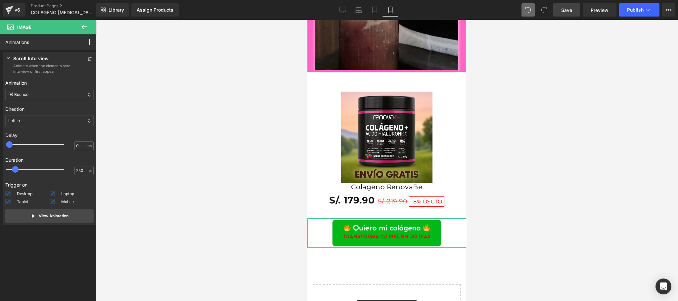
click at [13, 171] on span at bounding box center [15, 169] width 7 height 7
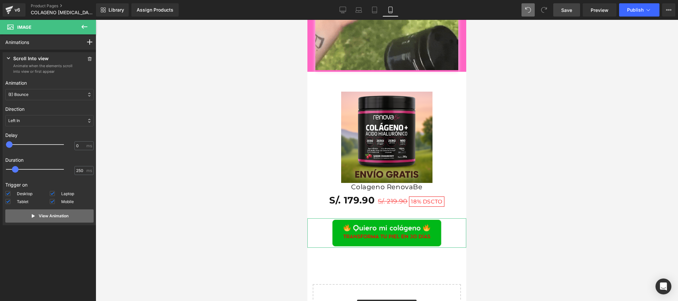
click at [36, 218] on button "View Animation" at bounding box center [49, 215] width 88 height 13
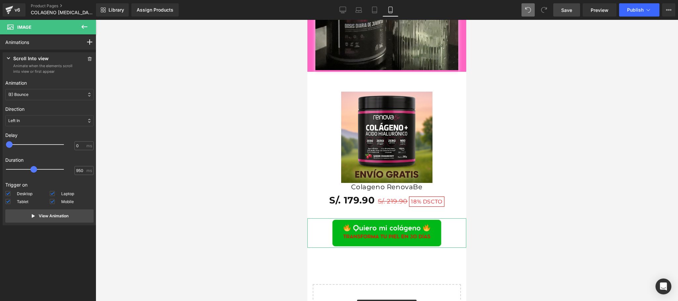
drag, startPoint x: 19, startPoint y: 173, endPoint x: 36, endPoint y: 175, distance: 17.3
click at [36, 175] on div at bounding box center [40, 169] width 58 height 13
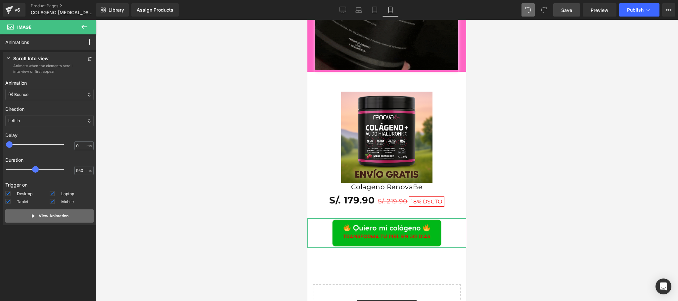
click at [43, 217] on p "View Animation" at bounding box center [54, 216] width 30 height 6
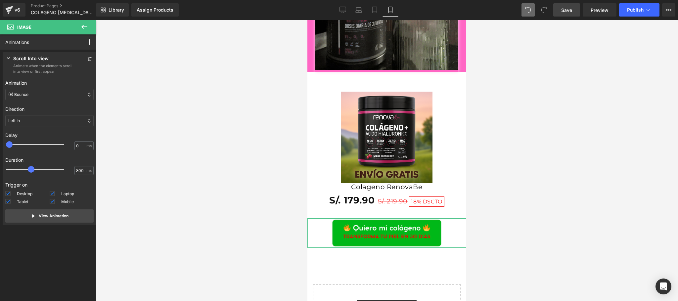
click at [32, 169] on span at bounding box center [31, 169] width 7 height 7
click at [53, 217] on p "View Animation" at bounding box center [54, 216] width 30 height 6
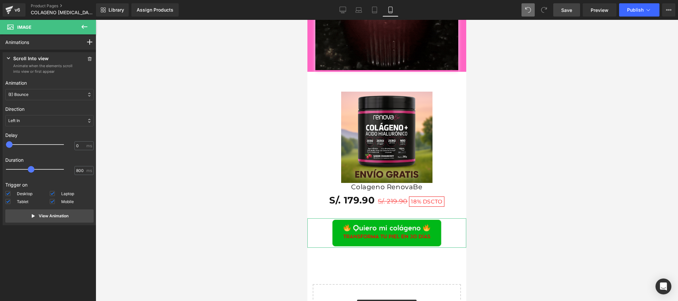
type input "700"
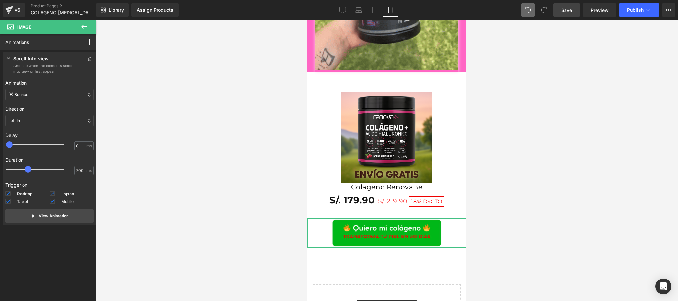
click at [29, 171] on span at bounding box center [28, 169] width 7 height 7
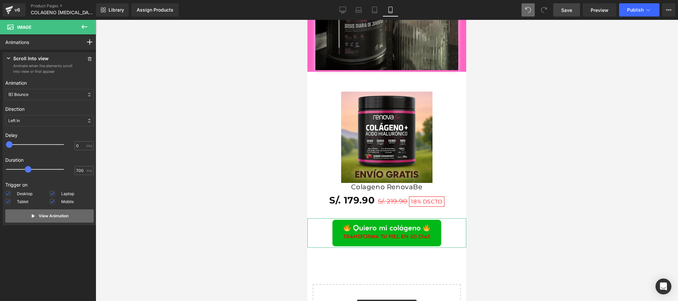
click at [58, 216] on p "View Animation" at bounding box center [54, 216] width 30 height 6
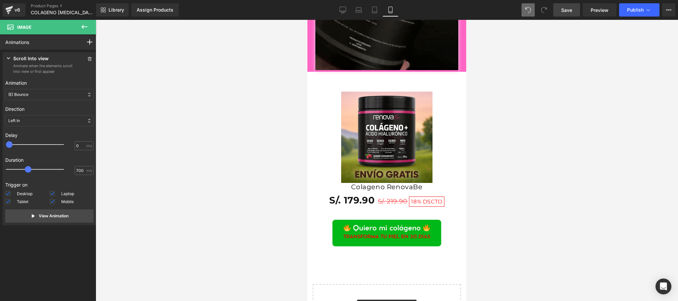
click at [564, 10] on span "Save" at bounding box center [566, 10] width 11 height 7
click at [637, 14] on button "Publish" at bounding box center [639, 9] width 40 height 13
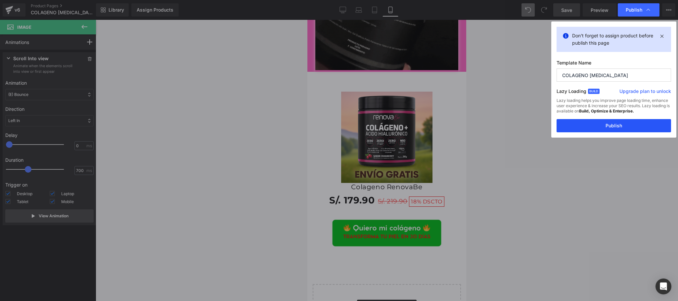
click at [609, 121] on button "Publish" at bounding box center [613, 125] width 114 height 13
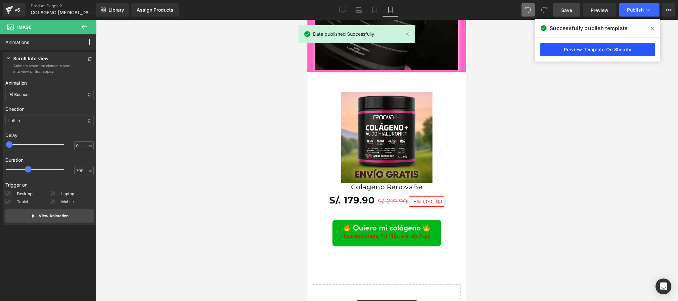
click at [620, 56] on link "Preview Template On Shopify" at bounding box center [597, 49] width 114 height 13
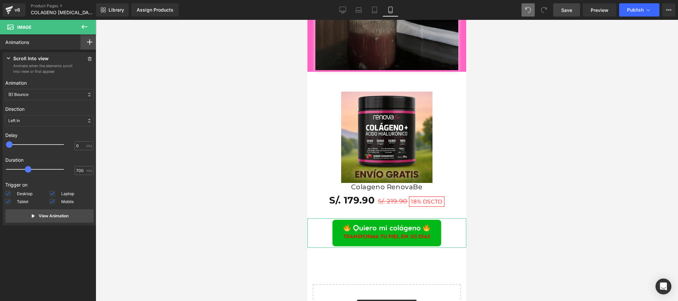
click at [89, 42] on rect at bounding box center [89, 42] width 5 height 1
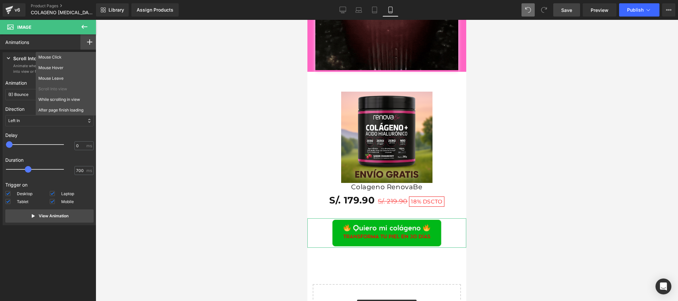
click at [66, 90] on p "Scroll Into view" at bounding box center [65, 89] width 55 height 6
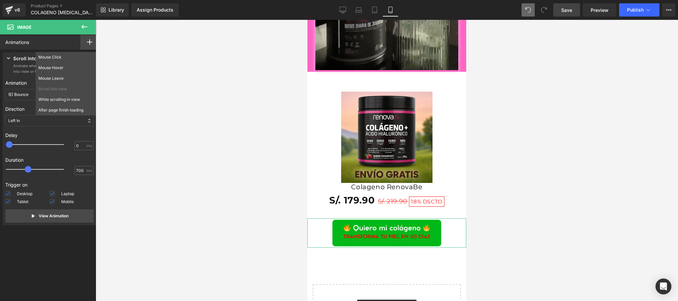
click at [8, 59] on icon at bounding box center [8, 58] width 7 height 7
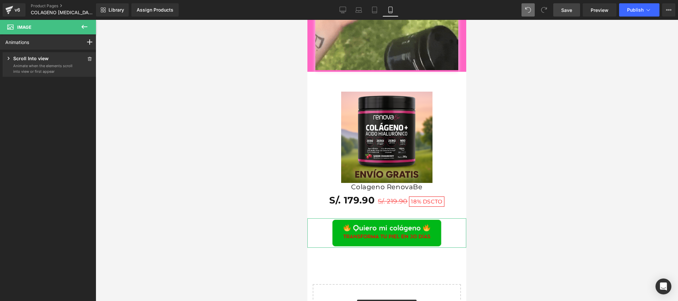
click at [16, 58] on p "Scroll Into view" at bounding box center [30, 59] width 35 height 8
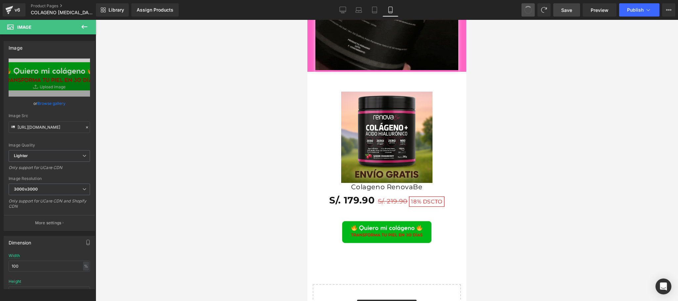
type input "https://ucarecdn.com/0ceb389b-3d0c-4fee-97cb-63df5ec8181d/-/format/auto/-/previ…"
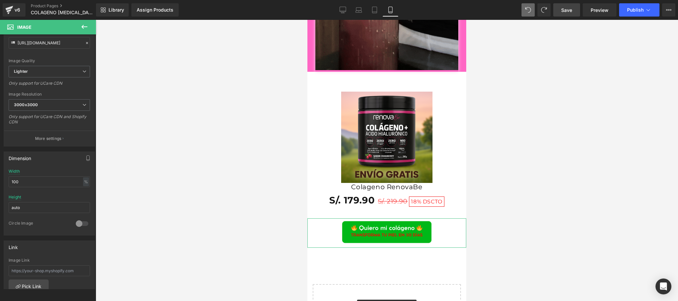
scroll to position [0, 0]
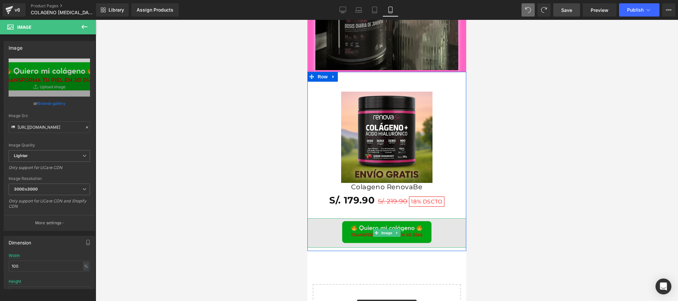
click at [347, 237] on img at bounding box center [386, 232] width 159 height 29
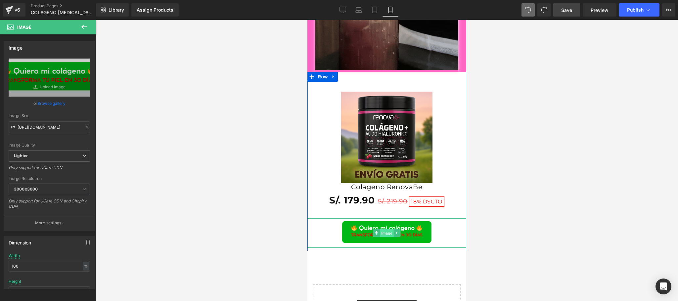
click at [382, 235] on span "Image" at bounding box center [387, 233] width 14 height 8
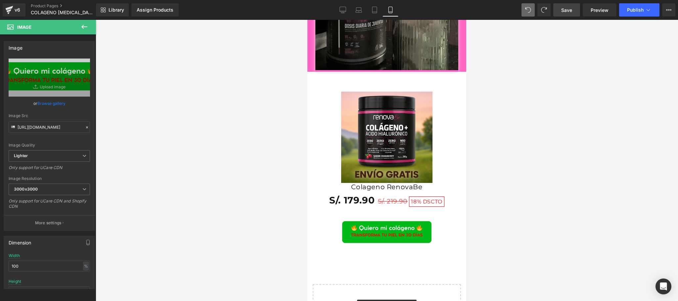
click at [84, 26] on icon at bounding box center [84, 27] width 8 height 8
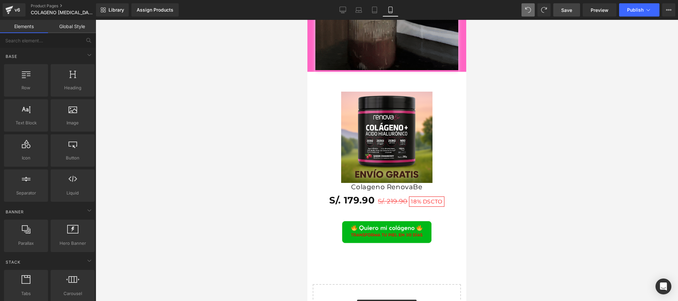
click at [74, 26] on link "Global Style" at bounding box center [72, 26] width 48 height 13
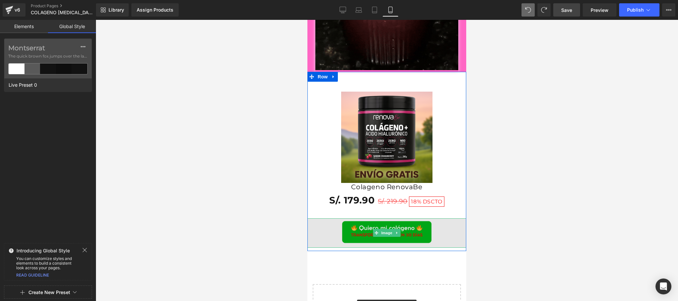
click at [361, 233] on img at bounding box center [386, 232] width 159 height 29
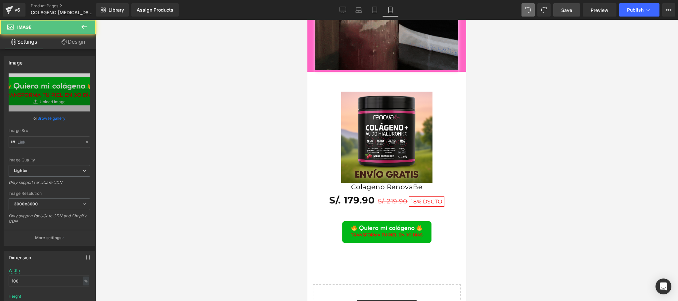
type input "https://ucarecdn.com/0ceb389b-3d0c-4fee-97cb-63df5ec8181d/-/format/auto/-/previ…"
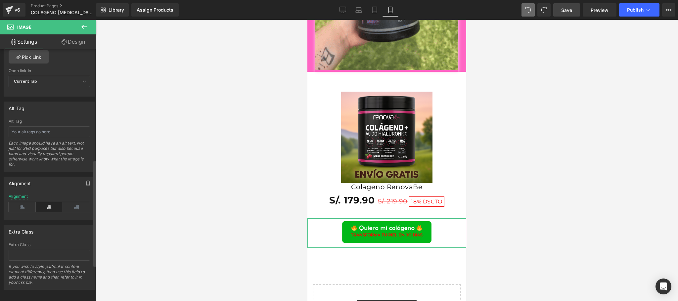
scroll to position [343, 0]
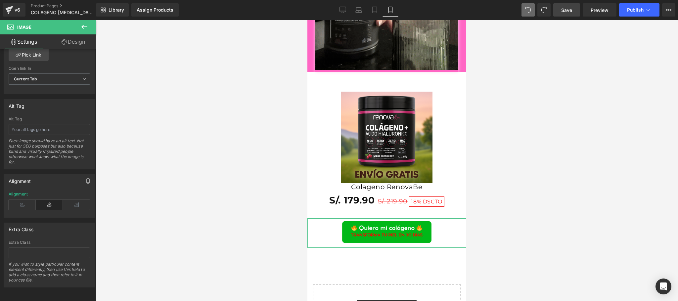
click at [66, 42] on link "Design" at bounding box center [73, 41] width 48 height 15
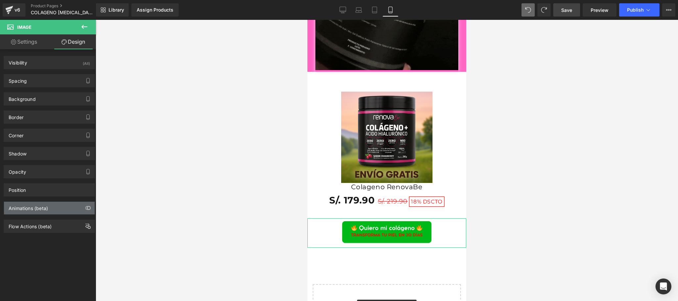
click at [33, 214] on div "Animations (beta)" at bounding box center [49, 208] width 91 height 13
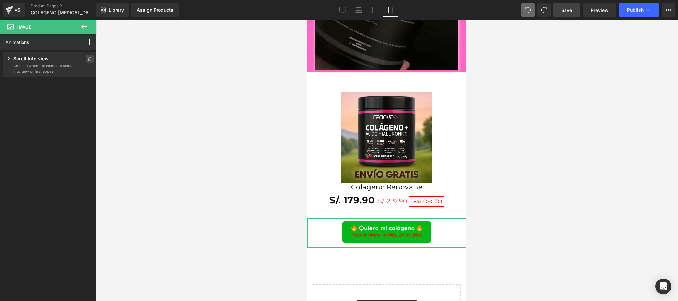
click at [87, 59] on icon at bounding box center [89, 59] width 5 height 4
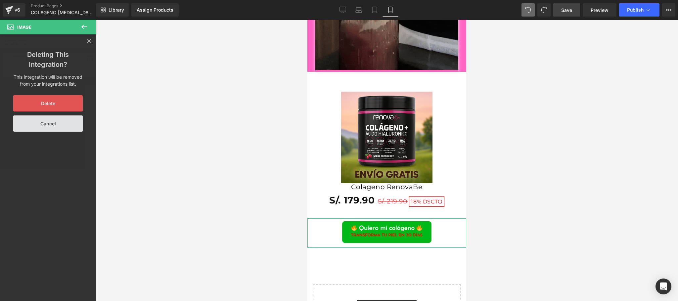
click at [59, 107] on button "Delete" at bounding box center [47, 103] width 69 height 16
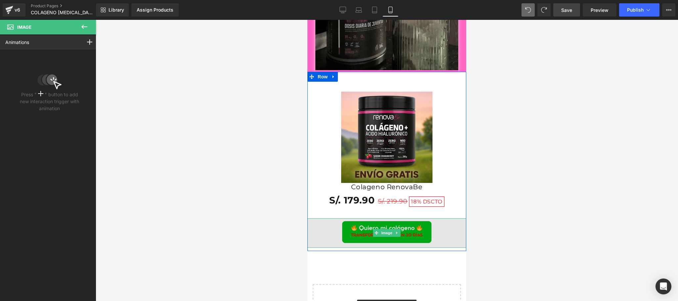
click at [353, 231] on img at bounding box center [386, 232] width 159 height 29
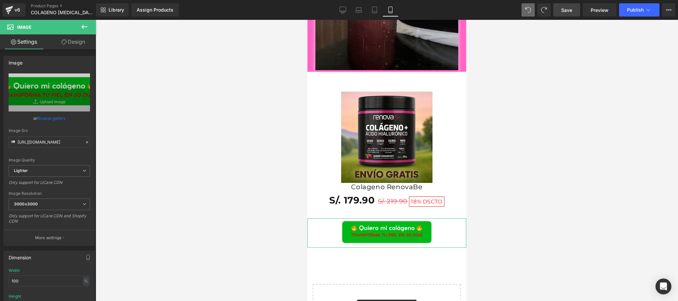
click at [60, 44] on link "Design" at bounding box center [73, 41] width 48 height 15
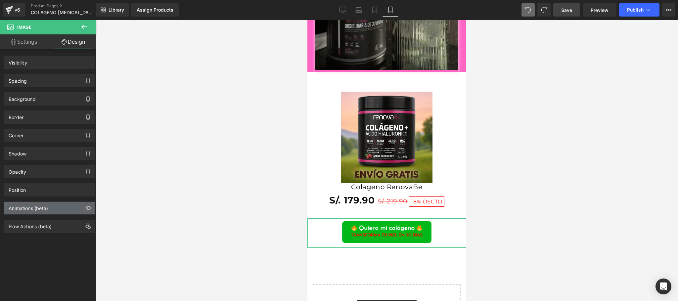
click at [38, 211] on div "Animations (beta)" at bounding box center [28, 206] width 39 height 9
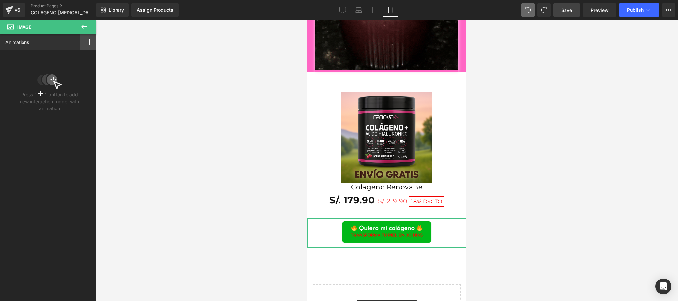
click at [87, 42] on rect at bounding box center [89, 42] width 5 height 1
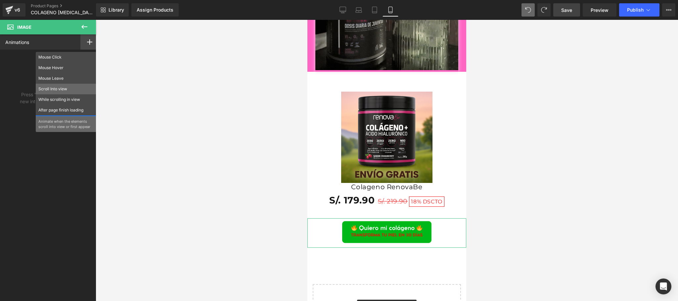
click at [66, 89] on p "Scroll Into view" at bounding box center [65, 89] width 55 height 6
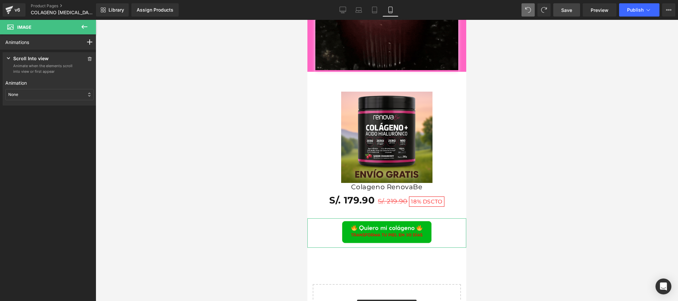
click at [52, 92] on div "None" at bounding box center [49, 94] width 88 height 11
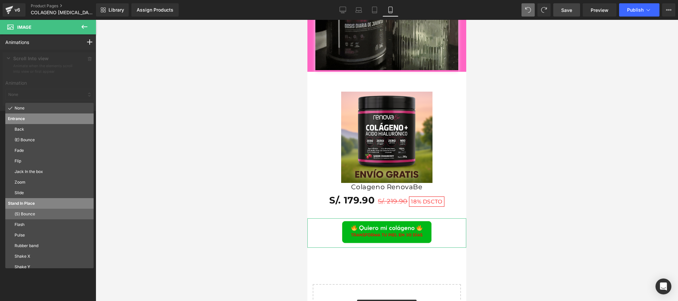
click at [34, 216] on p "(S) Bounce" at bounding box center [53, 214] width 76 height 6
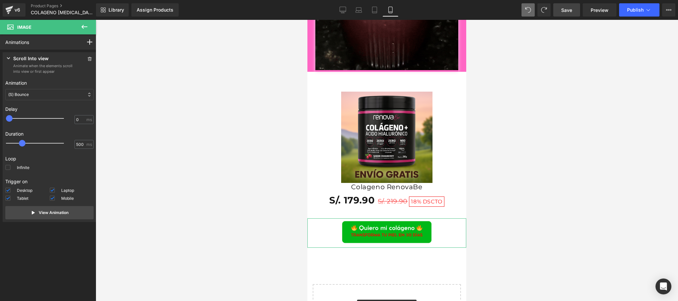
click at [8, 175] on div "Loop Infinite" at bounding box center [49, 164] width 88 height 23
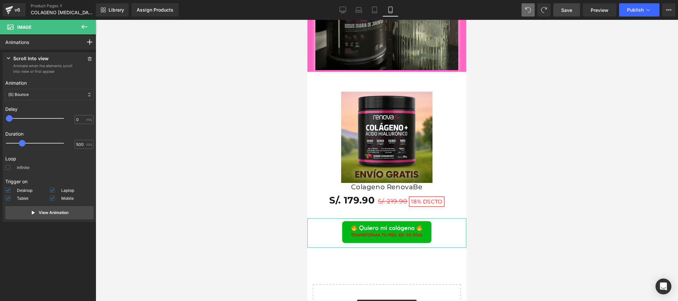
click at [8, 171] on label "Infinite" at bounding box center [17, 169] width 24 height 8
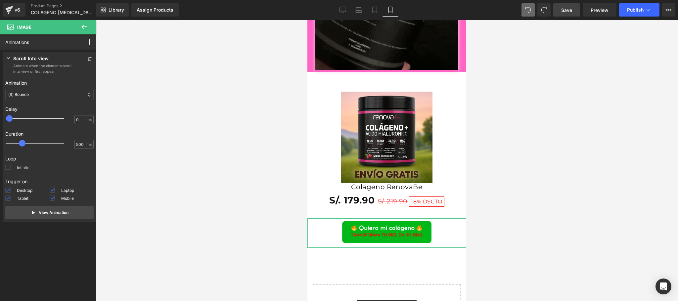
click at [0, 0] on input "Infinite" at bounding box center [0, 0] width 0 height 0
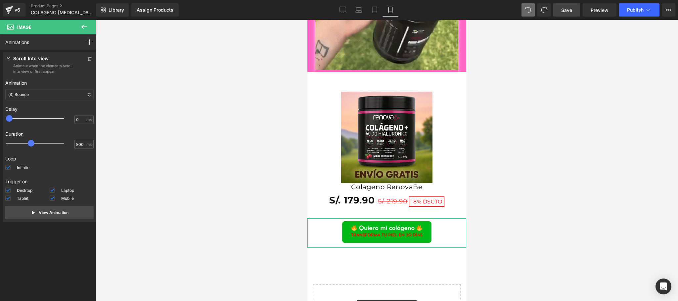
type input "750"
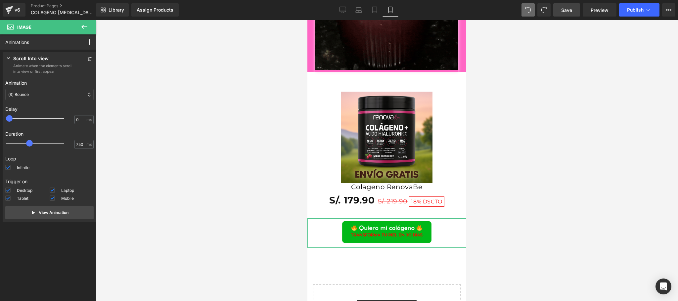
drag, startPoint x: 25, startPoint y: 145, endPoint x: 33, endPoint y: 149, distance: 9.3
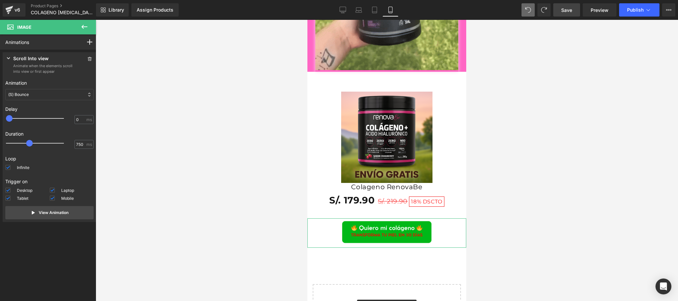
click at [33, 149] on div at bounding box center [40, 143] width 58 height 13
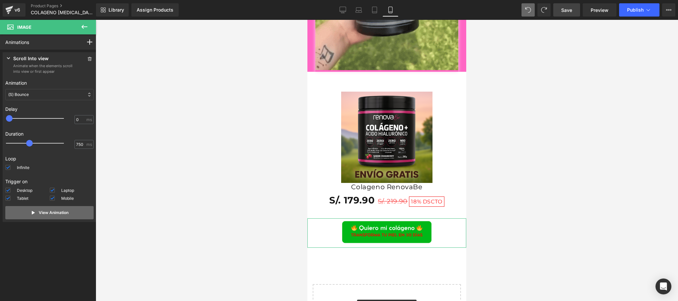
click at [52, 216] on button "View Animation" at bounding box center [49, 212] width 88 height 13
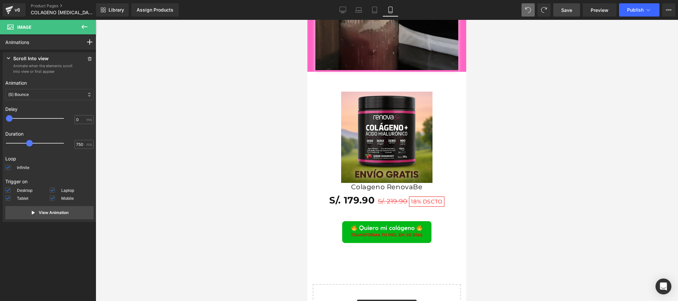
click at [561, 9] on link "Save" at bounding box center [566, 9] width 27 height 13
click at [634, 10] on span "Publish" at bounding box center [635, 9] width 17 height 5
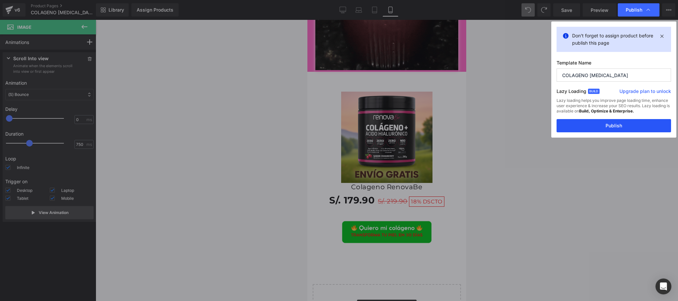
click at [612, 127] on button "Publish" at bounding box center [613, 125] width 114 height 13
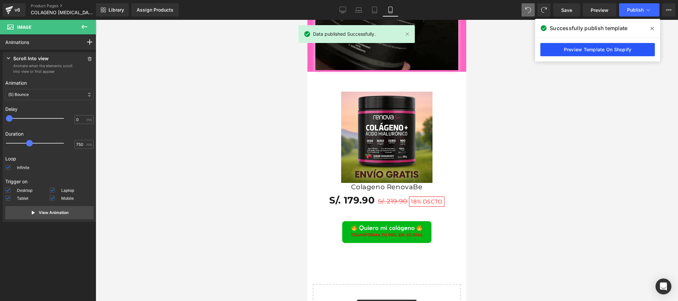
click at [601, 56] on link "Preview Template On Shopify" at bounding box center [597, 49] width 114 height 13
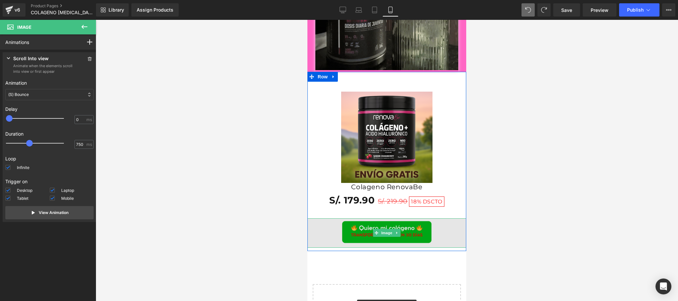
click at [380, 228] on img at bounding box center [386, 232] width 159 height 29
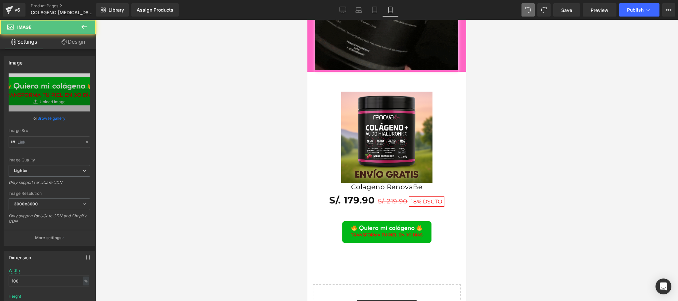
type input "https://ucarecdn.com/0ceb389b-3d0c-4fee-97cb-63df5ec8181d/-/format/auto/-/previ…"
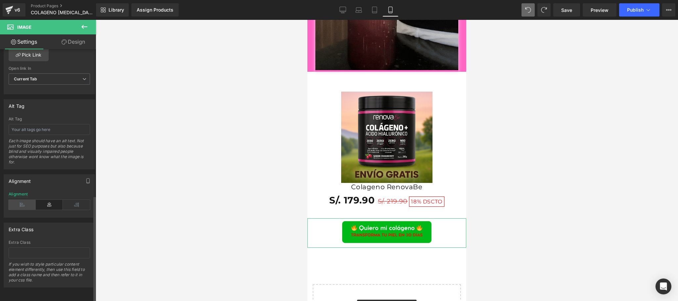
click at [26, 200] on icon at bounding box center [22, 205] width 27 height 10
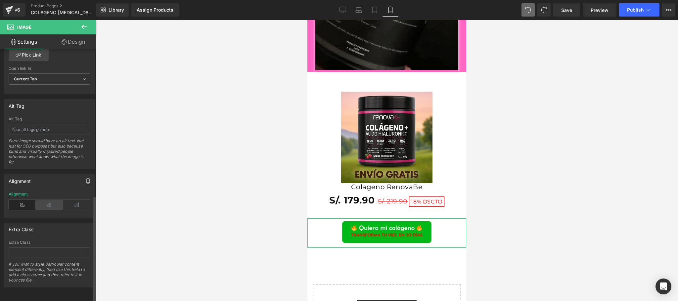
click at [49, 200] on icon at bounding box center [49, 205] width 27 height 10
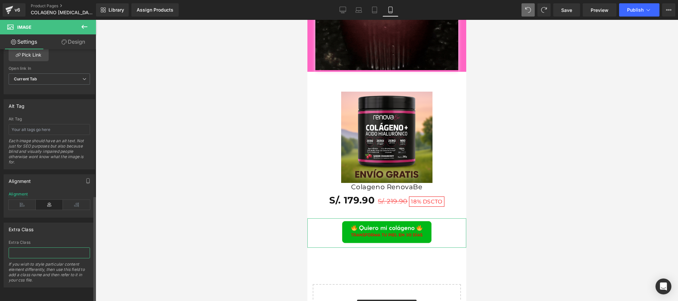
click at [58, 247] on input "text" at bounding box center [49, 252] width 81 height 11
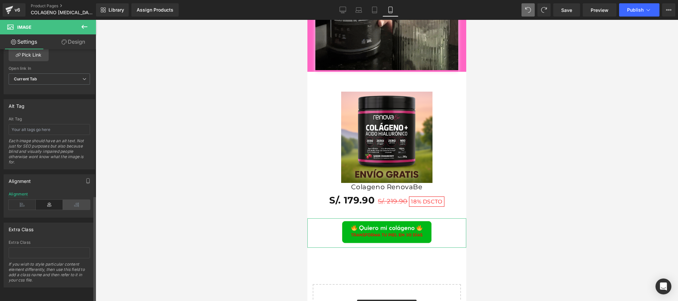
click at [70, 200] on icon at bounding box center [76, 205] width 27 height 10
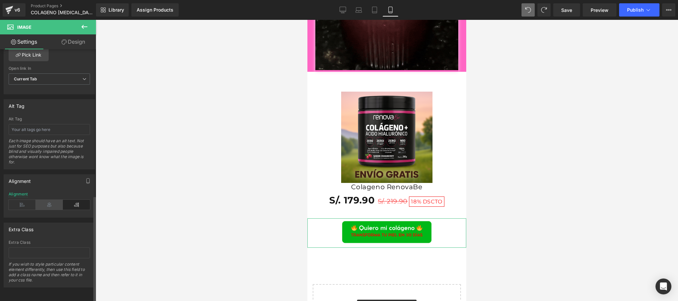
click at [47, 200] on icon at bounding box center [49, 205] width 27 height 10
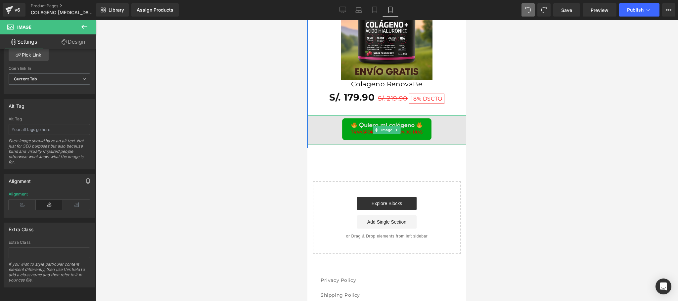
scroll to position [1191, 0]
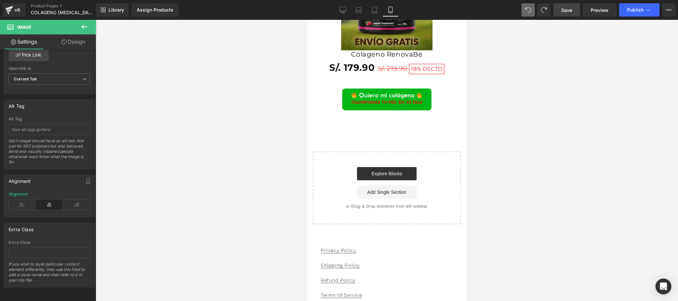
click at [574, 6] on link "Save" at bounding box center [566, 9] width 27 height 13
click at [84, 27] on icon at bounding box center [84, 27] width 8 height 8
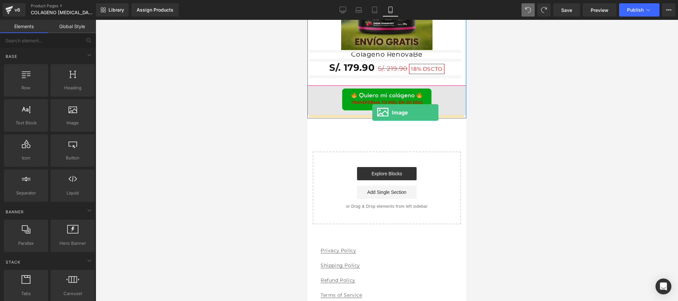
drag, startPoint x: 381, startPoint y: 141, endPoint x: 372, endPoint y: 112, distance: 30.0
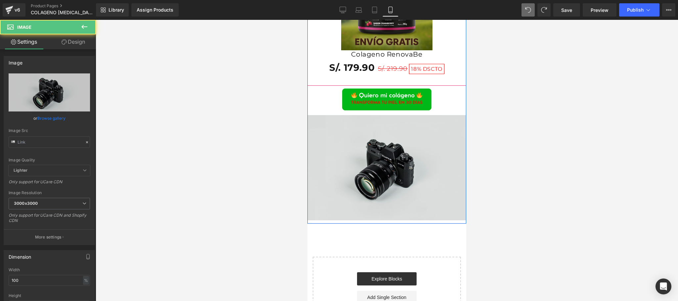
click at [382, 171] on div "Image" at bounding box center [386, 167] width 159 height 105
type input "//d1um8515vdn9kb.cloudfront.net/images/parallax.jpg"
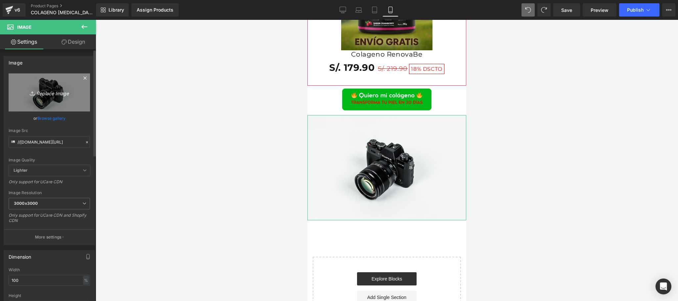
click at [43, 94] on icon "Replace Image" at bounding box center [49, 92] width 53 height 8
type input "C:\fakepath\SOCIOS Y METODOS ECOM.png"
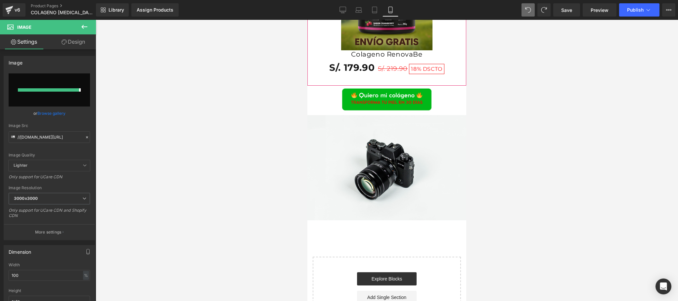
type input "https://ucarecdn.com/442405b0-152a-4665-8316-4e77aeaf6b27/-/format/auto/-/previ…"
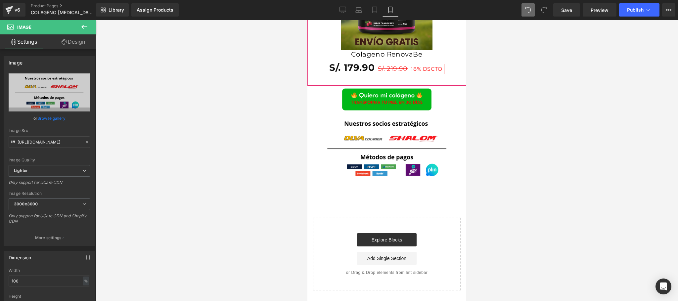
scroll to position [1058, 0]
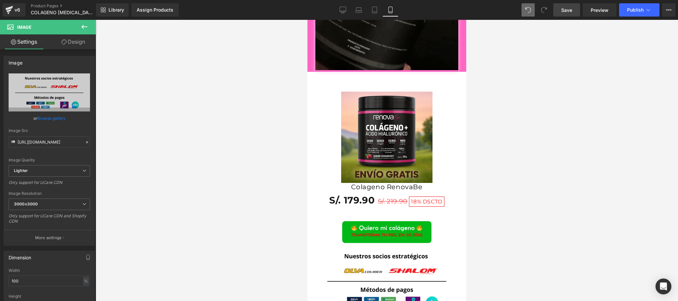
click at [566, 7] on span "Save" at bounding box center [566, 10] width 11 height 7
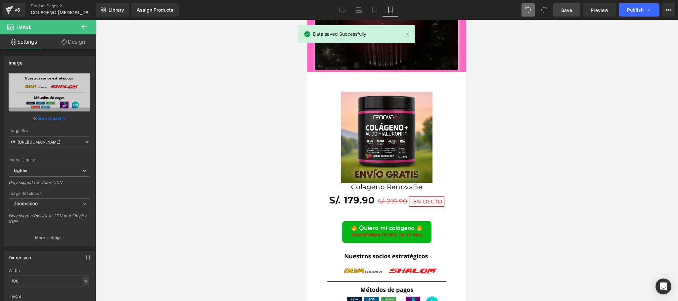
drag, startPoint x: 603, startPoint y: 13, endPoint x: 601, endPoint y: 31, distance: 18.4
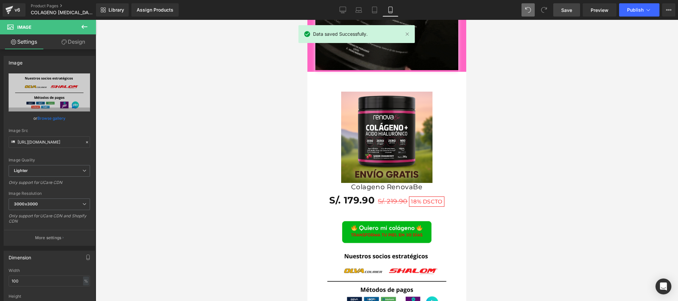
click at [603, 13] on span "Preview" at bounding box center [600, 10] width 18 height 7
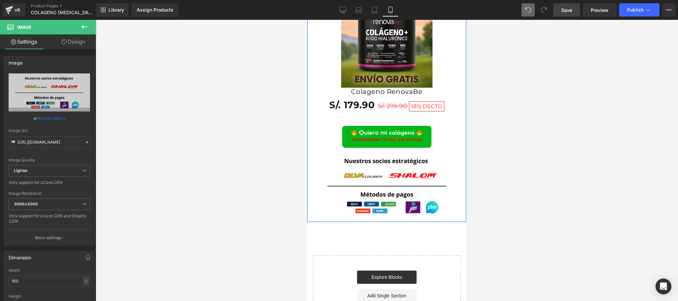
scroll to position [1189, 0]
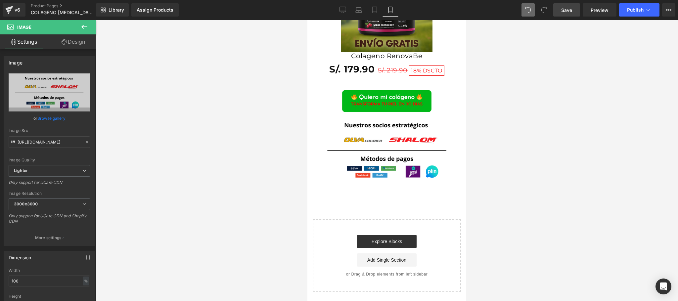
click at [82, 28] on icon at bounding box center [84, 27] width 8 height 8
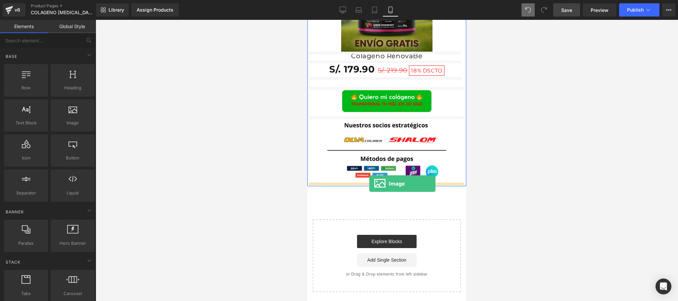
drag, startPoint x: 374, startPoint y: 144, endPoint x: 369, endPoint y: 184, distance: 39.6
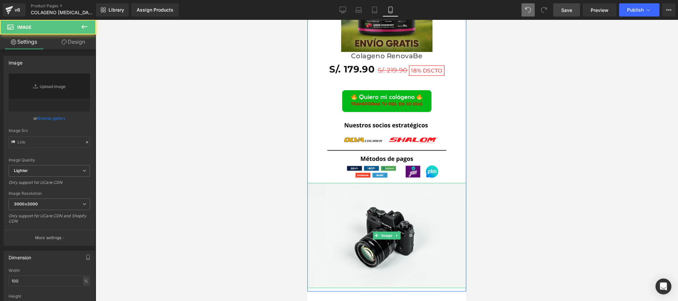
type input "//d1um8515vdn9kb.cloudfront.net/images/parallax.jpg"
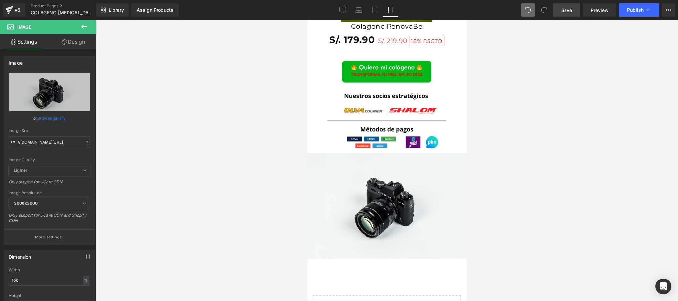
scroll to position [1267, 0]
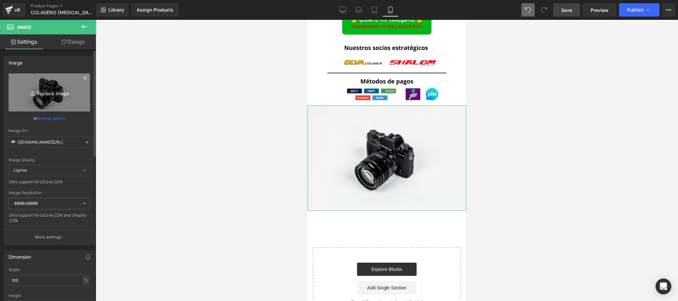
click at [42, 94] on icon "Replace Image" at bounding box center [49, 92] width 53 height 8
type input "C:\fakepath\SOCIOS Y METODOS ECOM (1).png"
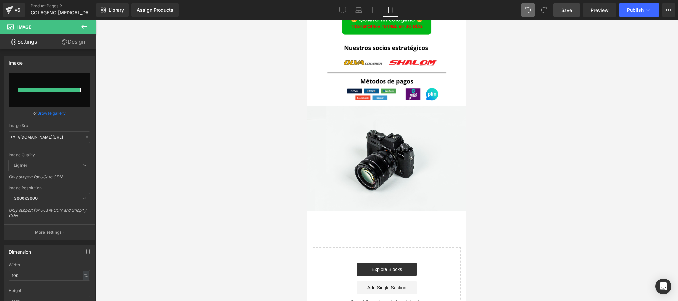
type input "https://ucarecdn.com/09f70769-51db-455a-8c9d-1fd02108e6ce/-/format/auto/-/previ…"
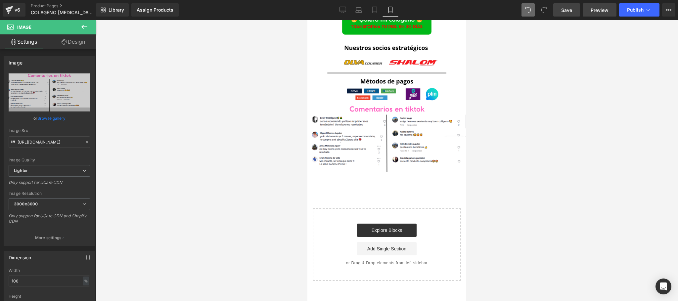
click at [595, 12] on span "Preview" at bounding box center [600, 10] width 18 height 7
click at [572, 10] on span "Save" at bounding box center [566, 10] width 11 height 7
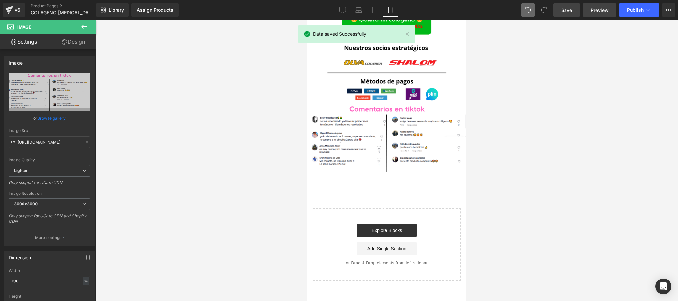
click at [593, 9] on span "Preview" at bounding box center [600, 10] width 18 height 7
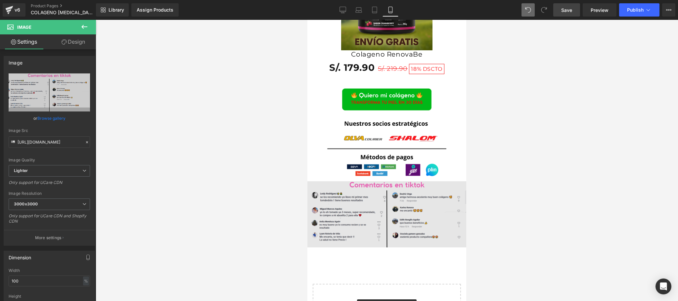
scroll to position [1134, 0]
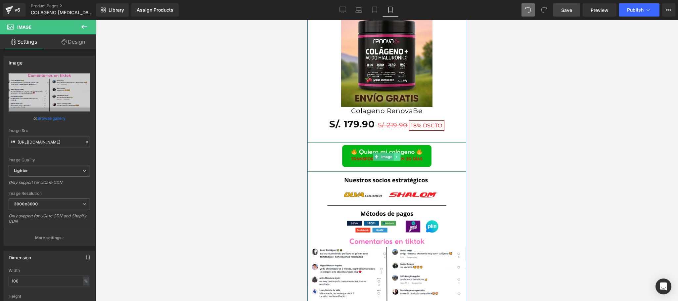
click at [394, 159] on link at bounding box center [397, 157] width 7 height 8
click at [392, 157] on icon at bounding box center [394, 157] width 4 height 4
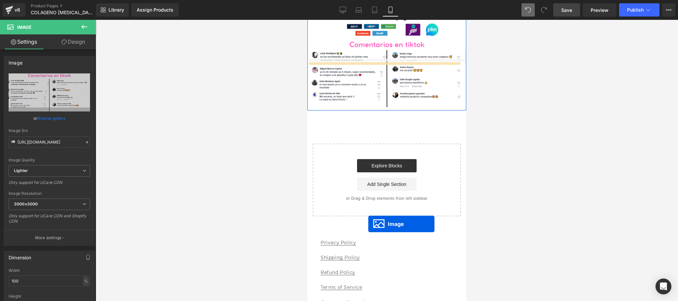
scroll to position [1405, 0]
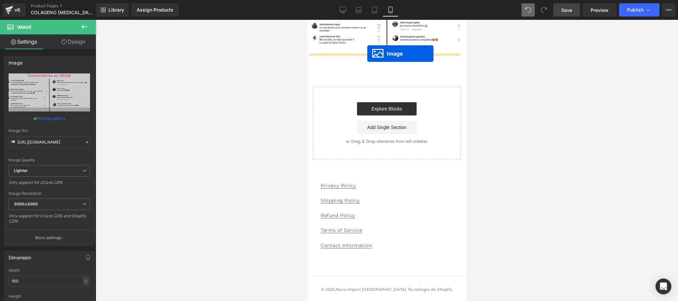
drag, startPoint x: 373, startPoint y: 188, endPoint x: 367, endPoint y: 54, distance: 134.4
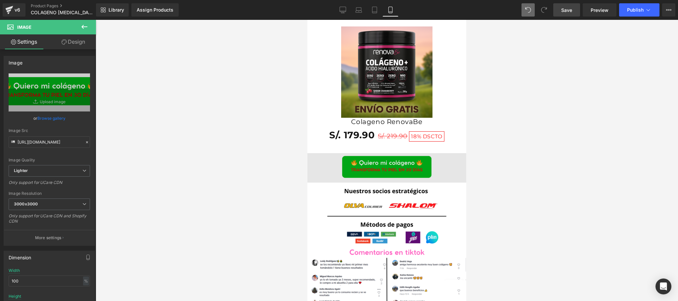
scroll to position [1256, 0]
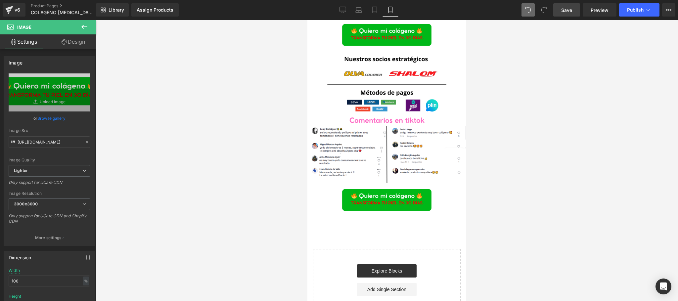
click at [557, 13] on link "Save" at bounding box center [566, 9] width 27 height 13
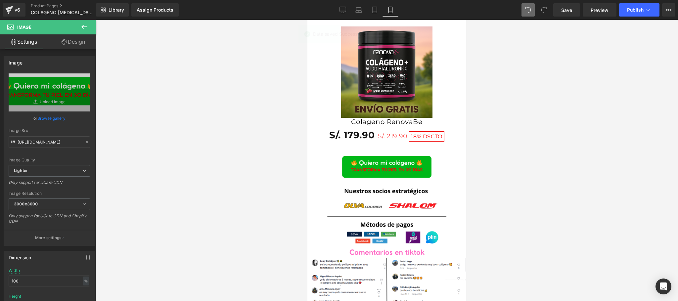
scroll to position [991, 0]
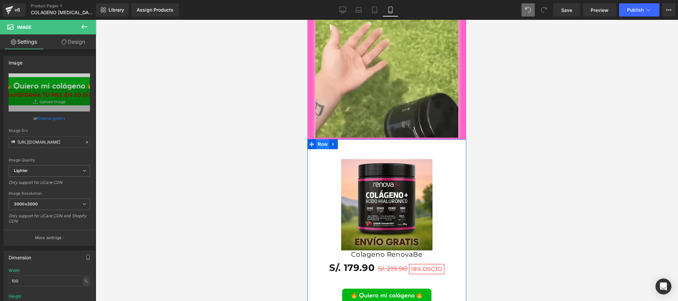
click at [318, 143] on span "Row" at bounding box center [322, 144] width 13 height 10
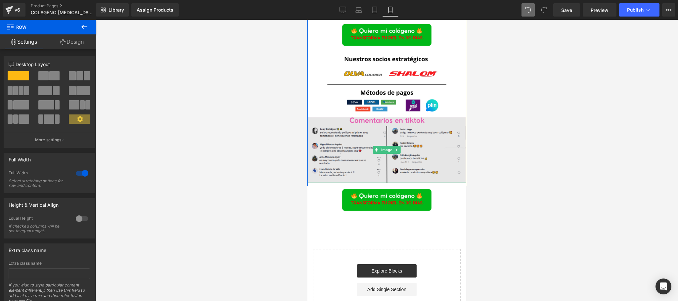
scroll to position [1124, 0]
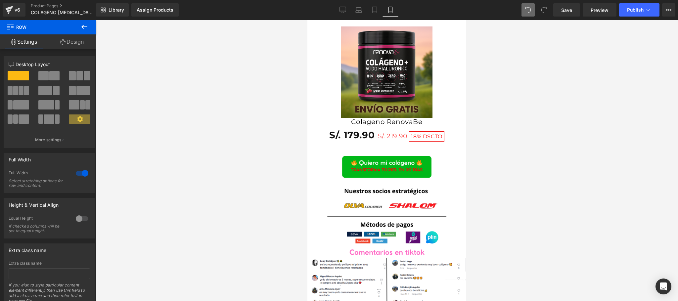
drag, startPoint x: 77, startPoint y: 24, endPoint x: 87, endPoint y: 29, distance: 11.7
click at [77, 25] on button at bounding box center [84, 27] width 23 height 15
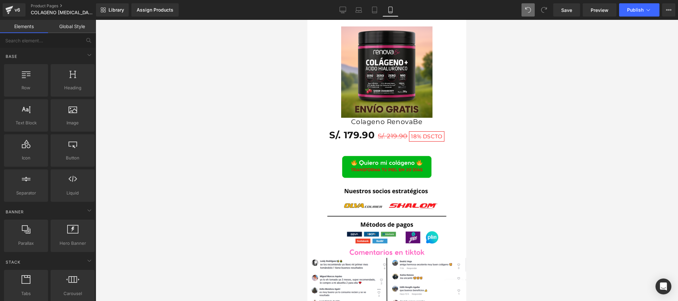
scroll to position [1136, 0]
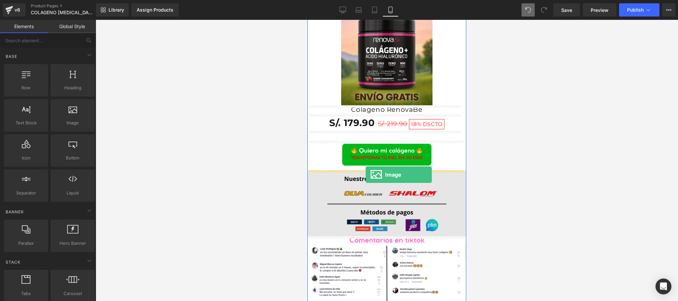
drag, startPoint x: 381, startPoint y: 141, endPoint x: 366, endPoint y: 175, distance: 36.9
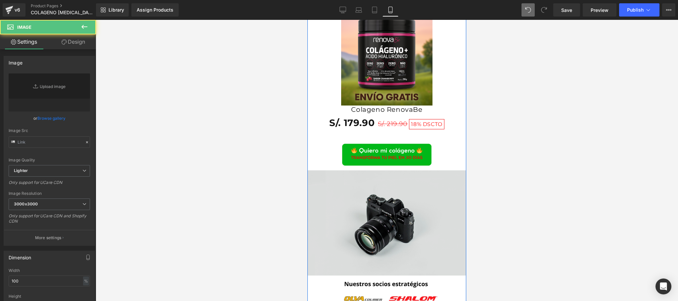
type input "//d1um8515vdn9kb.cloudfront.net/images/parallax.jpg"
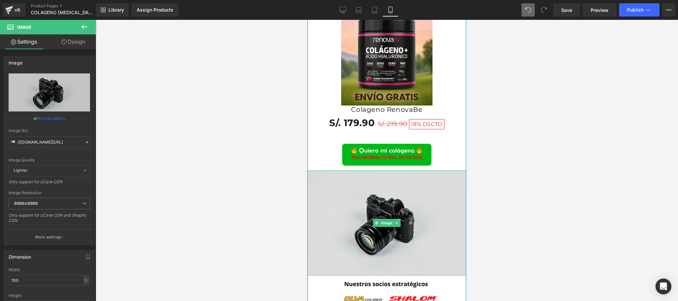
click at [393, 210] on img at bounding box center [386, 222] width 159 height 105
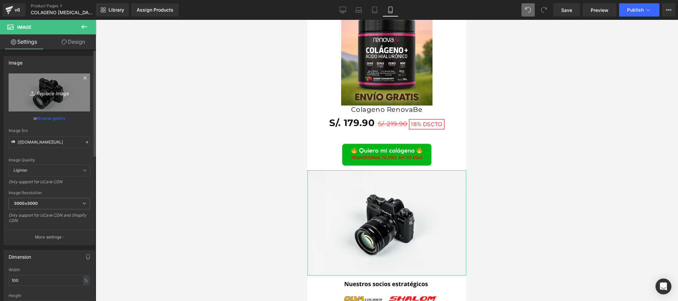
click at [44, 94] on icon "Replace Image" at bounding box center [49, 92] width 53 height 8
type input "C:\fakepath\Reembolso.png"
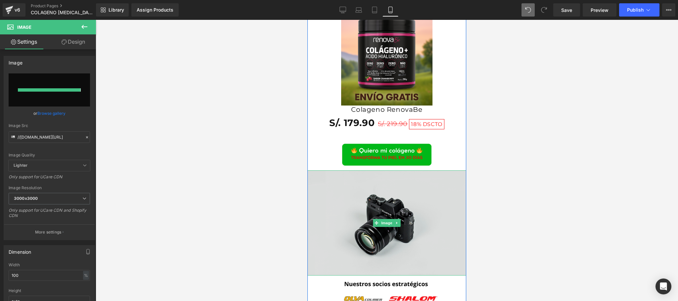
type input "https://ucarecdn.com/3b5ce6ca-7aa9-4b46-844e-af3ee162f0c4/-/format/auto/-/previ…"
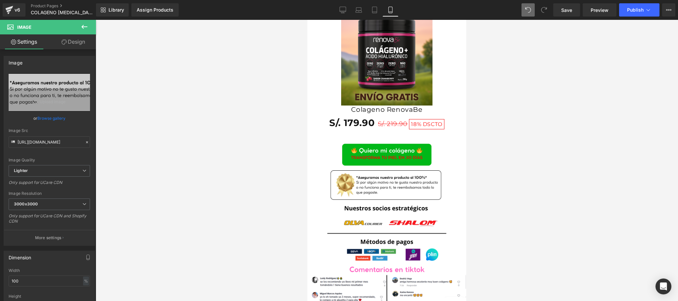
click at [532, 187] on div at bounding box center [387, 160] width 582 height 281
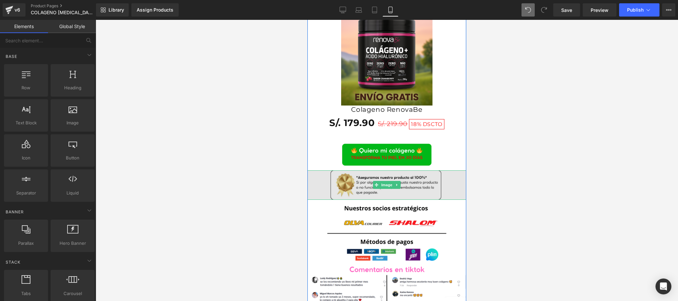
click at [420, 183] on img at bounding box center [386, 184] width 159 height 29
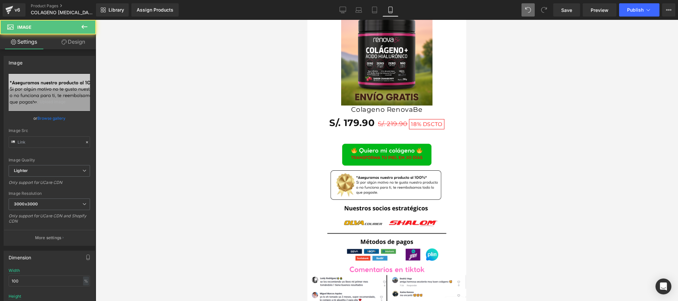
type input "https://ucarecdn.com/3b5ce6ca-7aa9-4b46-844e-af3ee162f0c4/-/format/auto/-/previ…"
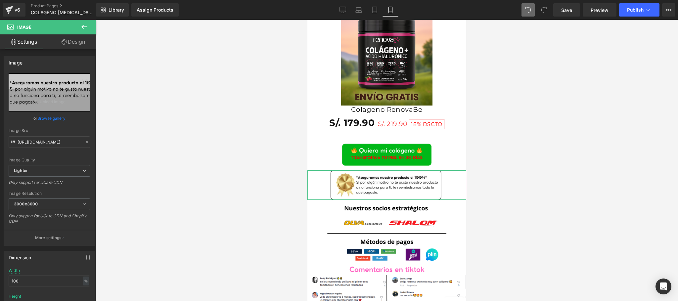
click at [80, 41] on link "Design" at bounding box center [73, 41] width 48 height 15
click at [0, 0] on div "Background" at bounding box center [0, 0] width 0 height 0
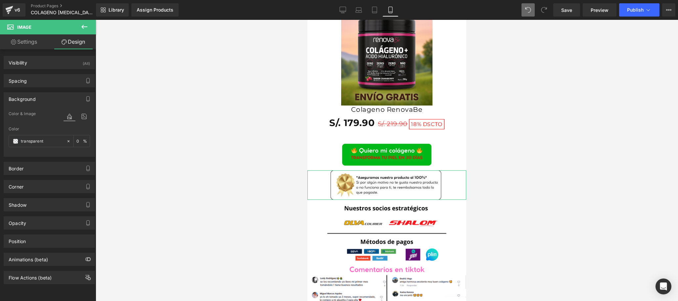
type input "transparent"
type input "0"
click at [41, 83] on div "Spacing" at bounding box center [49, 80] width 91 height 13
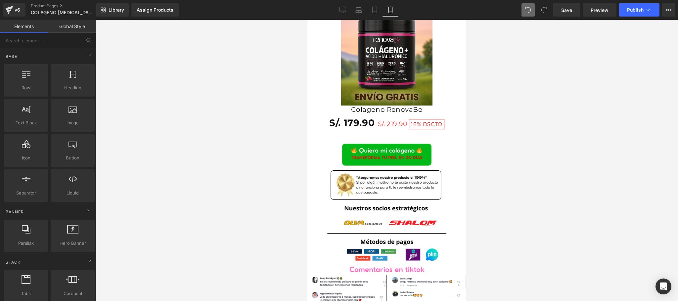
click at [129, 141] on div at bounding box center [387, 160] width 582 height 281
click at [573, 11] on link "Save" at bounding box center [566, 9] width 27 height 13
drag, startPoint x: 609, startPoint y: 12, endPoint x: 591, endPoint y: 12, distance: 17.9
click at [608, 12] on link "Preview" at bounding box center [600, 9] width 34 height 13
click at [563, 15] on link "Save" at bounding box center [566, 9] width 27 height 13
